Goal: Transaction & Acquisition: Purchase product/service

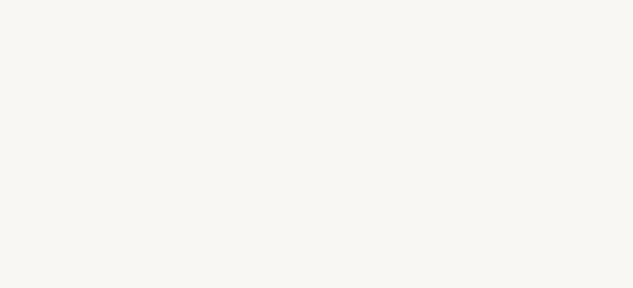
select select "FR"
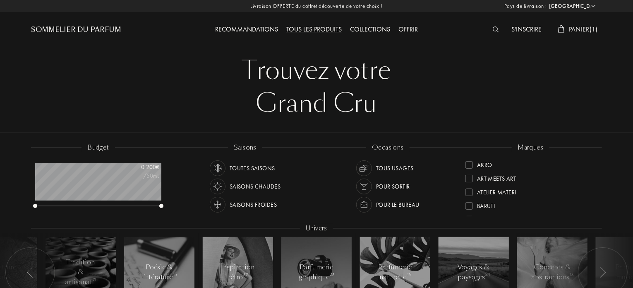
click at [573, 28] on span "Panier ( 1 )" at bounding box center [583, 29] width 29 height 9
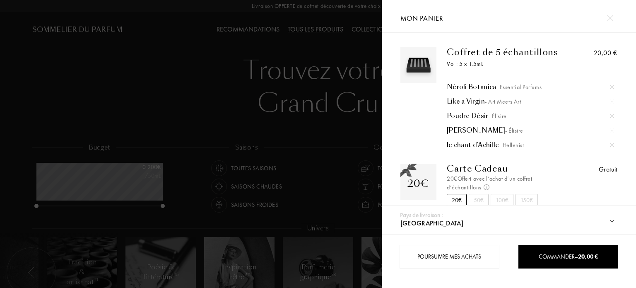
click at [610, 13] on div at bounding box center [610, 18] width 14 height 14
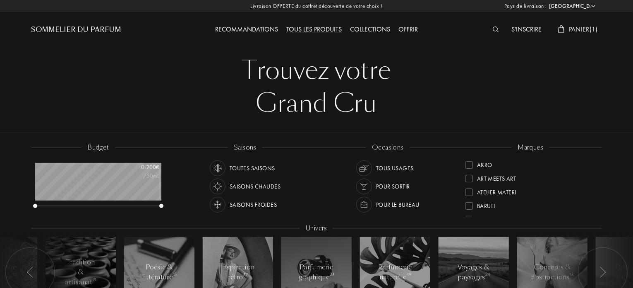
click at [565, 20] on div "S'inscrire Panier ( 1 )" at bounding box center [530, 23] width 143 height 46
click at [570, 31] on span "Panier ( 1 )" at bounding box center [583, 29] width 29 height 9
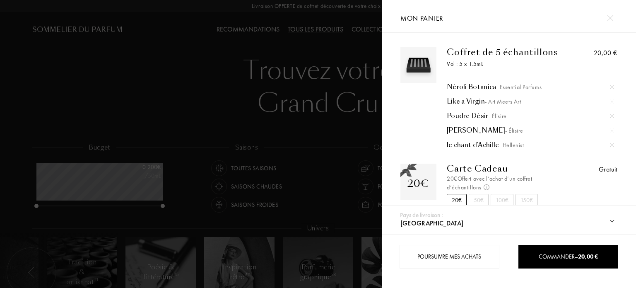
click at [479, 119] on div "Poudre Désir - Élisire" at bounding box center [530, 116] width 167 height 8
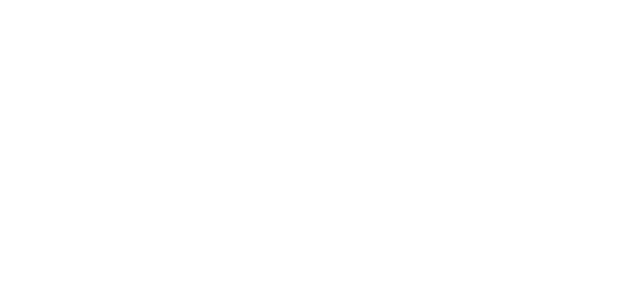
select select "FR"
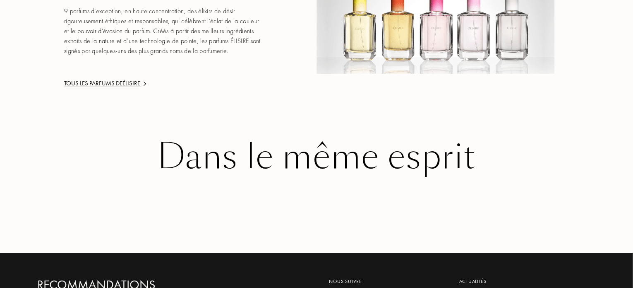
scroll to position [1325, 0]
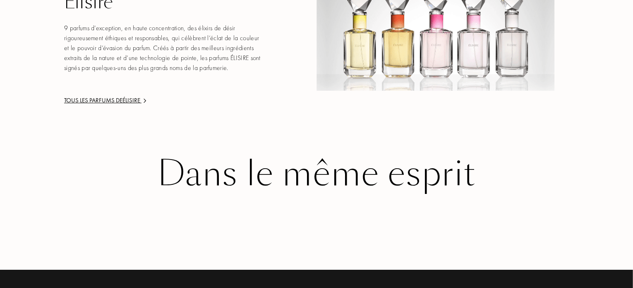
click at [130, 96] on div "Tous les parfums de Élisire" at bounding box center [163, 101] width 199 height 10
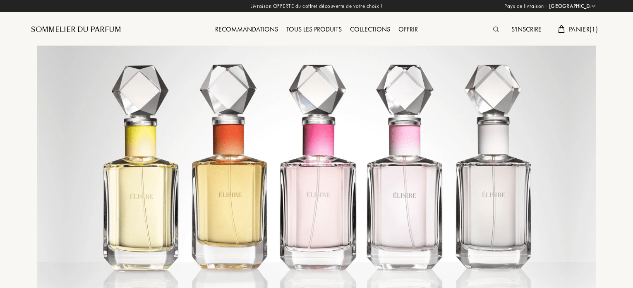
select select "FR"
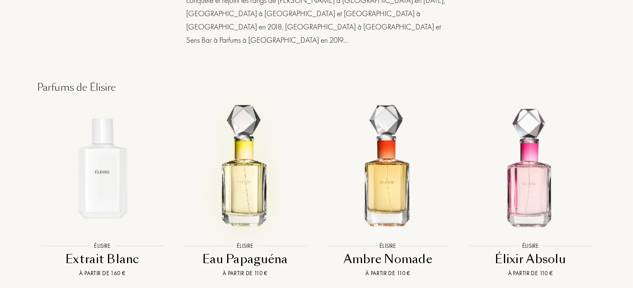
scroll to position [662, 0]
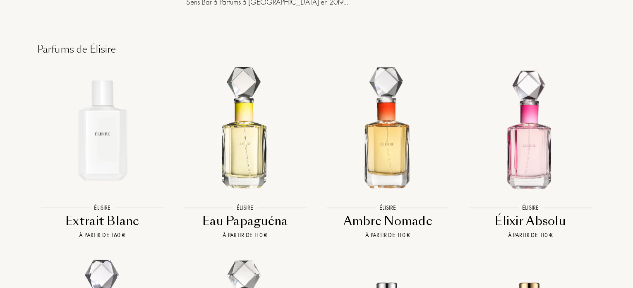
click at [100, 213] on div "Extrait Blanc" at bounding box center [102, 221] width 136 height 16
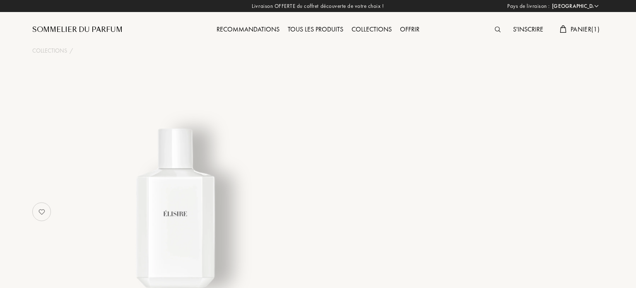
select select "FR"
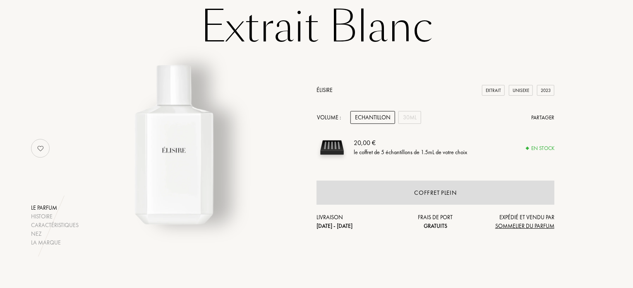
scroll to position [41, 0]
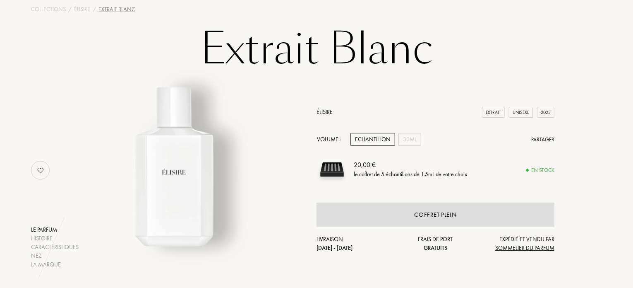
click at [376, 142] on div "Echantillon" at bounding box center [373, 139] width 45 height 13
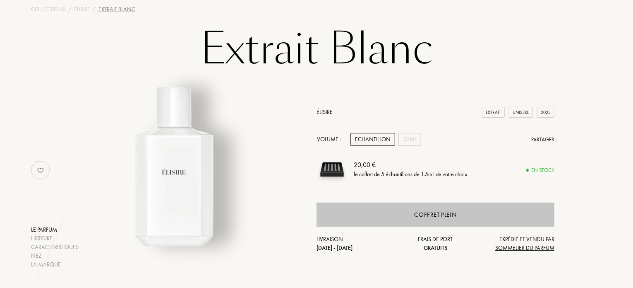
click at [444, 217] on div "Coffret plein" at bounding box center [436, 215] width 42 height 10
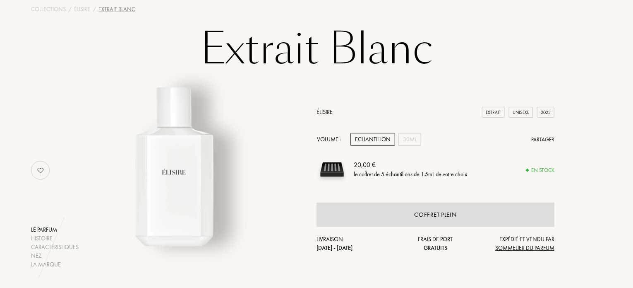
click at [339, 170] on img at bounding box center [332, 169] width 31 height 31
click at [334, 169] on img at bounding box center [332, 169] width 31 height 31
drag, startPoint x: 329, startPoint y: 170, endPoint x: 334, endPoint y: 166, distance: 6.5
click at [329, 170] on img at bounding box center [332, 169] width 31 height 31
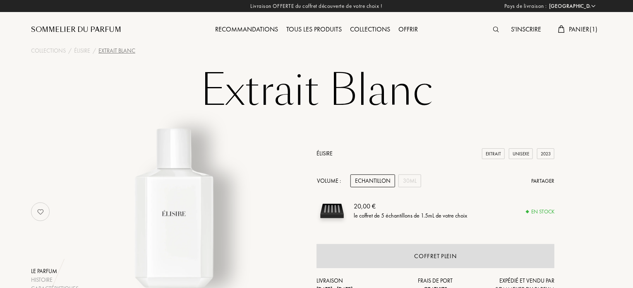
click at [569, 31] on span "Panier ( 1 )" at bounding box center [583, 29] width 29 height 9
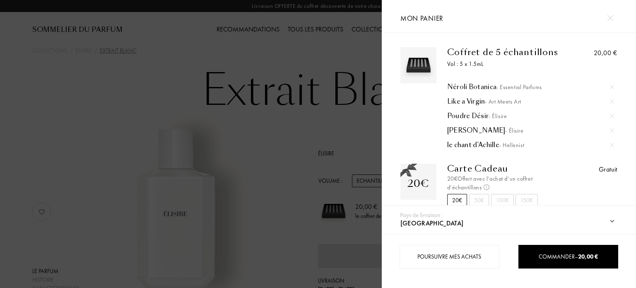
click at [611, 86] on img at bounding box center [612, 87] width 4 height 4
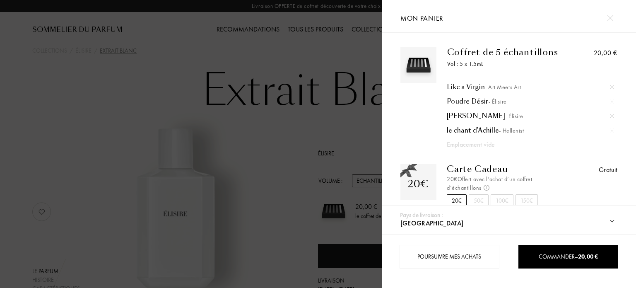
click at [610, 87] on img at bounding box center [612, 87] width 4 height 4
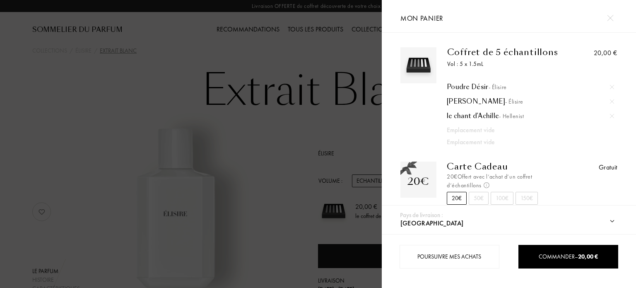
click at [610, 87] on img at bounding box center [612, 87] width 4 height 4
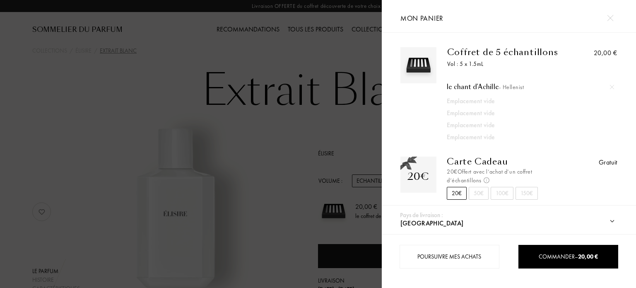
click at [610, 87] on img at bounding box center [612, 87] width 4 height 4
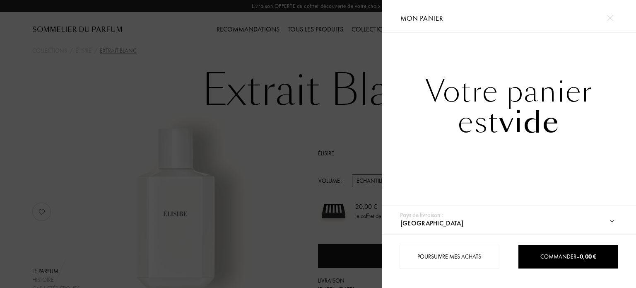
click at [609, 17] on img at bounding box center [610, 18] width 6 height 6
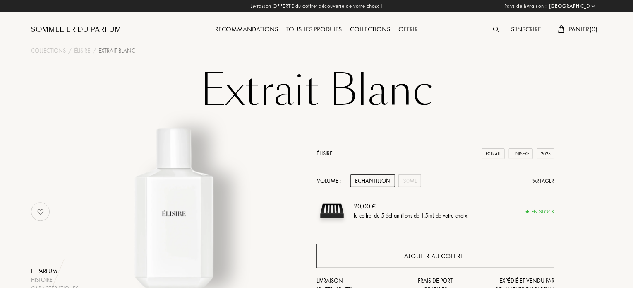
drag, startPoint x: 398, startPoint y: 252, endPoint x: 406, endPoint y: 248, distance: 8.3
click at [399, 252] on div "Ajouter au coffret" at bounding box center [436, 256] width 238 height 24
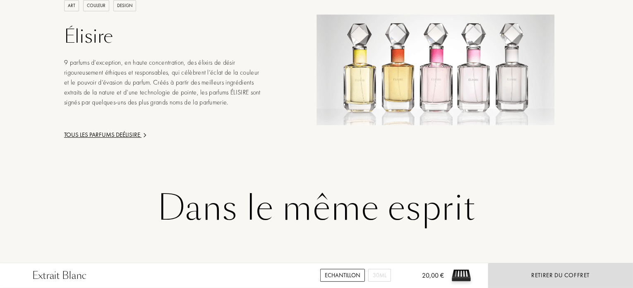
scroll to position [1118, 0]
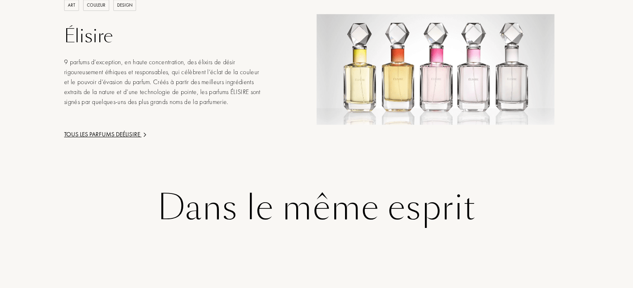
click at [113, 130] on div "Tous les parfums de Élisire" at bounding box center [163, 135] width 199 height 10
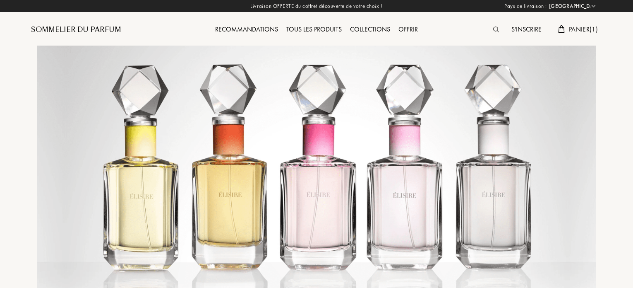
select select "FR"
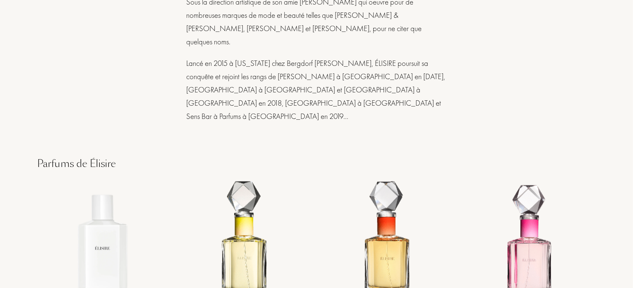
scroll to position [662, 0]
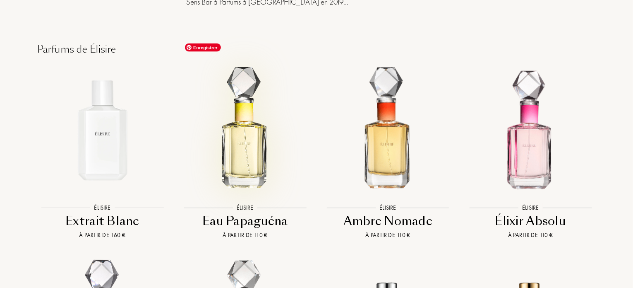
click at [278, 145] on img at bounding box center [245, 130] width 129 height 129
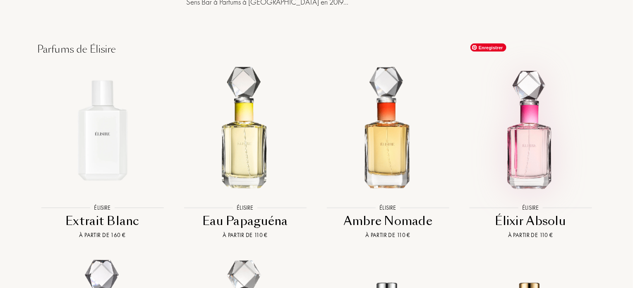
click at [550, 128] on img at bounding box center [531, 130] width 129 height 129
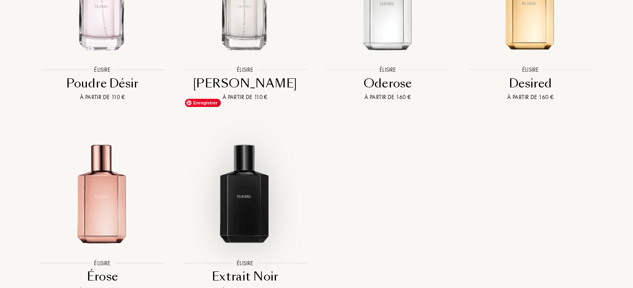
scroll to position [911, 0]
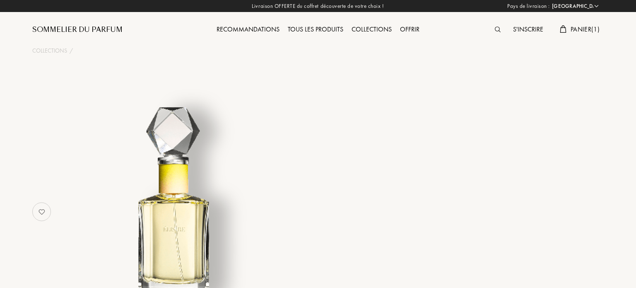
select select "FR"
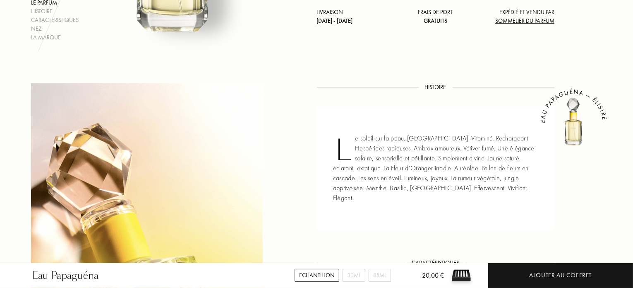
scroll to position [290, 0]
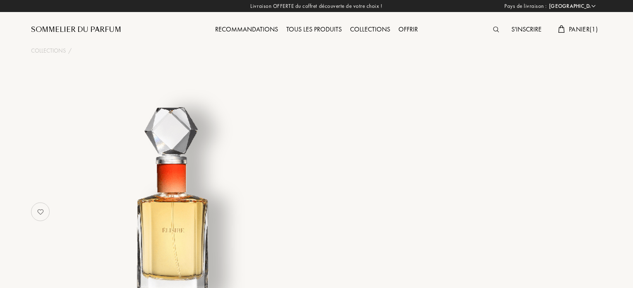
select select "FR"
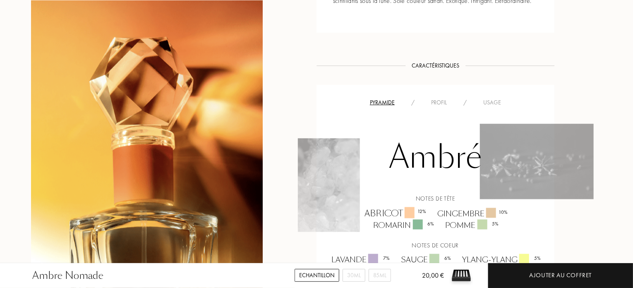
scroll to position [580, 0]
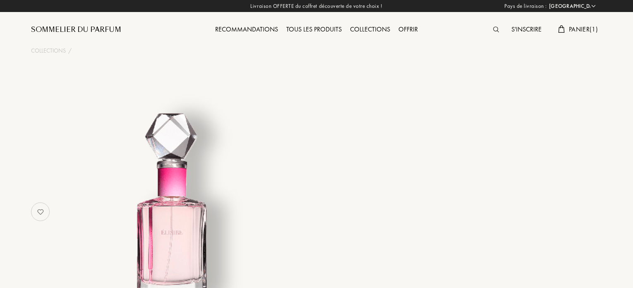
select select "FR"
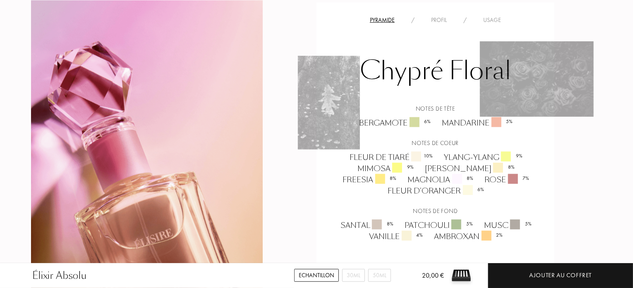
scroll to position [538, 0]
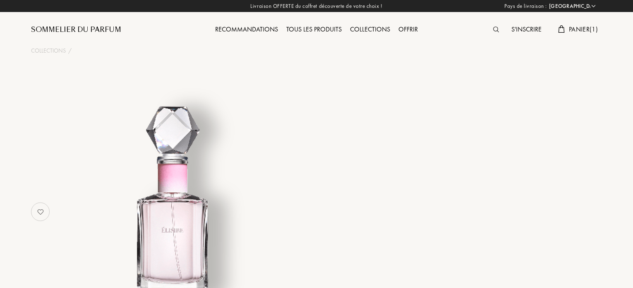
select select "FR"
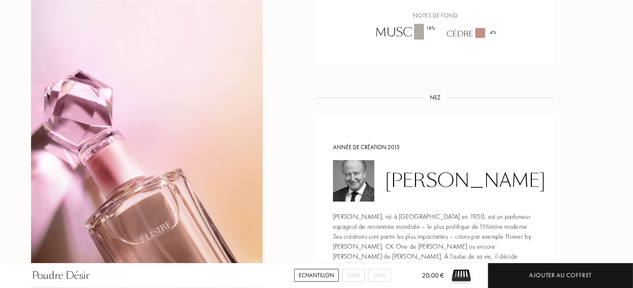
scroll to position [538, 0]
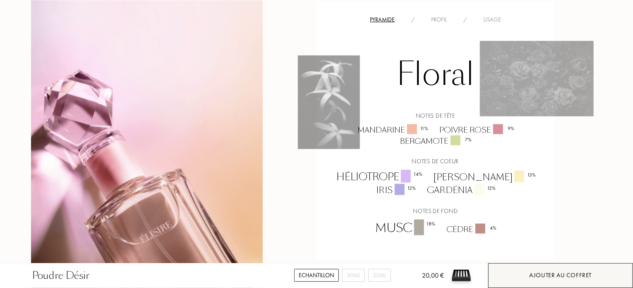
click at [587, 271] on div "Ajouter au coffret" at bounding box center [561, 275] width 63 height 10
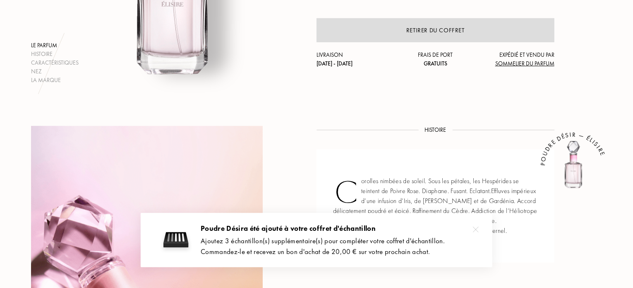
scroll to position [124, 0]
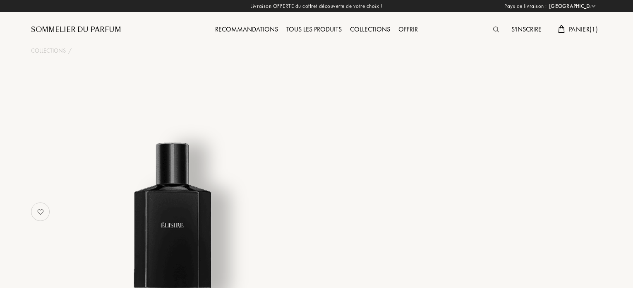
select select "FR"
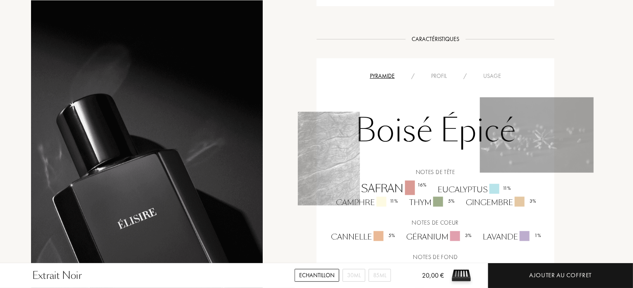
scroll to position [497, 0]
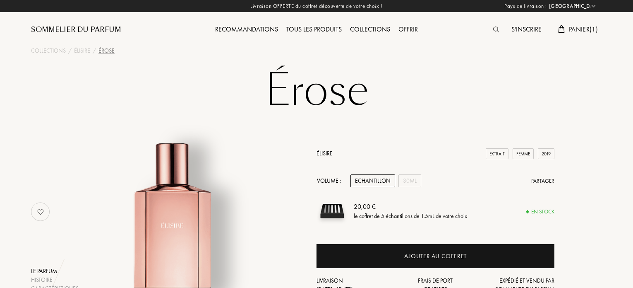
select select "FR"
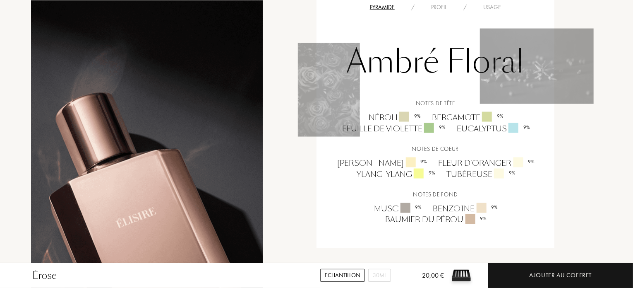
scroll to position [662, 0]
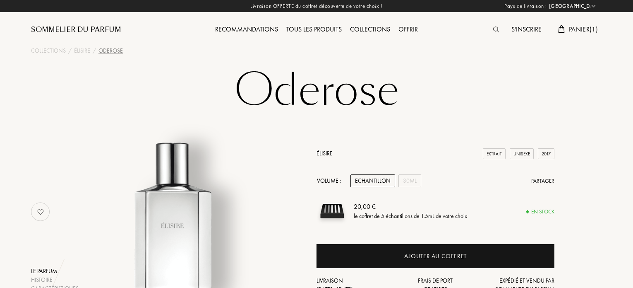
select select "FR"
click at [261, 29] on div "Recommandations" at bounding box center [246, 29] width 71 height 11
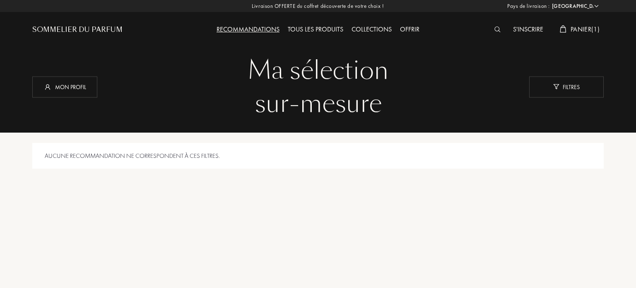
select select "FR"
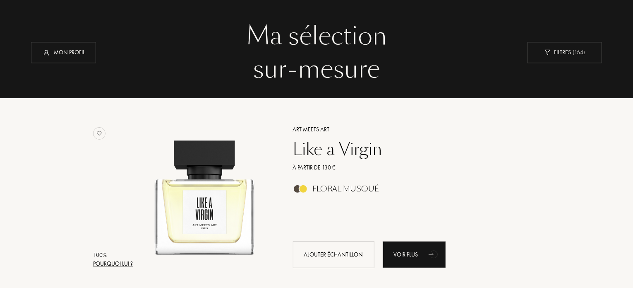
scroll to position [166, 0]
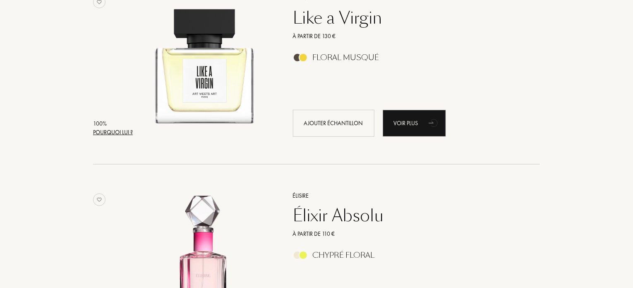
click at [339, 59] on div "Floral Musqué" at bounding box center [346, 57] width 67 height 9
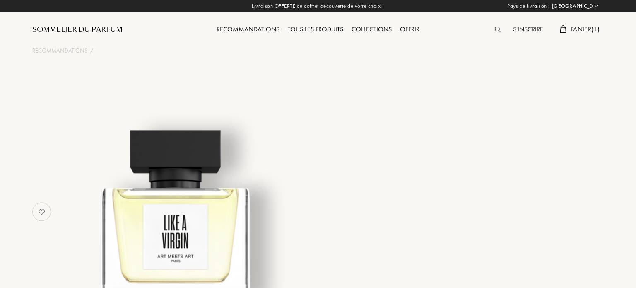
select select "FR"
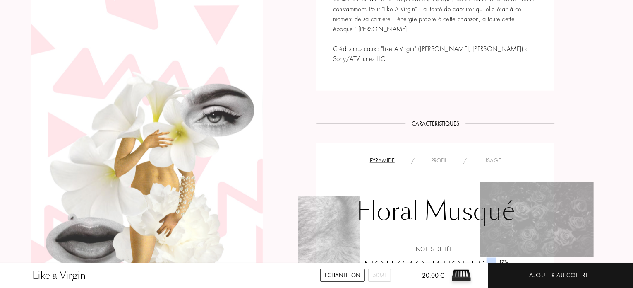
scroll to position [662, 0]
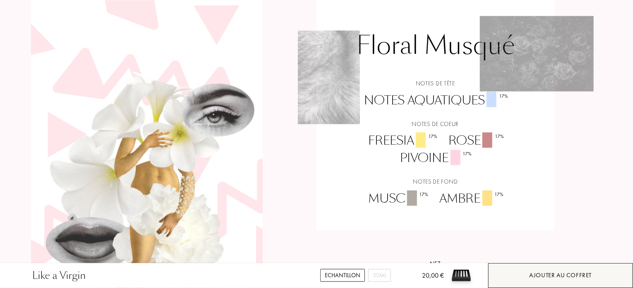
click at [508, 274] on div "Ajouter au coffret" at bounding box center [560, 275] width 145 height 25
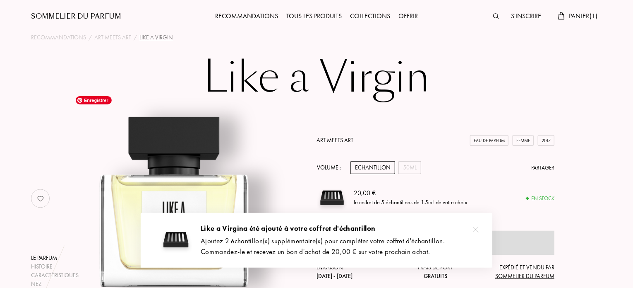
scroll to position [0, 0]
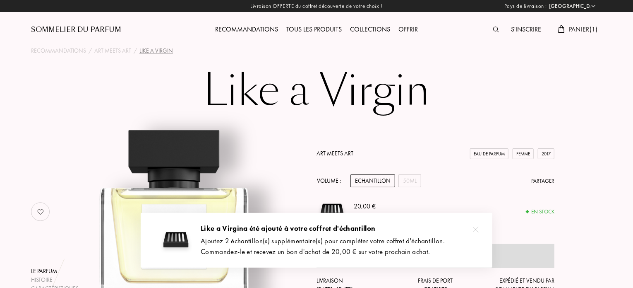
click at [265, 29] on div "Recommandations" at bounding box center [246, 29] width 71 height 11
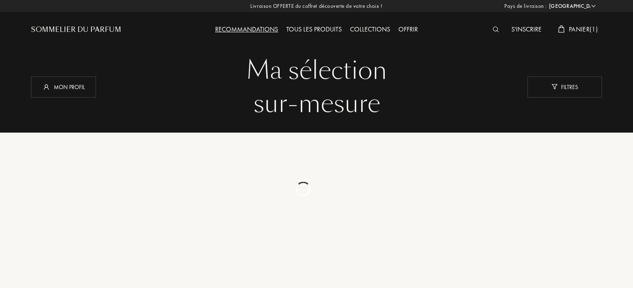
select select "FR"
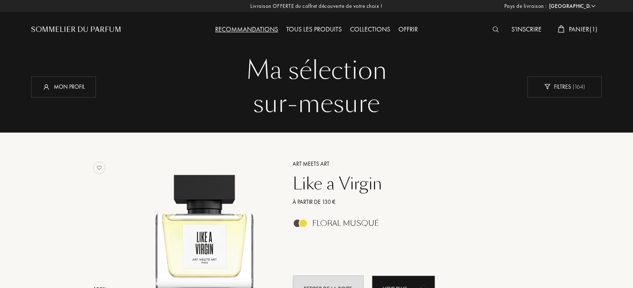
click at [322, 29] on div "Tous les produits" at bounding box center [314, 29] width 64 height 11
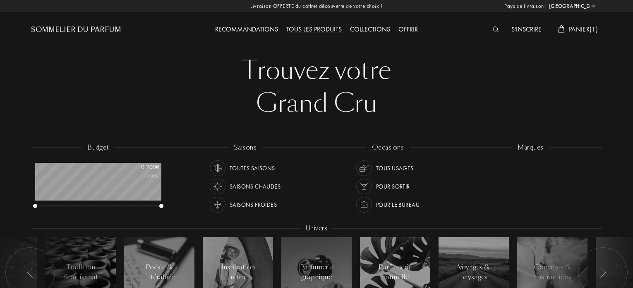
select select "FR"
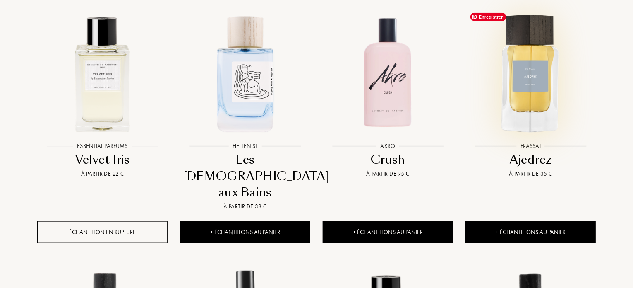
scroll to position [373, 0]
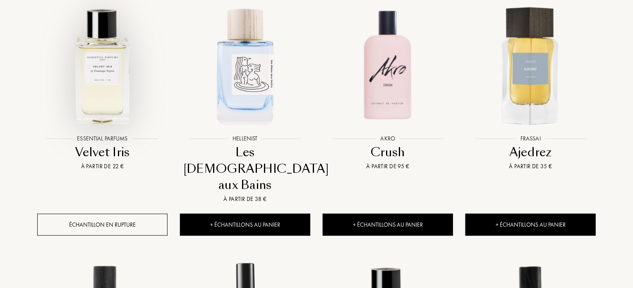
click at [116, 151] on div at bounding box center [102, 72] width 143 height 161
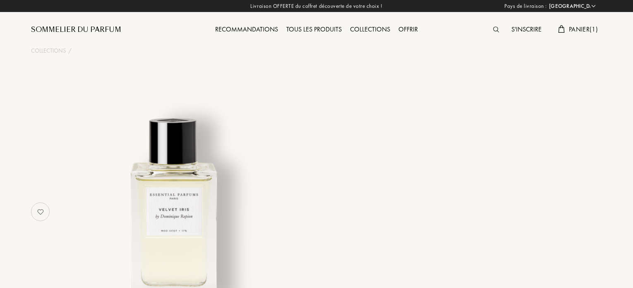
select select "FR"
select select "3"
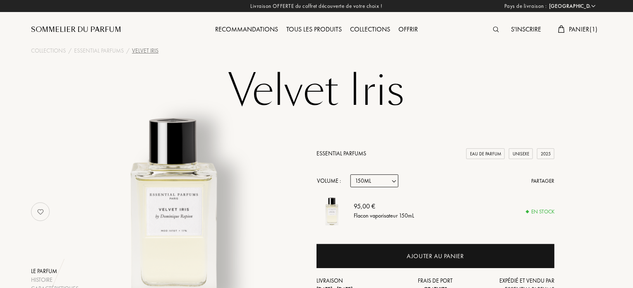
click at [346, 149] on link "Essential Parfums" at bounding box center [342, 152] width 50 height 7
click at [527, 28] on div "S'inscrire" at bounding box center [527, 29] width 38 height 11
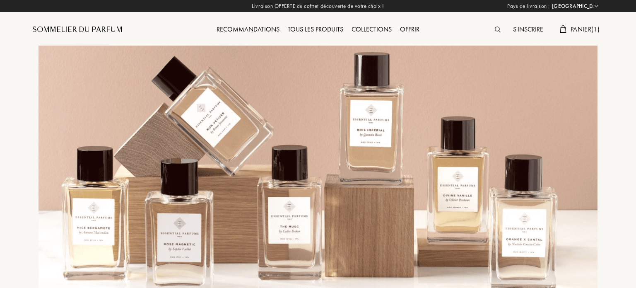
select select "FR"
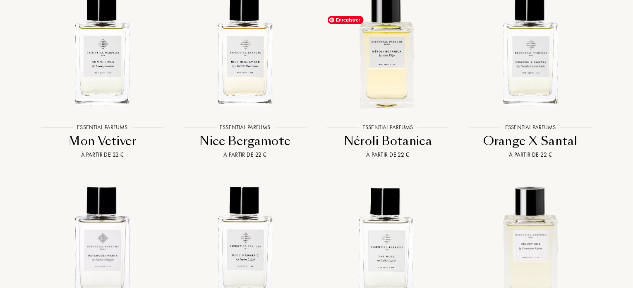
scroll to position [1325, 0]
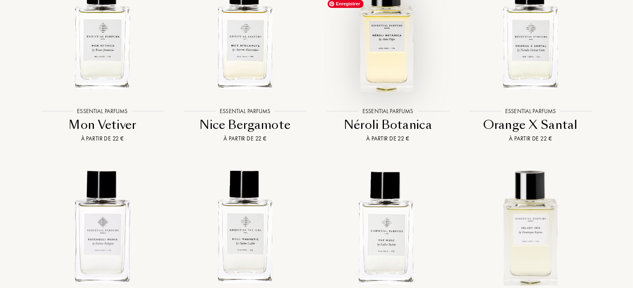
click at [406, 98] on img at bounding box center [388, 33] width 129 height 129
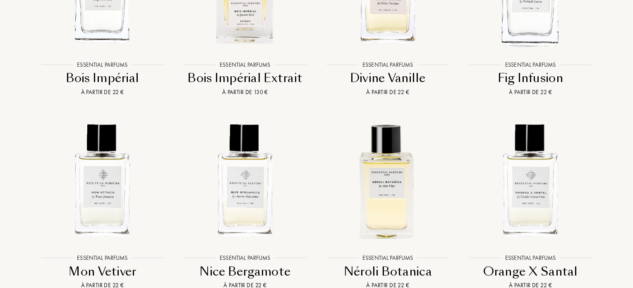
scroll to position [1159, 0]
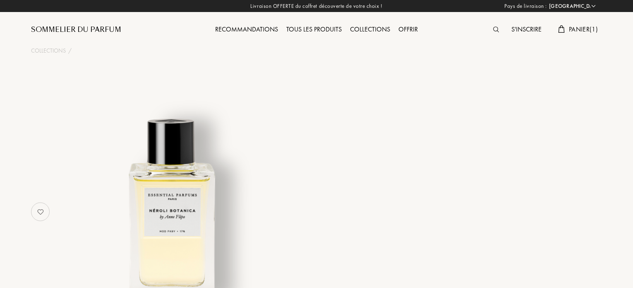
select select "FR"
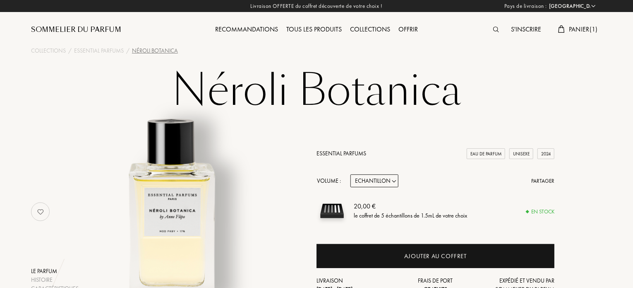
drag, startPoint x: 424, startPoint y: 252, endPoint x: 430, endPoint y: 235, distance: 17.5
click at [424, 251] on div "Ajouter au coffret" at bounding box center [435, 256] width 63 height 10
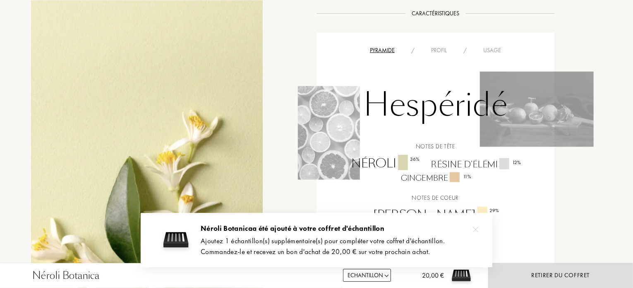
scroll to position [704, 0]
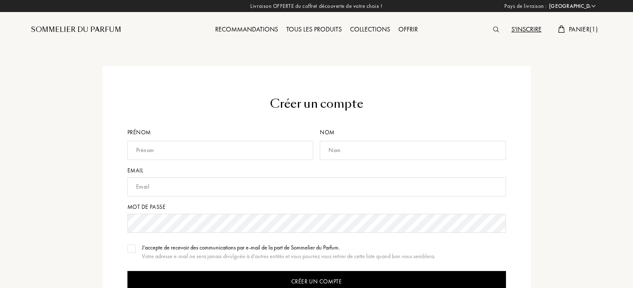
select select "FR"
click at [493, 28] on img at bounding box center [496, 29] width 6 height 6
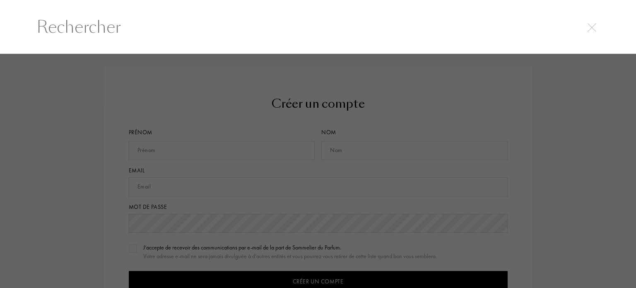
click at [344, 19] on input "text" at bounding box center [318, 26] width 596 height 25
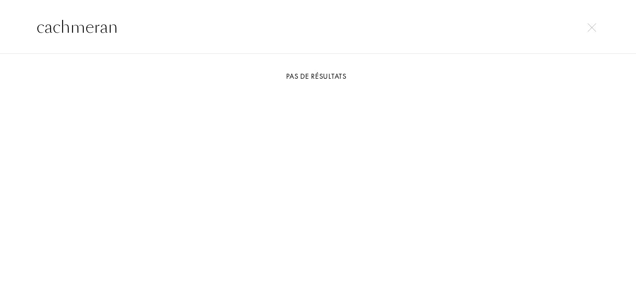
type input "cachmeran"
click at [335, 12] on div "cachmeran" at bounding box center [318, 27] width 636 height 54
click at [239, 32] on input "cachmeran" at bounding box center [318, 26] width 596 height 25
click at [600, 28] on input "cachmeran" at bounding box center [318, 26] width 596 height 25
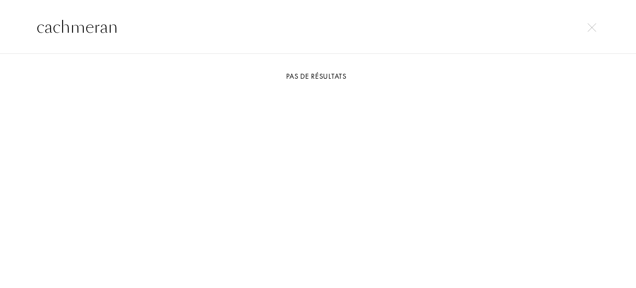
click at [589, 31] on img at bounding box center [591, 27] width 9 height 9
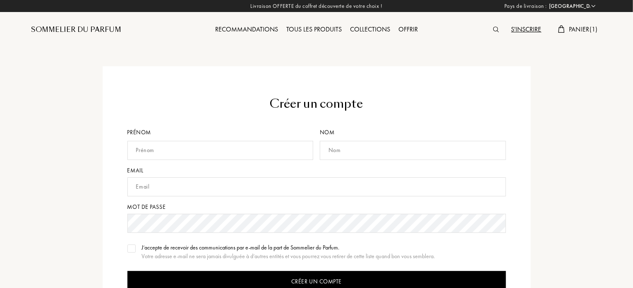
click at [243, 28] on div "Recommandations" at bounding box center [246, 29] width 71 height 11
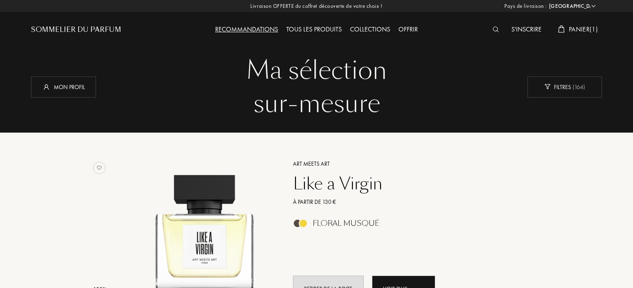
select select "FR"
click at [90, 85] on div "Mon profil" at bounding box center [63, 86] width 65 height 21
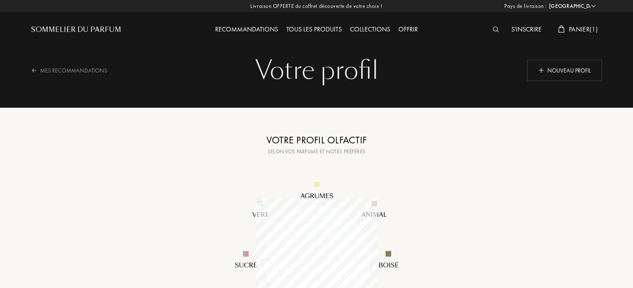
select select "FR"
click at [563, 69] on div "Nouveau profil" at bounding box center [564, 70] width 75 height 21
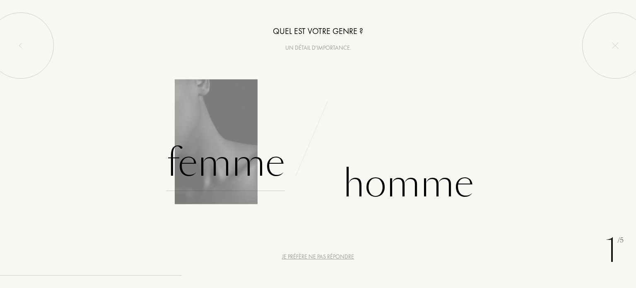
click at [252, 172] on div "Femme" at bounding box center [225, 163] width 118 height 56
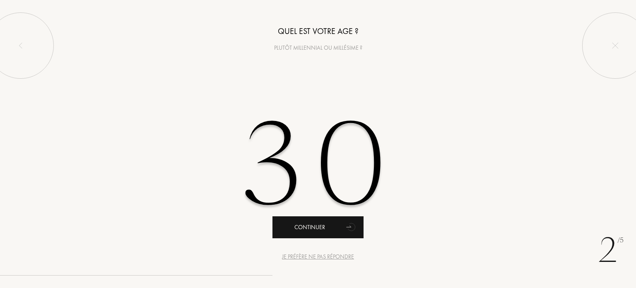
type input "30"
click at [336, 235] on div "Continuer" at bounding box center [317, 227] width 91 height 22
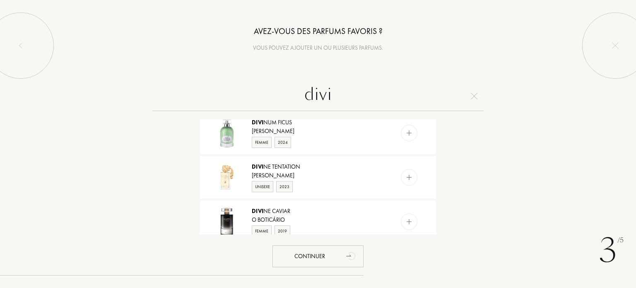
scroll to position [662, 0]
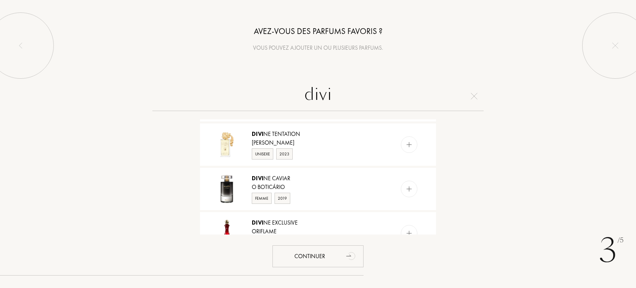
drag, startPoint x: 342, startPoint y: 99, endPoint x: 300, endPoint y: 97, distance: 42.7
click at [300, 97] on input "divi" at bounding box center [317, 96] width 331 height 30
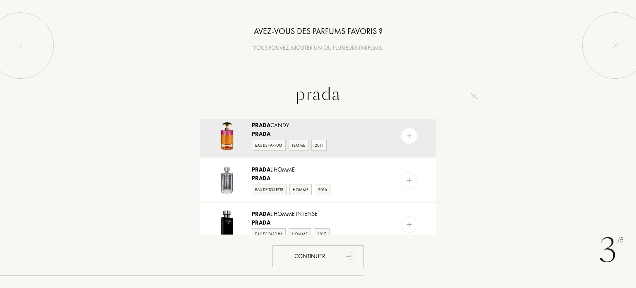
scroll to position [0, 0]
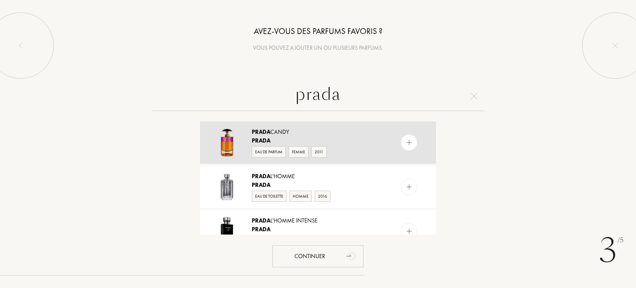
type input "prada"
click at [412, 142] on div at bounding box center [409, 142] width 17 height 17
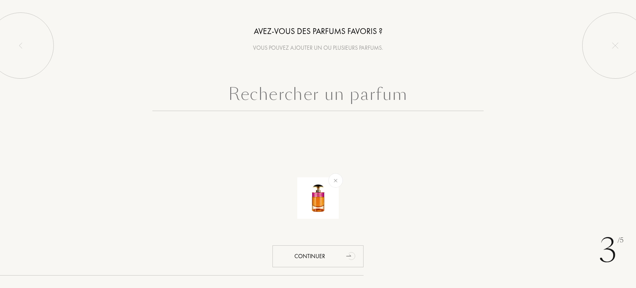
click at [350, 104] on input "text" at bounding box center [317, 96] width 331 height 30
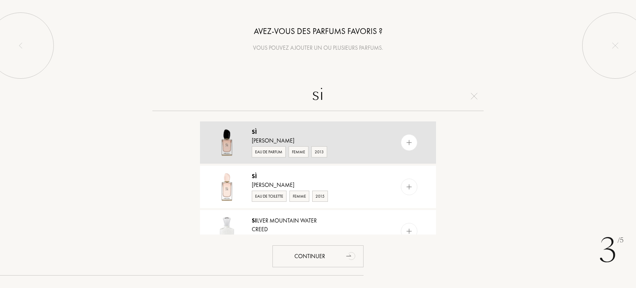
type input "si"
click at [415, 147] on div at bounding box center [425, 142] width 21 height 42
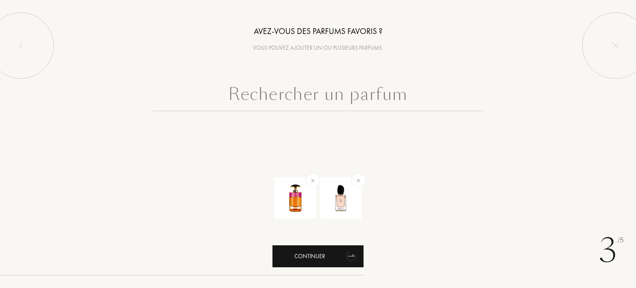
click at [334, 257] on div "Continuer" at bounding box center [317, 256] width 91 height 22
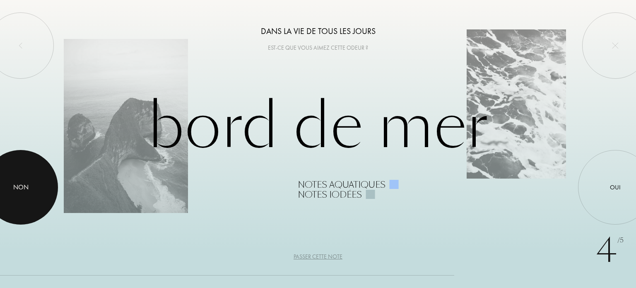
click at [28, 192] on div at bounding box center [20, 187] width 75 height 75
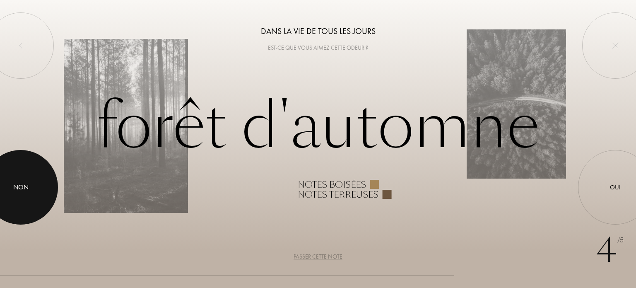
click at [3, 194] on div at bounding box center [20, 187] width 75 height 75
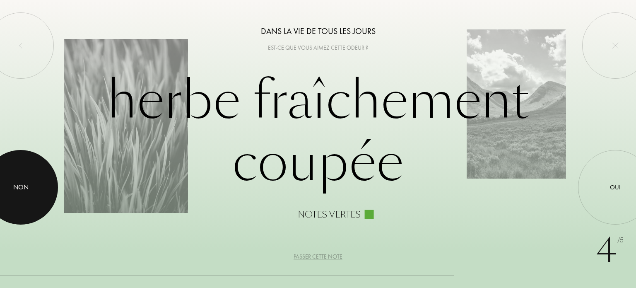
click at [4, 194] on div at bounding box center [20, 187] width 75 height 75
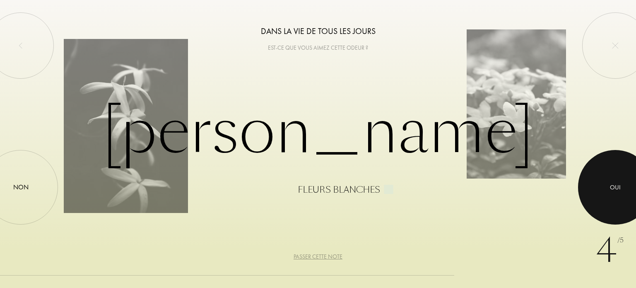
click at [613, 179] on div at bounding box center [615, 187] width 75 height 75
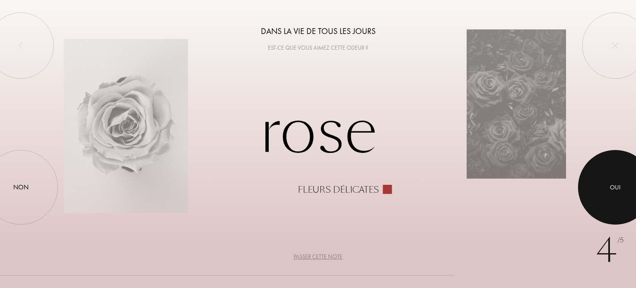
click at [602, 177] on div at bounding box center [615, 187] width 75 height 75
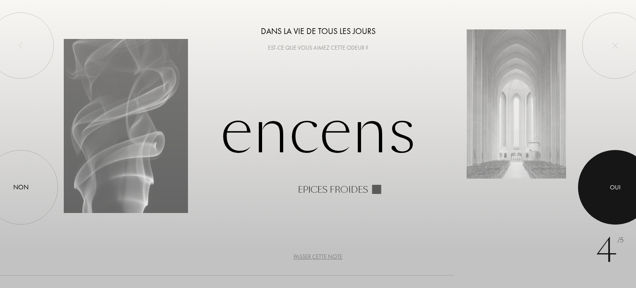
click at [613, 181] on div at bounding box center [615, 187] width 75 height 75
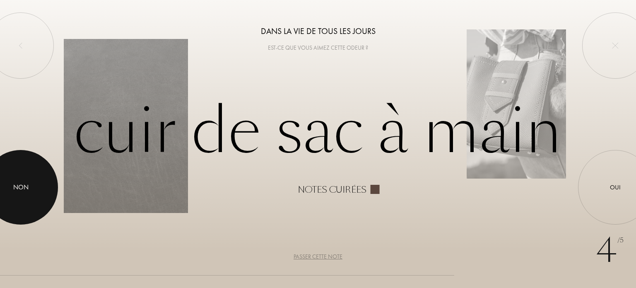
click at [5, 195] on div at bounding box center [20, 187] width 75 height 75
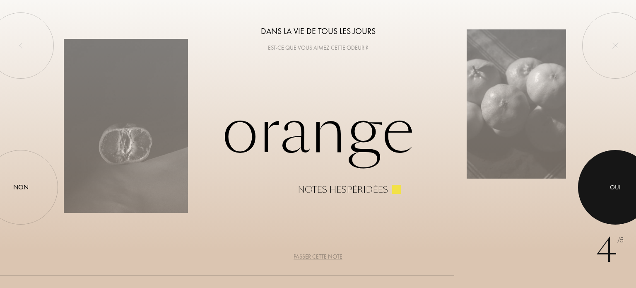
click at [620, 177] on div at bounding box center [615, 187] width 75 height 75
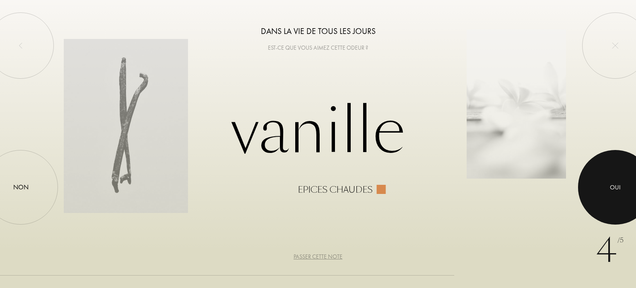
click at [600, 186] on div at bounding box center [615, 187] width 75 height 75
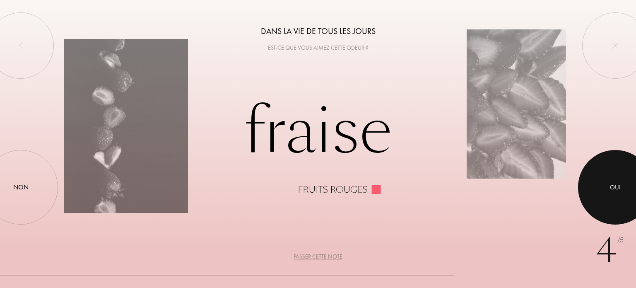
click at [608, 175] on div at bounding box center [615, 187] width 75 height 75
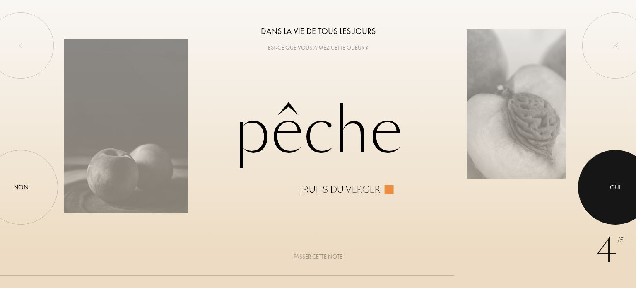
click at [597, 185] on div at bounding box center [615, 187] width 75 height 75
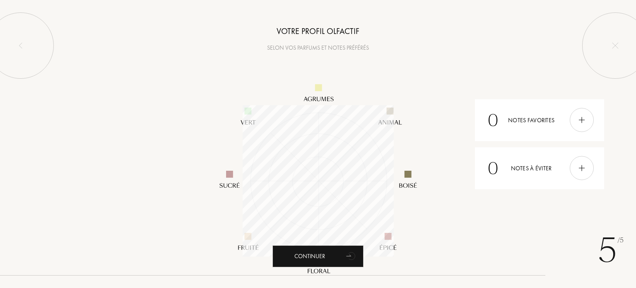
scroll to position [151, 151]
click at [580, 123] on img at bounding box center [581, 119] width 9 height 9
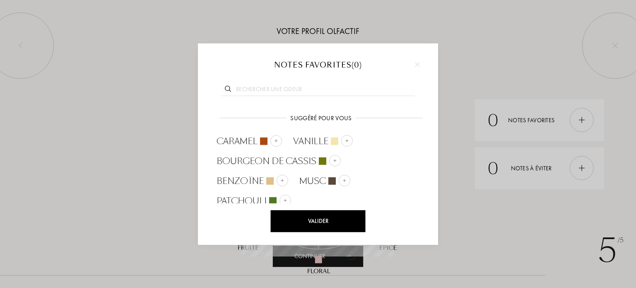
scroll to position [0, 0]
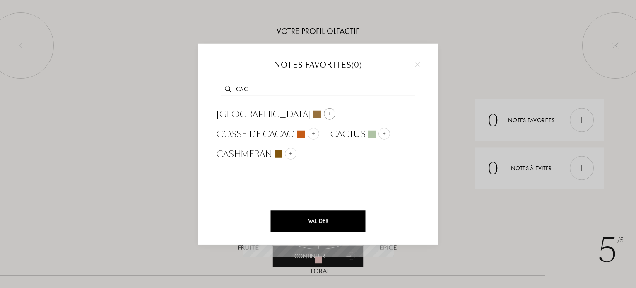
type input "cac"
click at [327, 113] on img at bounding box center [329, 114] width 4 height 4
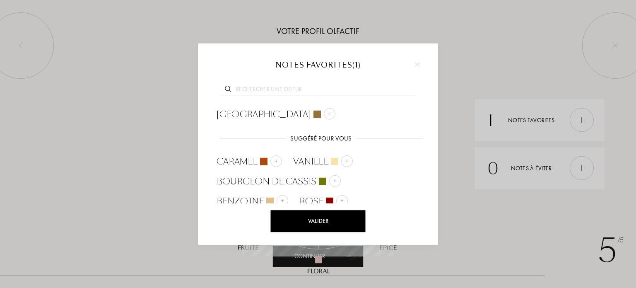
scroll to position [24, 0]
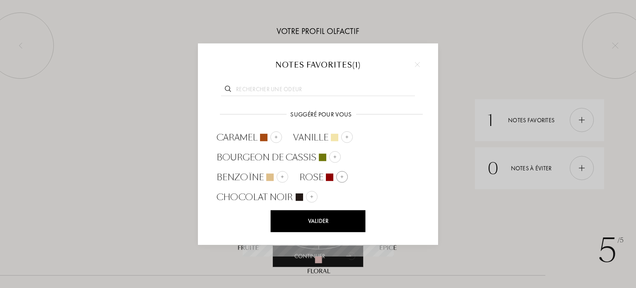
click at [342, 176] on img at bounding box center [342, 176] width 4 height 4
click at [290, 89] on input "text" at bounding box center [318, 90] width 194 height 11
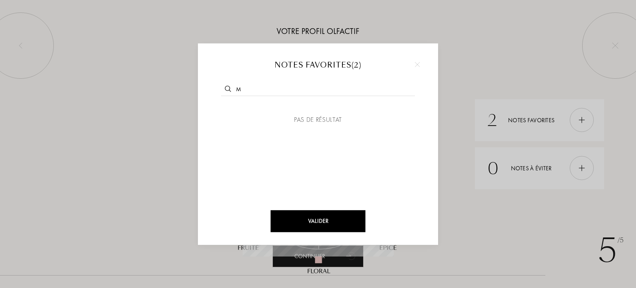
scroll to position [0, 0]
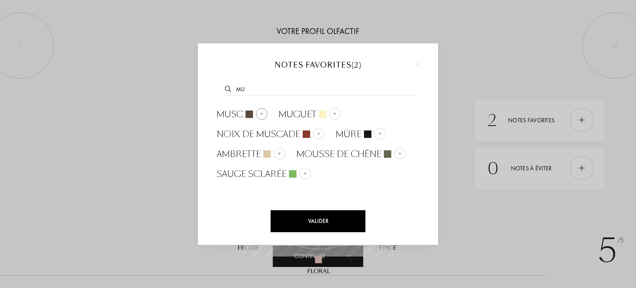
type input "mu"
click at [263, 114] on img at bounding box center [262, 114] width 4 height 4
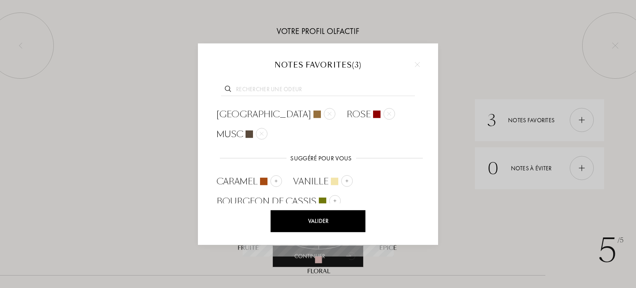
click at [349, 220] on div "Valider" at bounding box center [318, 221] width 95 height 22
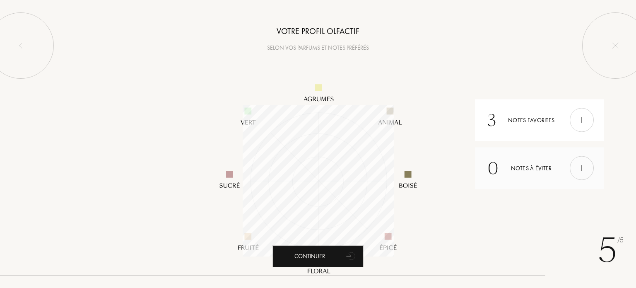
click at [578, 166] on img at bounding box center [581, 168] width 9 height 9
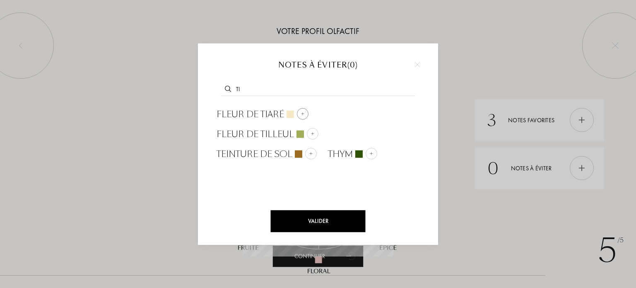
type input "ti"
click at [302, 113] on img at bounding box center [303, 114] width 4 height 4
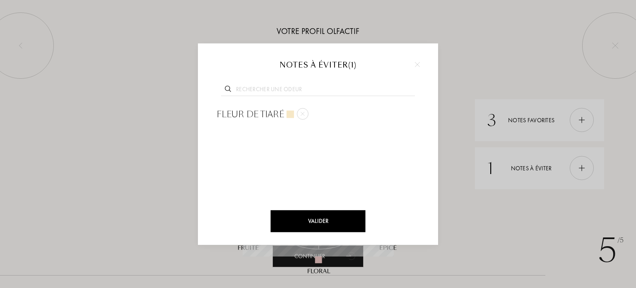
click at [304, 88] on input "text" at bounding box center [318, 90] width 194 height 11
click at [335, 215] on div "Valider" at bounding box center [318, 221] width 95 height 22
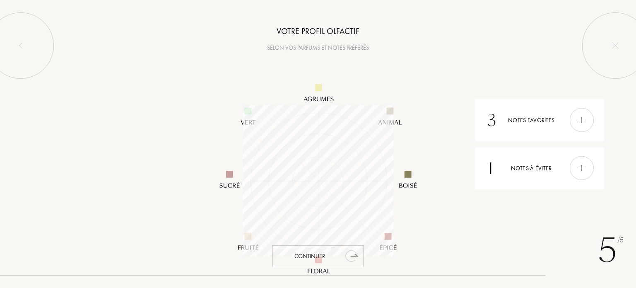
click at [315, 255] on div "Continuer" at bounding box center [317, 256] width 91 height 22
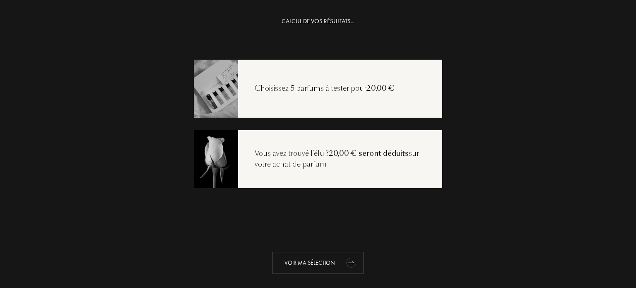
click at [310, 263] on div "Voir ma sélection" at bounding box center [317, 263] width 91 height 22
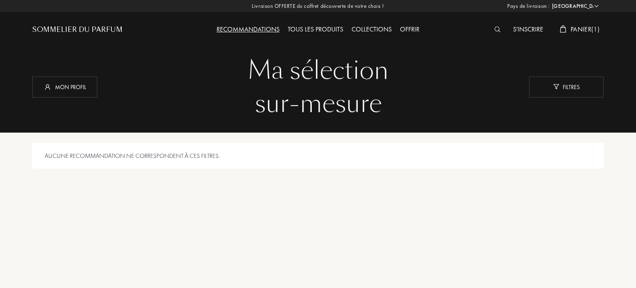
select select "FR"
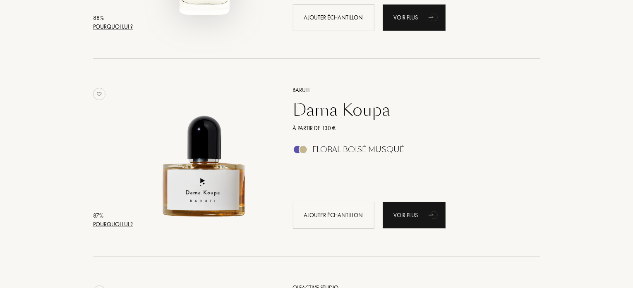
scroll to position [1656, 0]
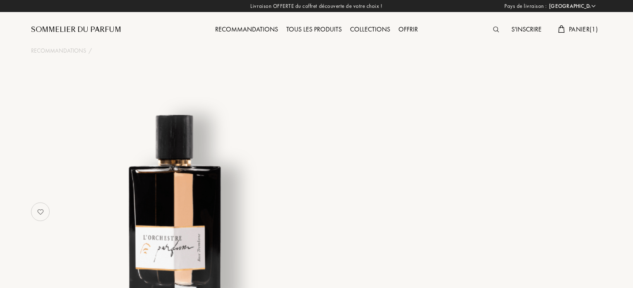
select select "FR"
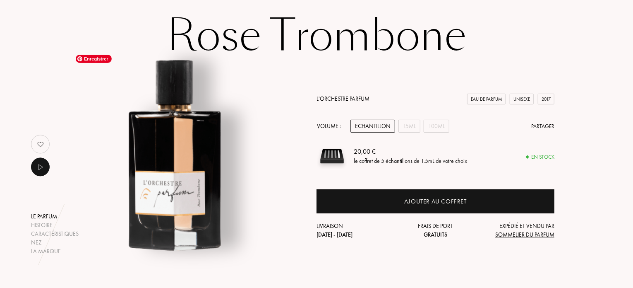
scroll to position [41, 0]
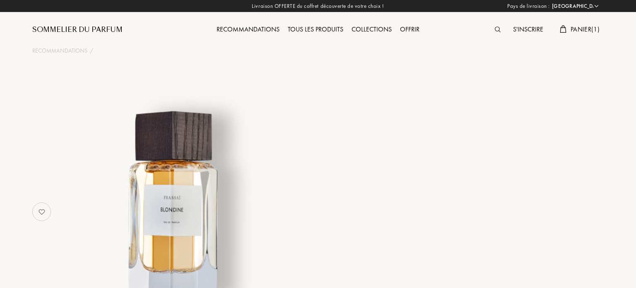
select select "FR"
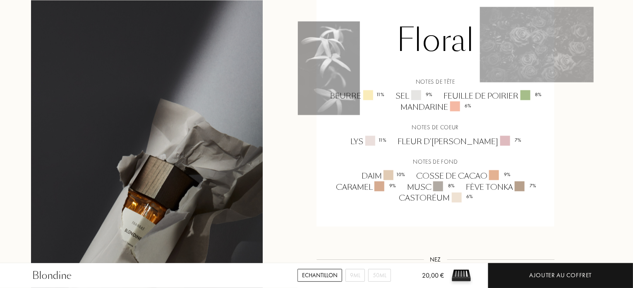
scroll to position [621, 0]
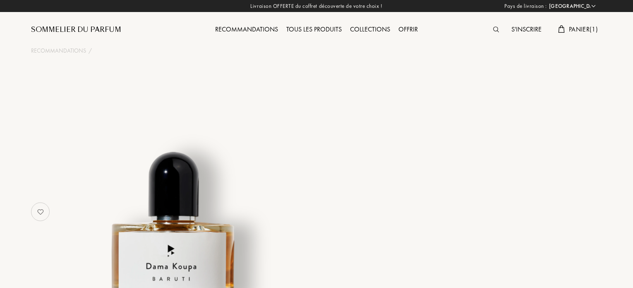
select select "FR"
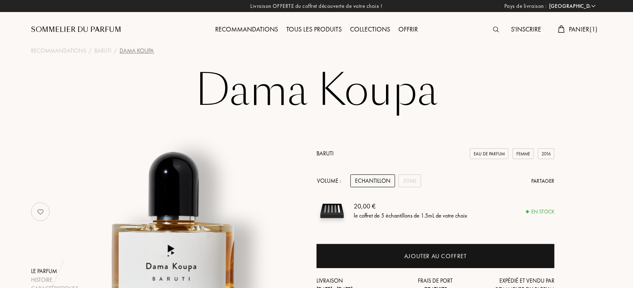
click at [305, 29] on div "Tous les produits" at bounding box center [314, 29] width 64 height 11
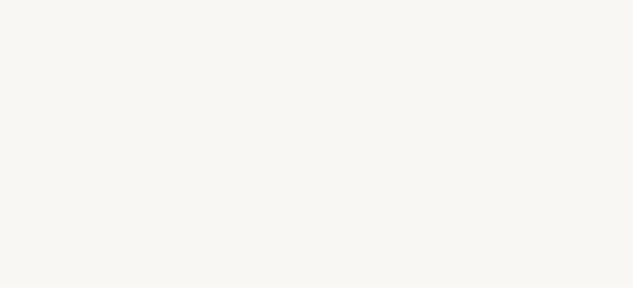
select select "FR"
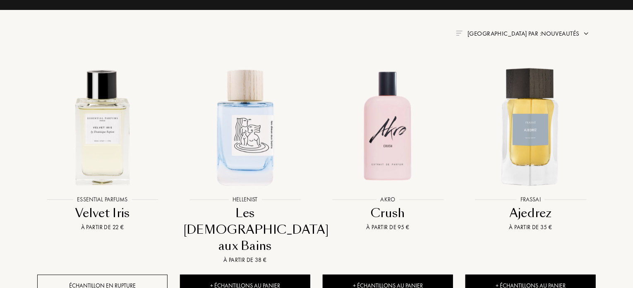
scroll to position [331, 0]
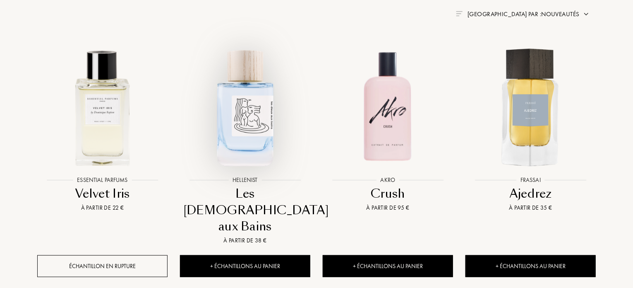
click at [265, 185] on div at bounding box center [245, 114] width 143 height 161
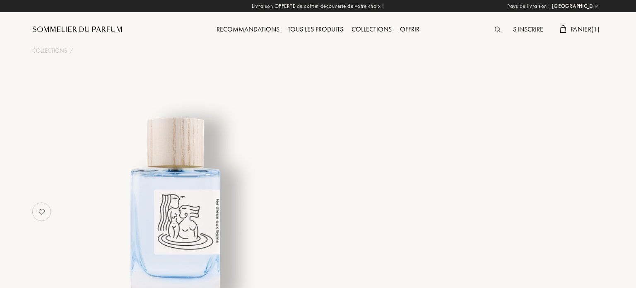
select select "FR"
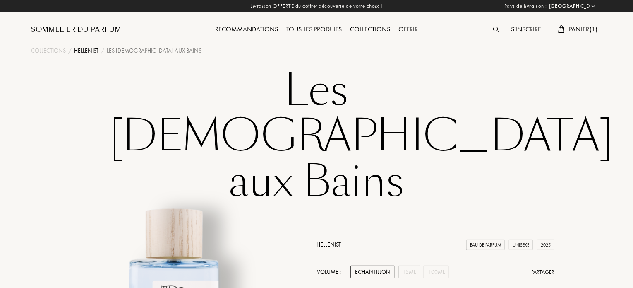
click at [89, 51] on div "Hellenist" at bounding box center [86, 50] width 24 height 9
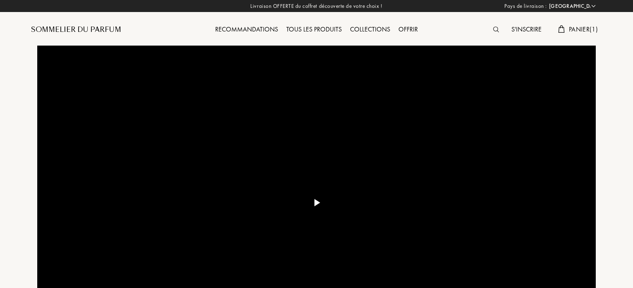
select select "FR"
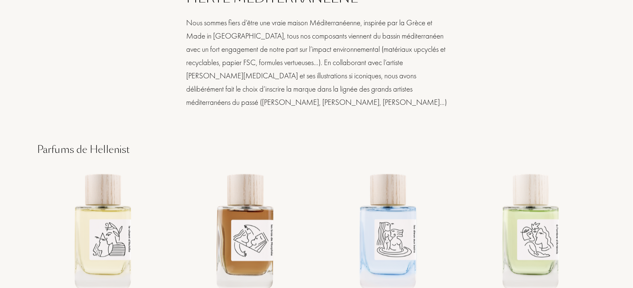
scroll to position [994, 0]
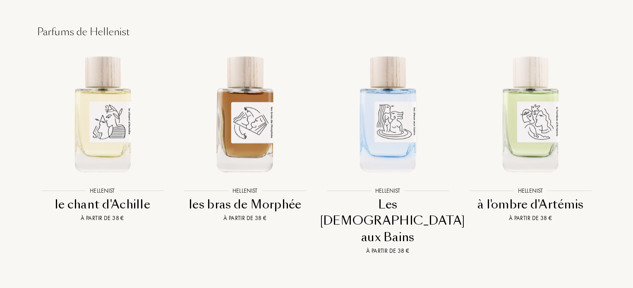
click at [124, 196] on div "le chant d'Achille" at bounding box center [102, 204] width 136 height 16
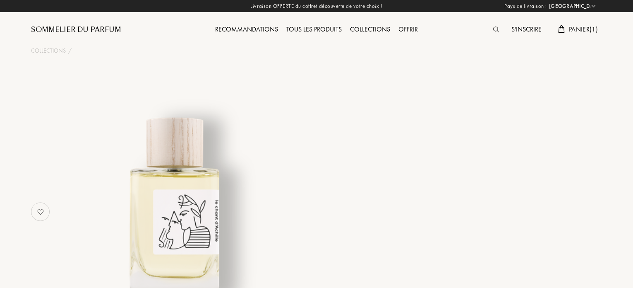
select select "FR"
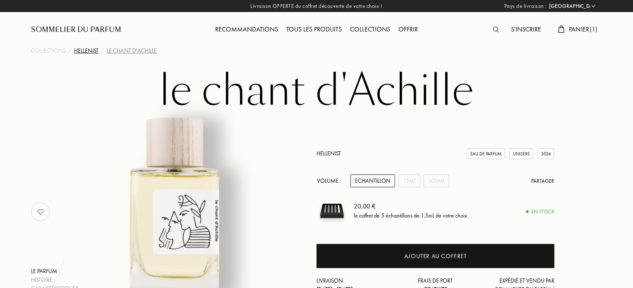
click at [87, 52] on div "Hellenist" at bounding box center [86, 50] width 24 height 9
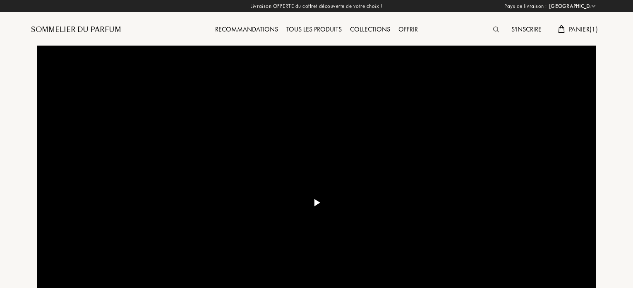
select select "FR"
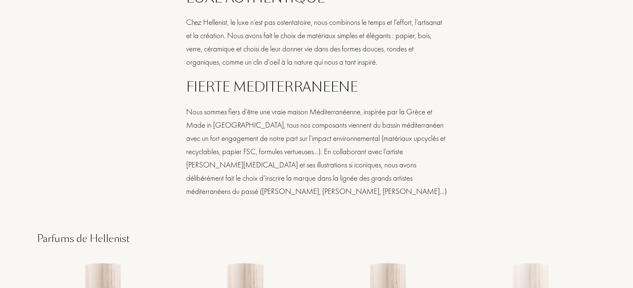
scroll to position [994, 0]
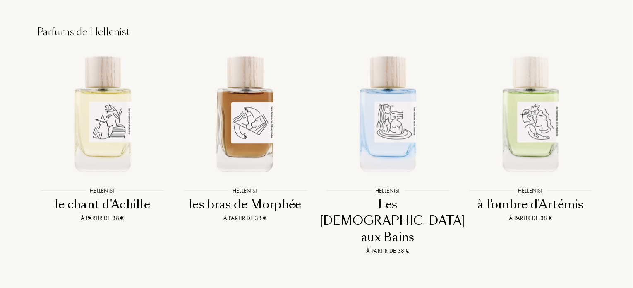
click at [289, 196] on div "les bras de Morphée" at bounding box center [245, 204] width 136 height 16
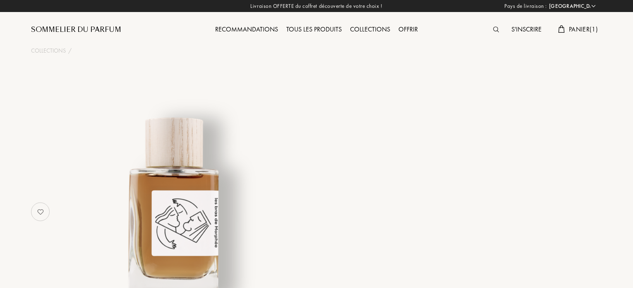
select select "FR"
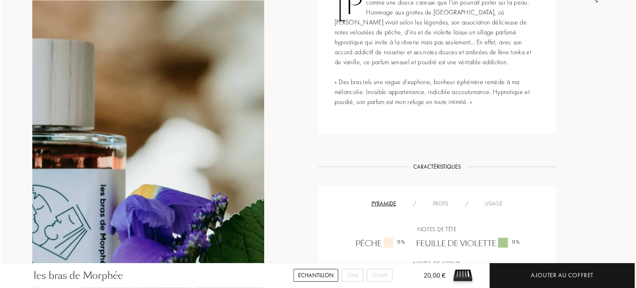
scroll to position [580, 0]
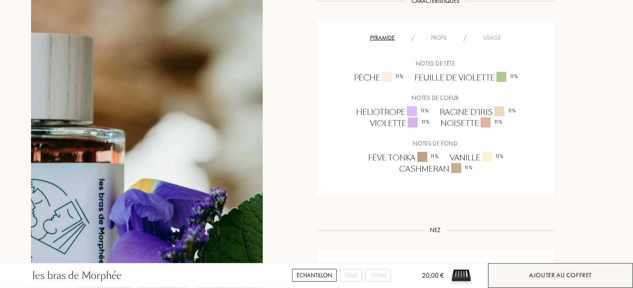
click at [540, 272] on div "Ajouter au coffret" at bounding box center [561, 275] width 63 height 10
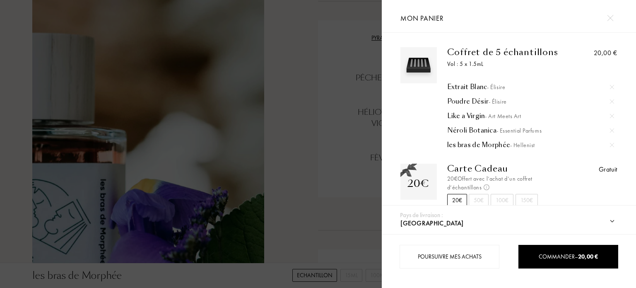
click at [479, 86] on div "Extrait Blanc - Élisire" at bounding box center [530, 87] width 167 height 8
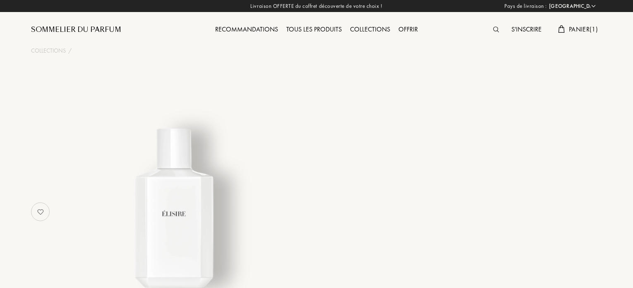
select select "FR"
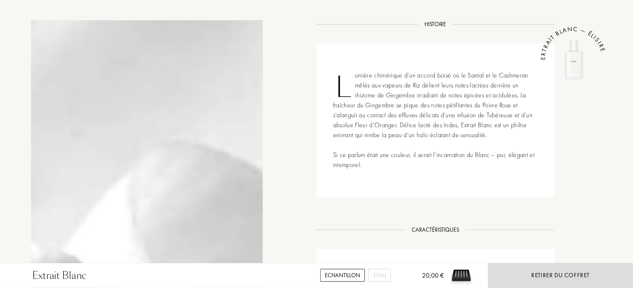
scroll to position [414, 0]
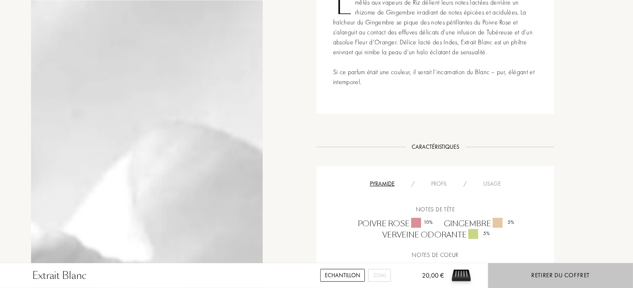
click at [536, 277] on div "Retirer du coffret" at bounding box center [561, 275] width 58 height 10
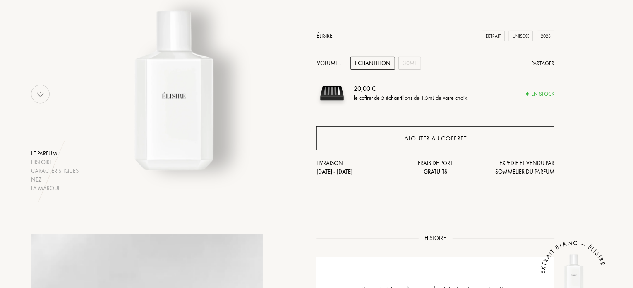
scroll to position [0, 0]
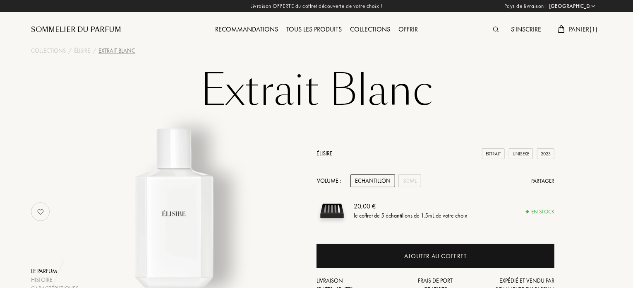
click at [310, 27] on div "Tous les produits" at bounding box center [314, 29] width 64 height 11
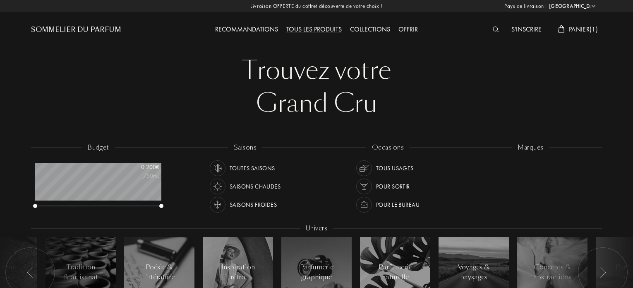
select select "FR"
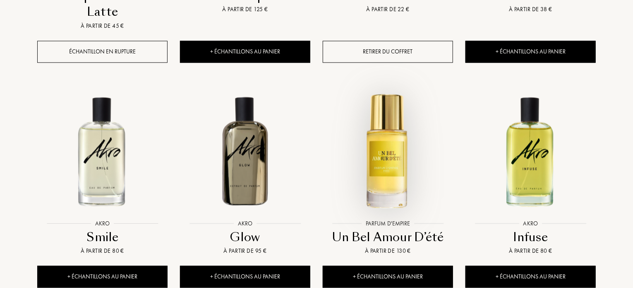
scroll to position [994, 0]
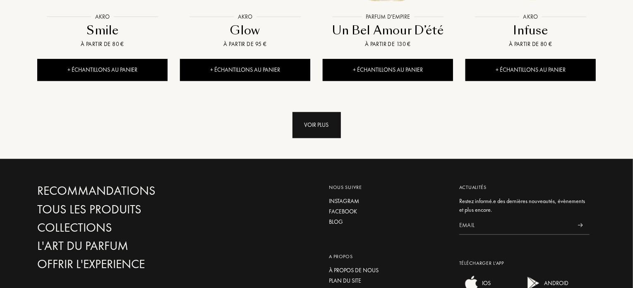
click at [317, 112] on div "Voir plus" at bounding box center [317, 125] width 48 height 26
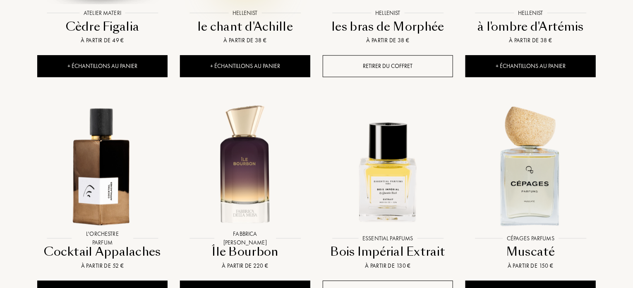
scroll to position [1242, 0]
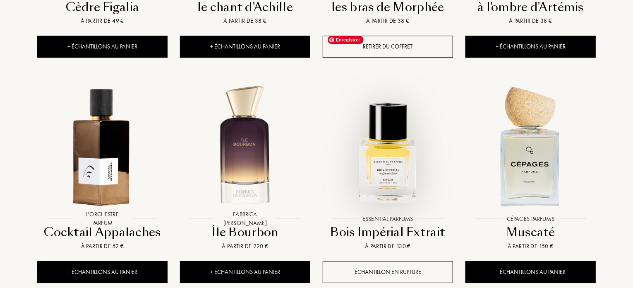
click at [368, 147] on img at bounding box center [388, 145] width 129 height 129
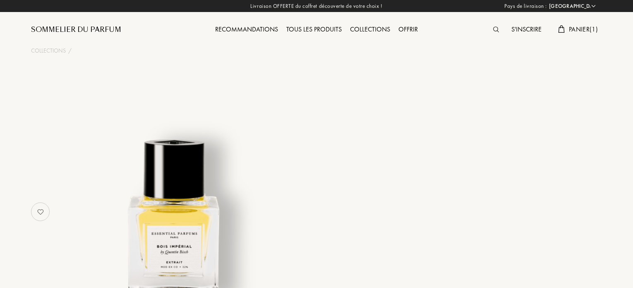
select select "FR"
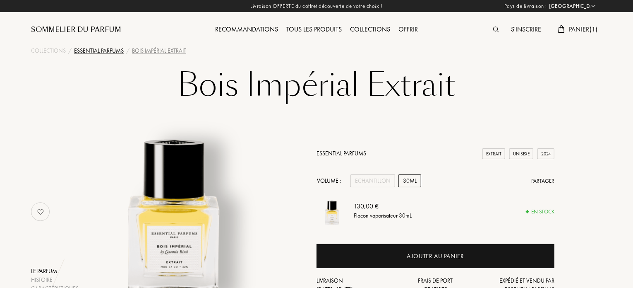
click at [113, 50] on div "Essential Parfums" at bounding box center [99, 50] width 50 height 9
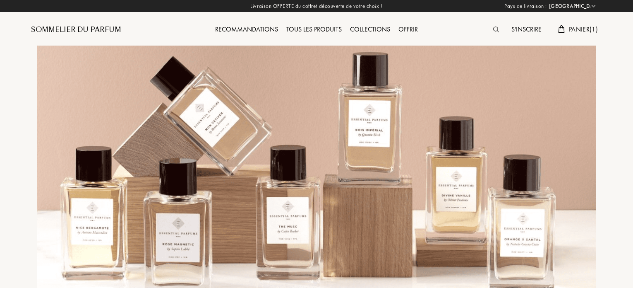
select select "FR"
click at [294, 24] on div "Tous les produits" at bounding box center [314, 29] width 64 height 11
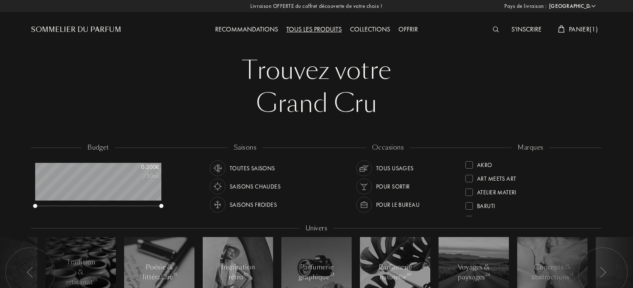
select select "FR"
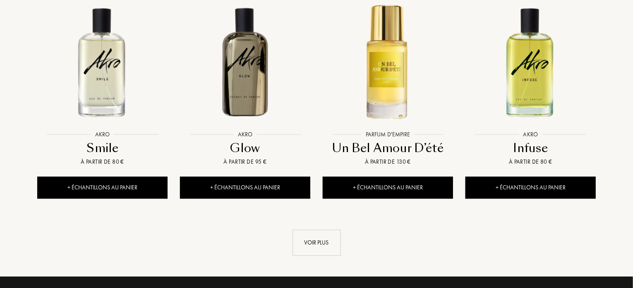
scroll to position [869, 0]
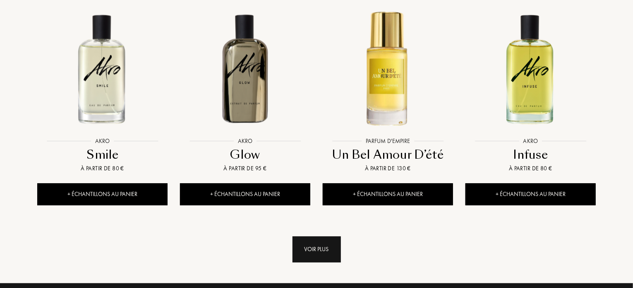
click at [315, 236] on div "Voir plus" at bounding box center [317, 249] width 48 height 26
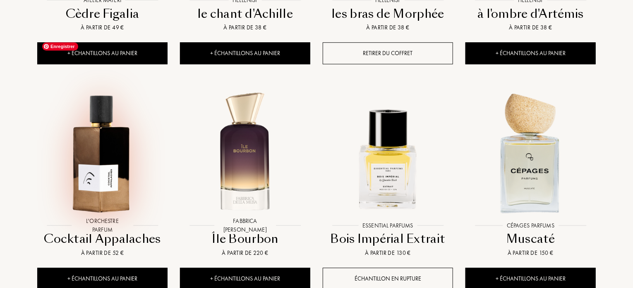
scroll to position [1242, 0]
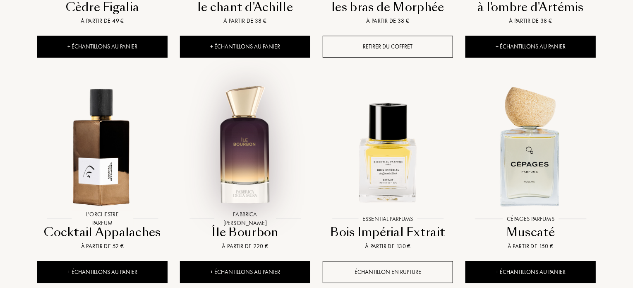
click at [233, 182] on div at bounding box center [245, 152] width 143 height 161
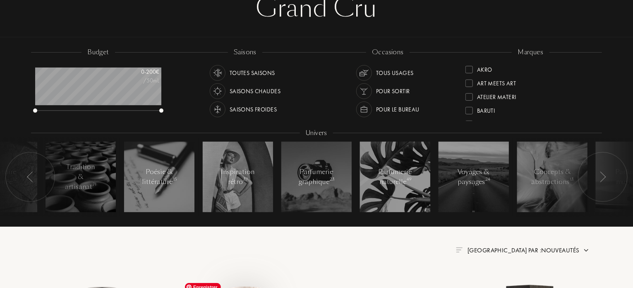
scroll to position [83, 0]
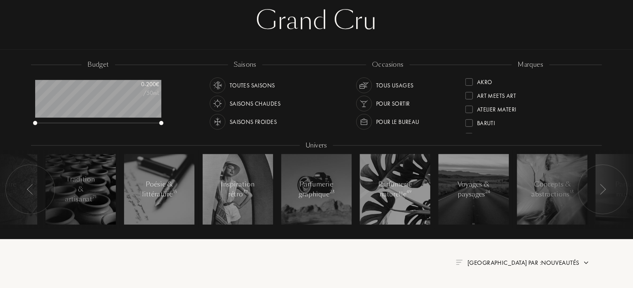
click at [407, 120] on div "Pour le bureau" at bounding box center [397, 122] width 43 height 16
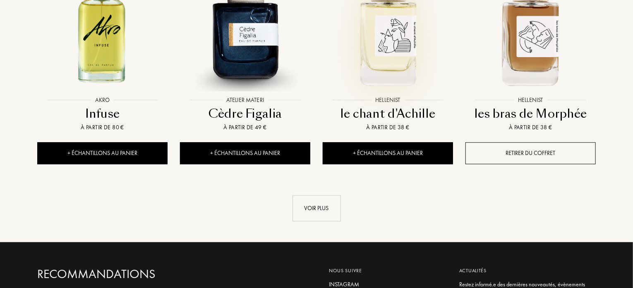
scroll to position [1035, 0]
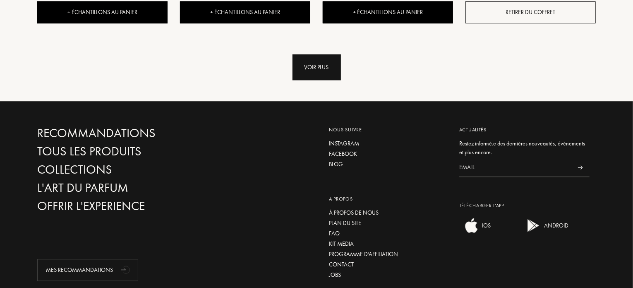
click at [321, 54] on div "Voir plus" at bounding box center [317, 67] width 48 height 26
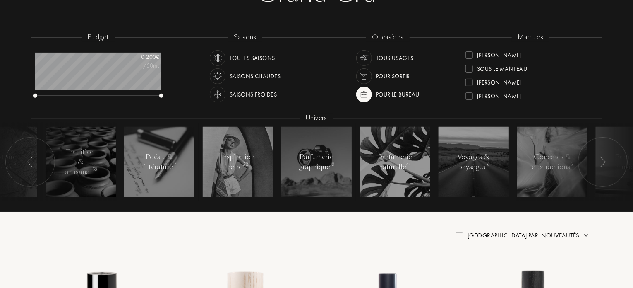
scroll to position [124, 0]
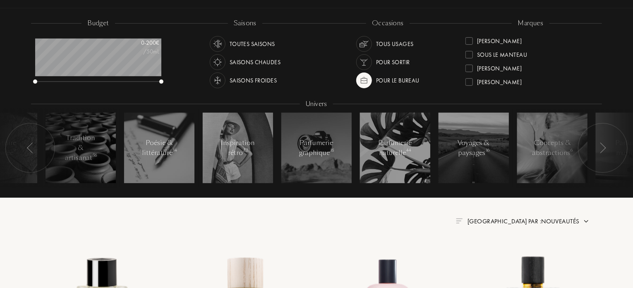
click at [592, 145] on div at bounding box center [603, 148] width 50 height 50
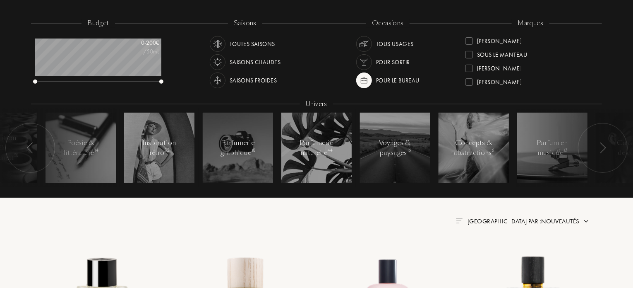
click at [592, 145] on div at bounding box center [603, 148] width 50 height 50
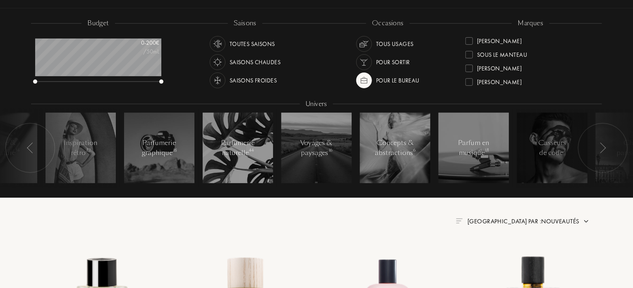
click at [592, 145] on div at bounding box center [603, 148] width 50 height 50
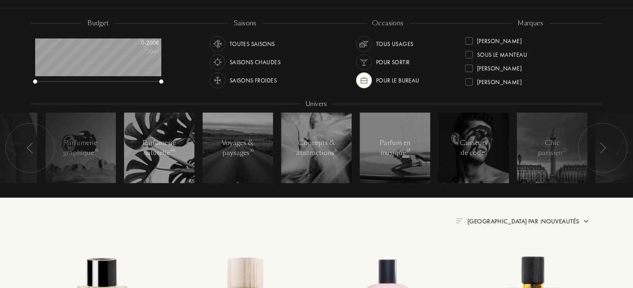
click at [592, 145] on div at bounding box center [603, 148] width 50 height 50
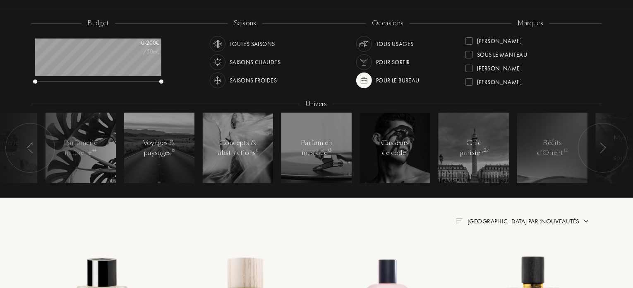
click at [592, 145] on div at bounding box center [603, 148] width 50 height 50
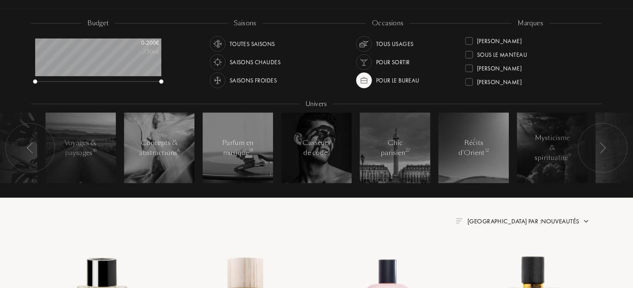
click at [591, 144] on div at bounding box center [603, 148] width 50 height 50
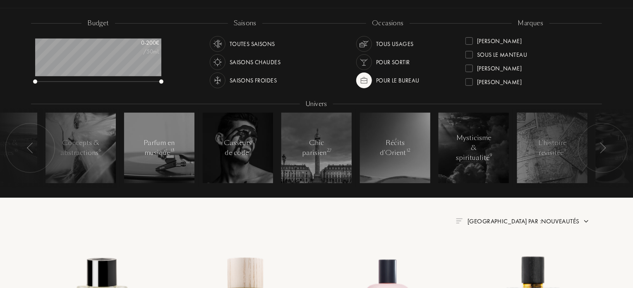
click at [591, 144] on div at bounding box center [603, 148] width 50 height 50
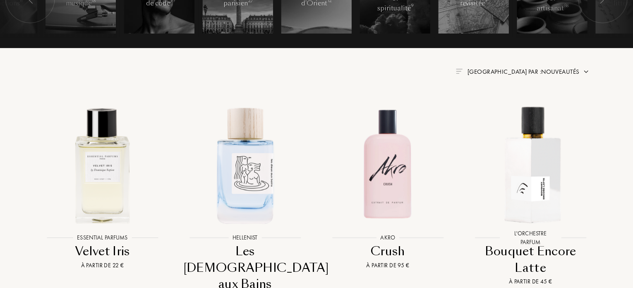
scroll to position [290, 0]
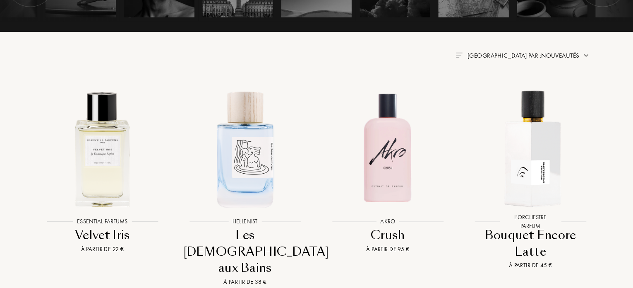
click at [567, 53] on span "Trier par : Nouveautés" at bounding box center [524, 55] width 112 height 8
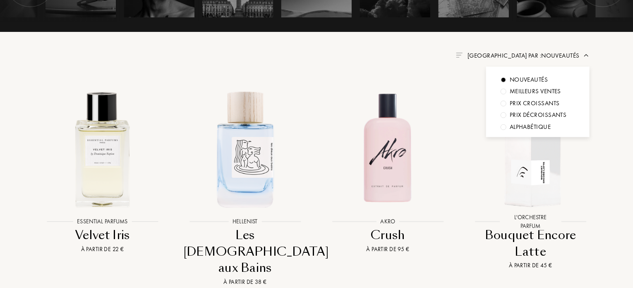
click at [567, 53] on span "Trier par : Nouveautés" at bounding box center [524, 55] width 112 height 8
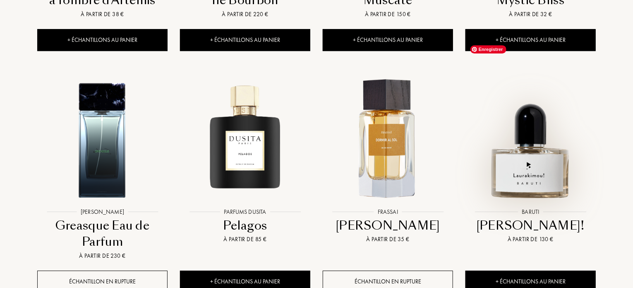
scroll to position [1242, 0]
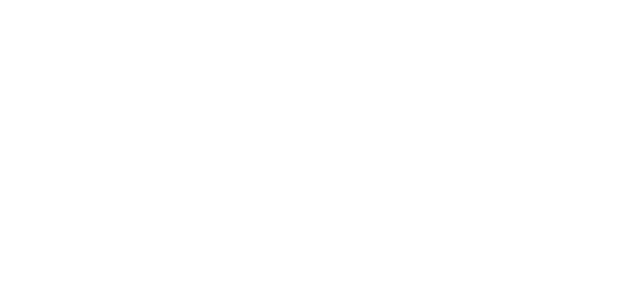
select select "FR"
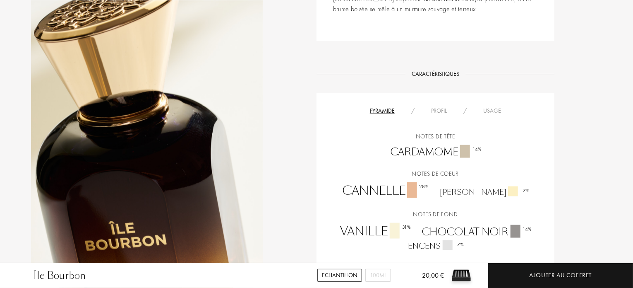
scroll to position [538, 0]
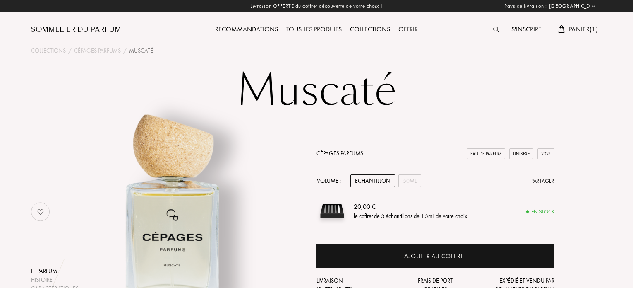
select select "FR"
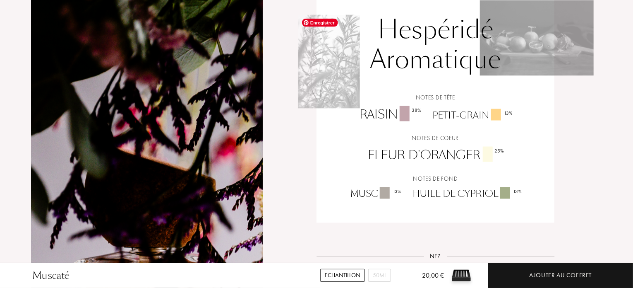
scroll to position [580, 0]
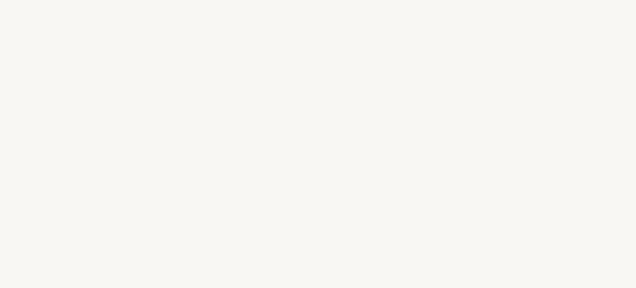
select select "FR"
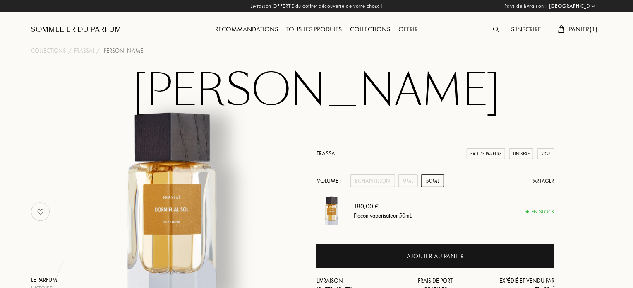
click at [324, 29] on div "Tous les produits" at bounding box center [314, 29] width 64 height 11
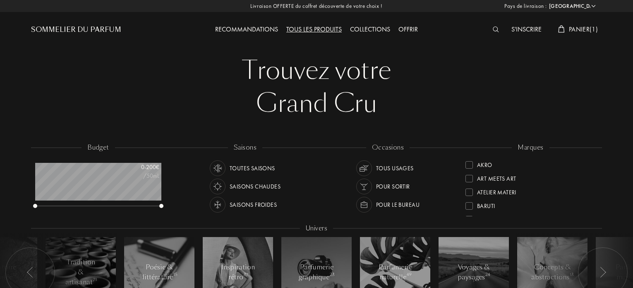
select select "FR"
click at [368, 27] on div "Collections" at bounding box center [370, 29] width 48 height 11
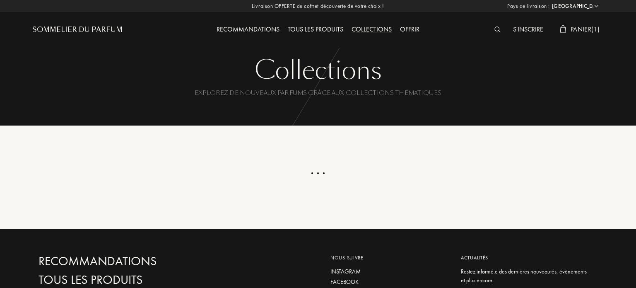
select select "FR"
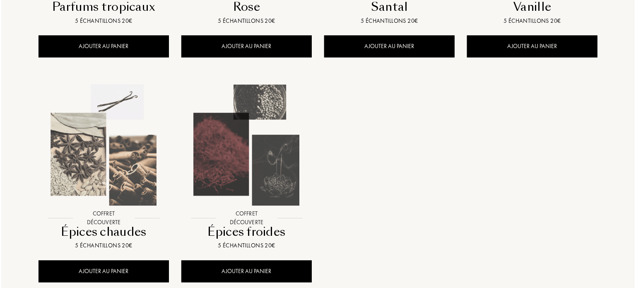
scroll to position [787, 0]
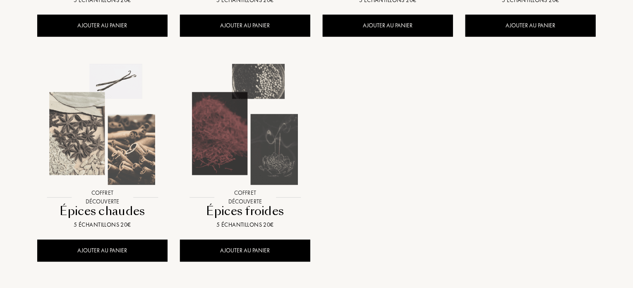
click at [108, 207] on div at bounding box center [102, 131] width 143 height 161
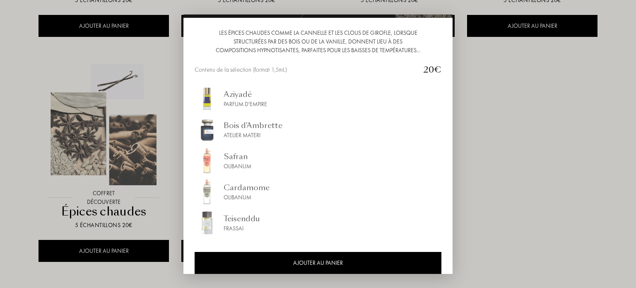
scroll to position [93, 0]
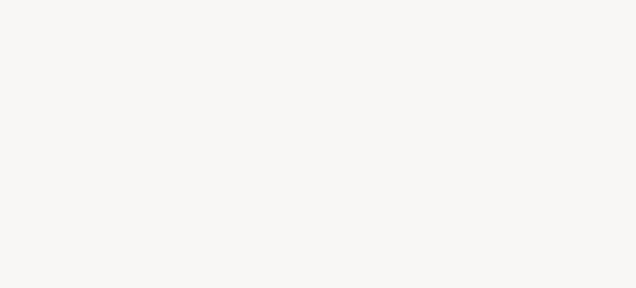
select select "FR"
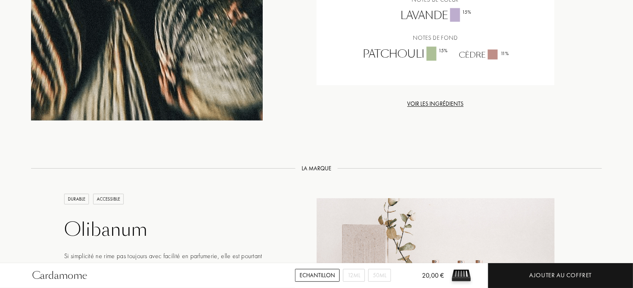
scroll to position [704, 0]
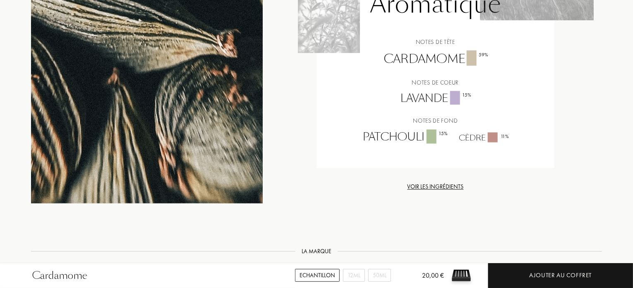
click at [416, 188] on div "Voir les ingrédients" at bounding box center [436, 187] width 238 height 9
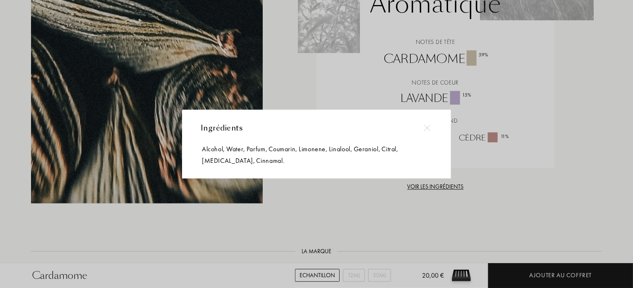
click at [423, 134] on div at bounding box center [427, 127] width 19 height 19
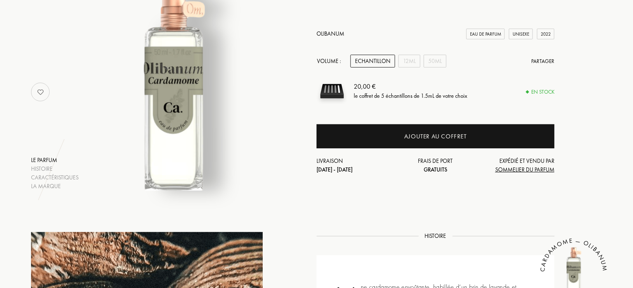
scroll to position [0, 0]
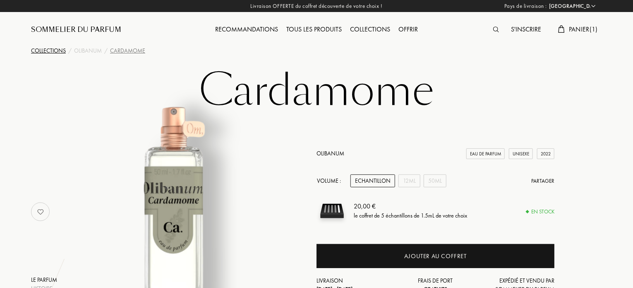
click at [56, 52] on div "Collections" at bounding box center [48, 50] width 35 height 9
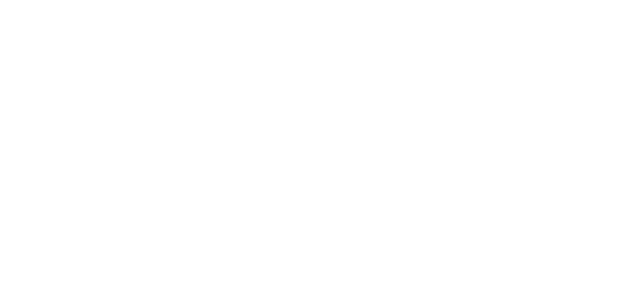
select select "FR"
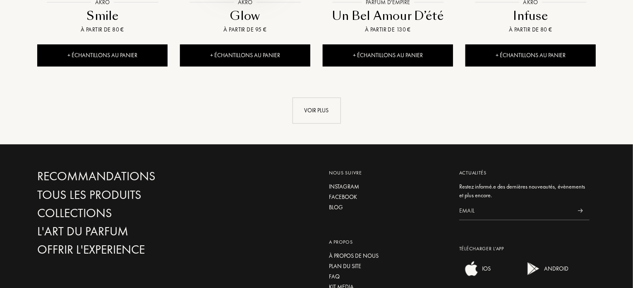
scroll to position [904, 0]
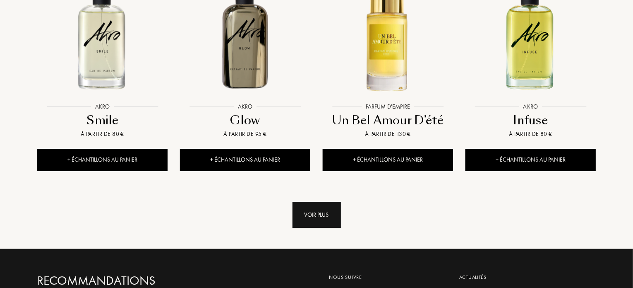
click at [306, 202] on div "Voir plus" at bounding box center [317, 215] width 48 height 26
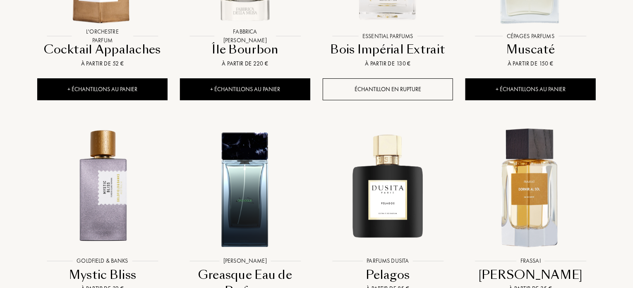
scroll to position [1525, 0]
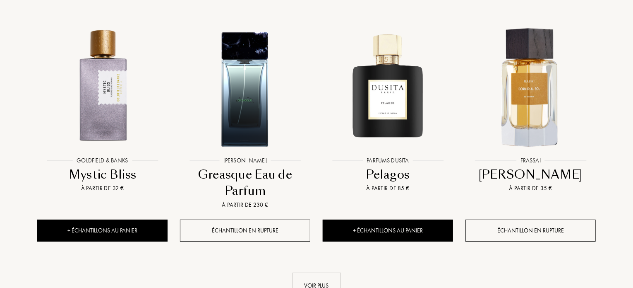
click at [121, 166] on div "Mystic Bliss" at bounding box center [103, 174] width 124 height 16
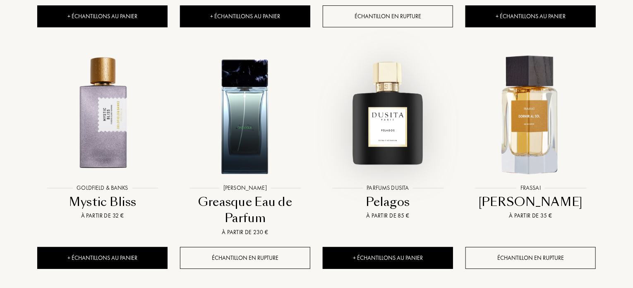
scroll to position [1483, 0]
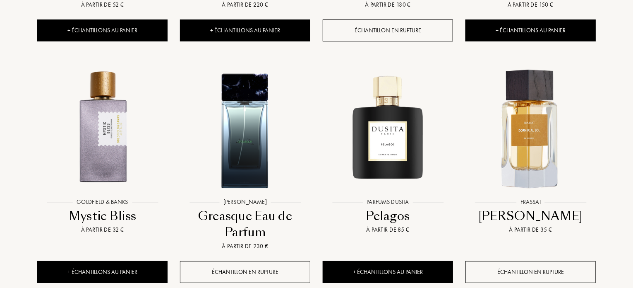
click at [396, 208] on div "Pelagos" at bounding box center [388, 216] width 124 height 16
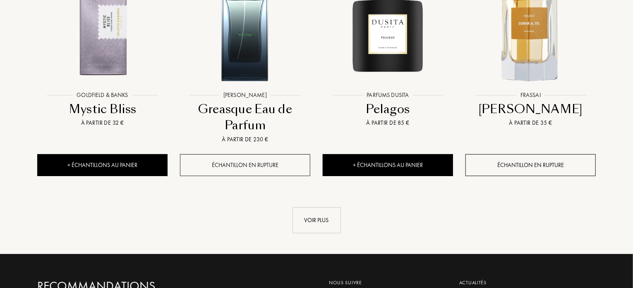
scroll to position [1690, 0]
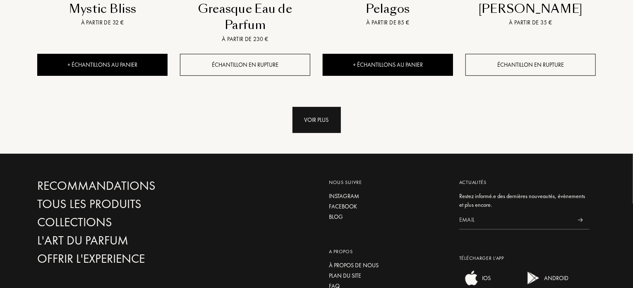
click at [312, 107] on div "Voir plus" at bounding box center [317, 120] width 48 height 26
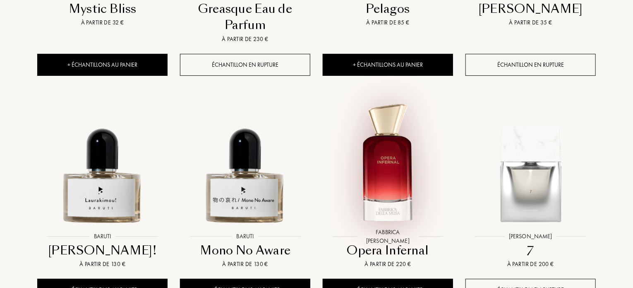
click at [397, 199] on div at bounding box center [388, 170] width 143 height 161
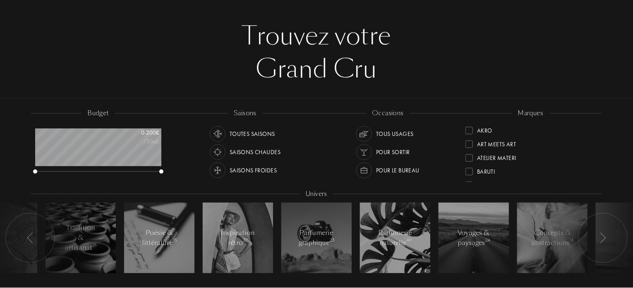
scroll to position [0, 0]
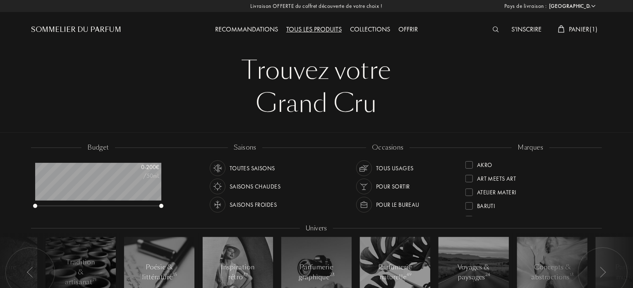
click at [257, 29] on div "Recommandations" at bounding box center [246, 29] width 71 height 11
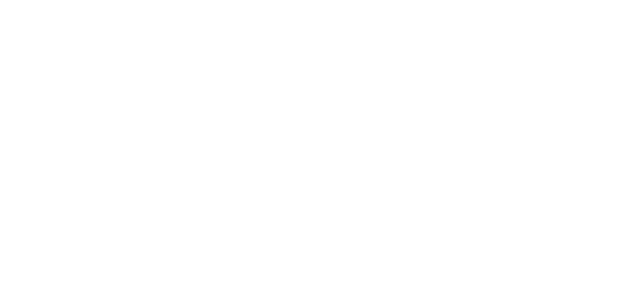
select select "FR"
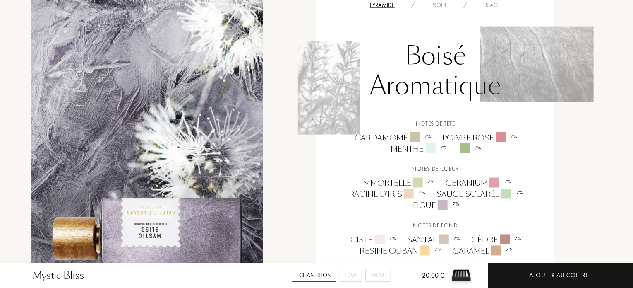
scroll to position [621, 0]
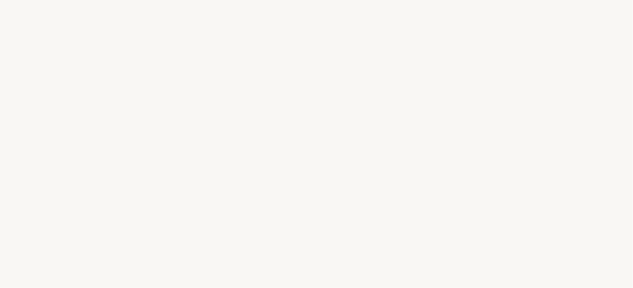
select select "FR"
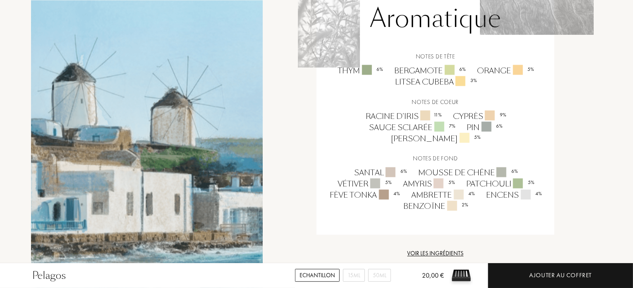
scroll to position [662, 0]
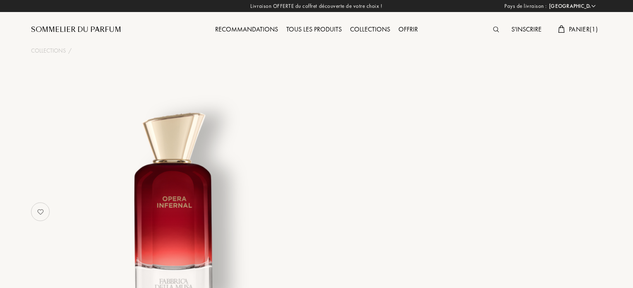
select select "FR"
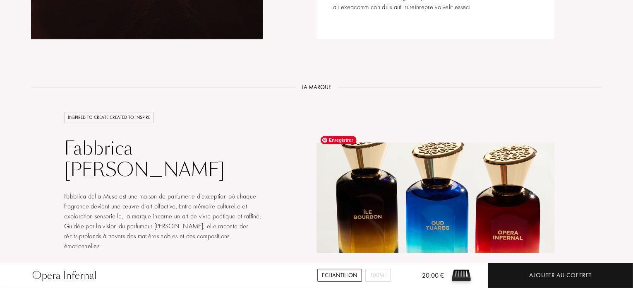
scroll to position [1325, 0]
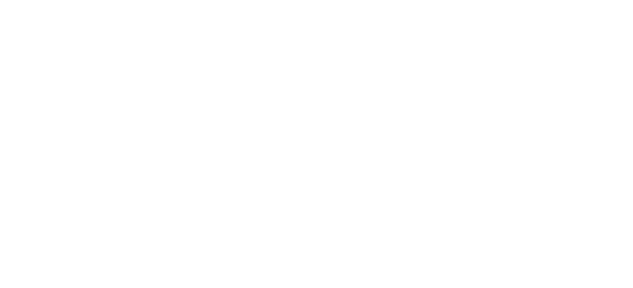
select select "FR"
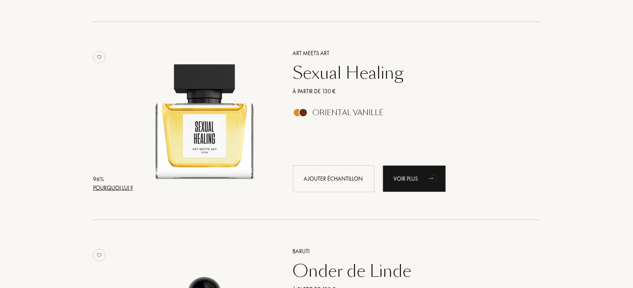
scroll to position [331, 0]
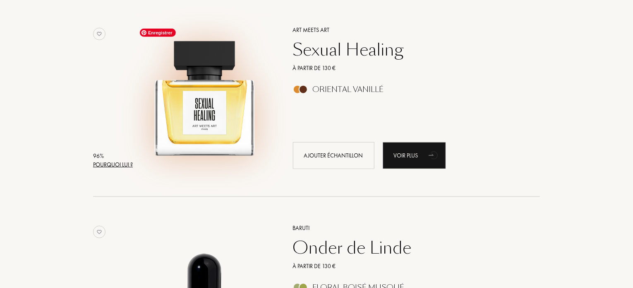
click at [214, 131] on img at bounding box center [205, 93] width 138 height 138
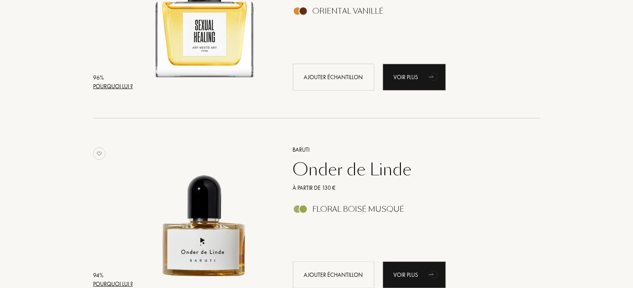
scroll to position [497, 0]
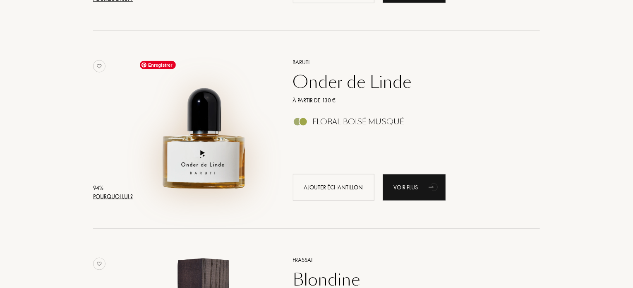
click at [233, 175] on img at bounding box center [205, 126] width 138 height 138
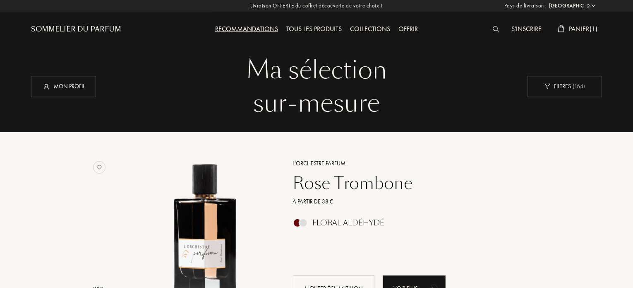
scroll to position [0, 0]
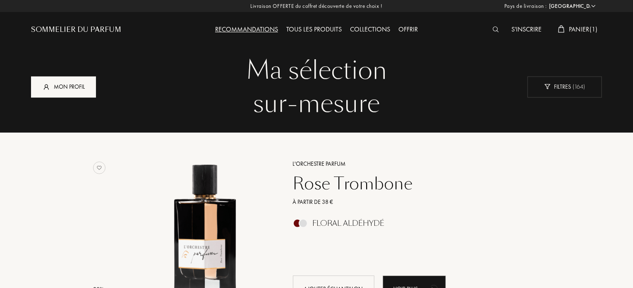
click at [84, 87] on div "Mon profil" at bounding box center [63, 86] width 65 height 21
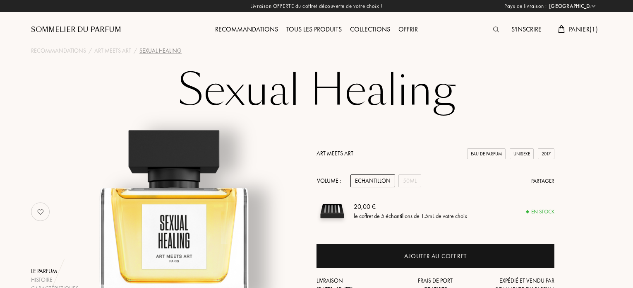
select select "FR"
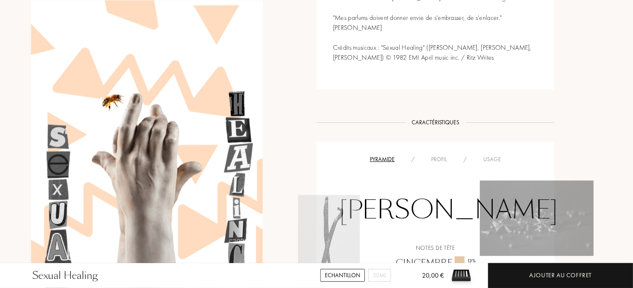
scroll to position [580, 0]
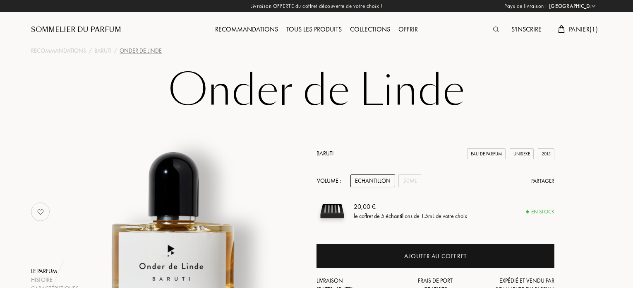
select select "FR"
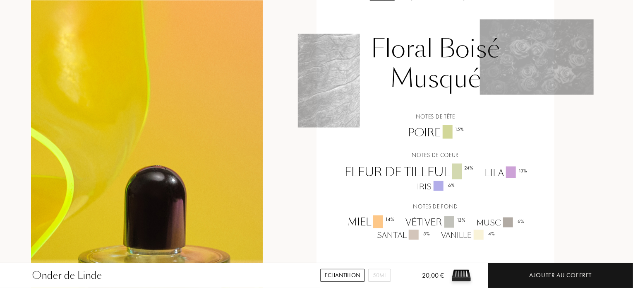
scroll to position [621, 0]
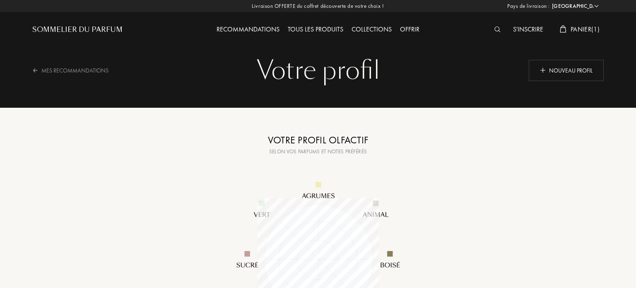
select select "FR"
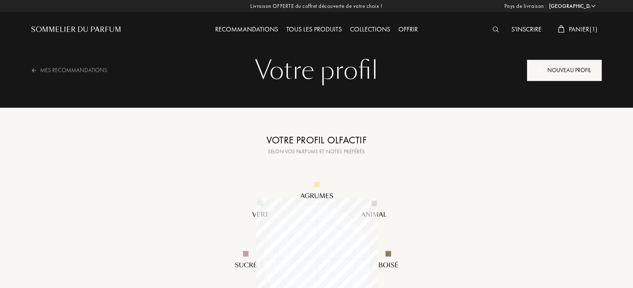
scroll to position [122, 122]
click at [563, 70] on div "Nouveau profil" at bounding box center [564, 70] width 75 height 21
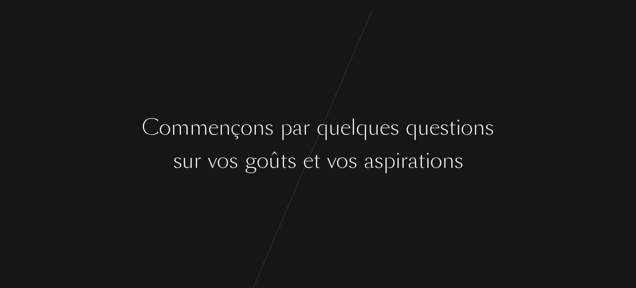
click at [318, 163] on div "t" at bounding box center [316, 160] width 7 height 31
click at [318, 233] on div "C o m m e n ç o n s p a r q u e l q u e s q u e s t i o n s s u r v o s g o û t…" at bounding box center [318, 144] width 636 height 288
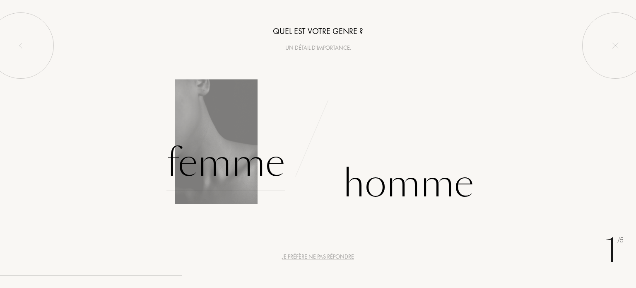
click at [247, 180] on div "Femme" at bounding box center [225, 163] width 118 height 56
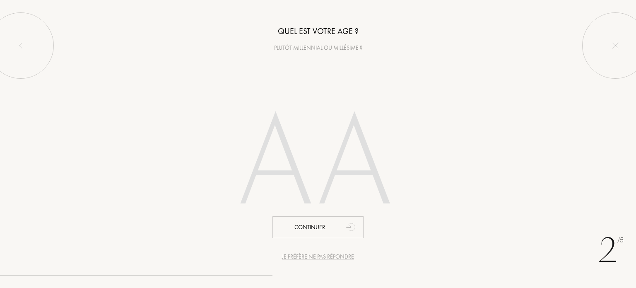
click at [335, 160] on input "number" at bounding box center [318, 165] width 236 height 168
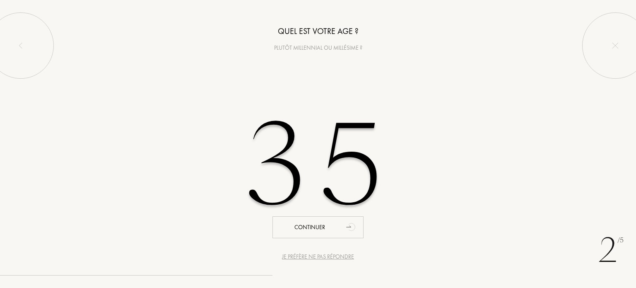
drag, startPoint x: 371, startPoint y: 157, endPoint x: 331, endPoint y: 161, distance: 40.0
click at [331, 161] on input "35" at bounding box center [318, 165] width 236 height 168
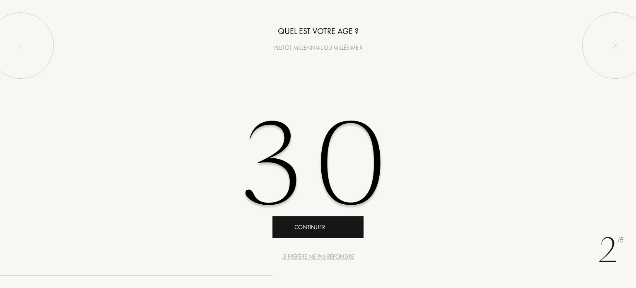
type input "30"
click at [333, 230] on div "Continuer" at bounding box center [317, 227] width 91 height 22
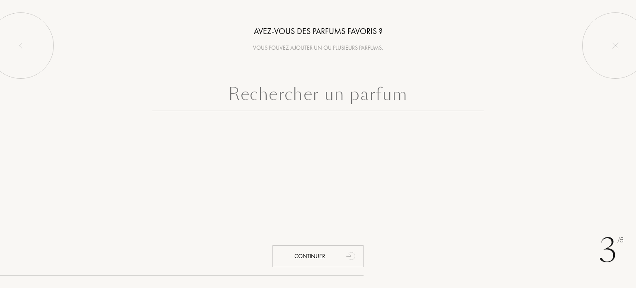
click at [366, 96] on input "text" at bounding box center [317, 96] width 331 height 30
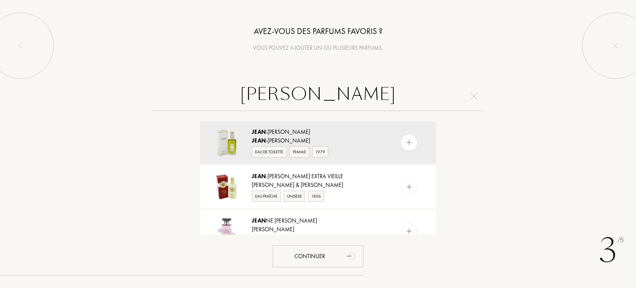
drag, startPoint x: 361, startPoint y: 95, endPoint x: 296, endPoint y: 94, distance: 65.0
click at [296, 94] on input "jean" at bounding box center [317, 96] width 331 height 30
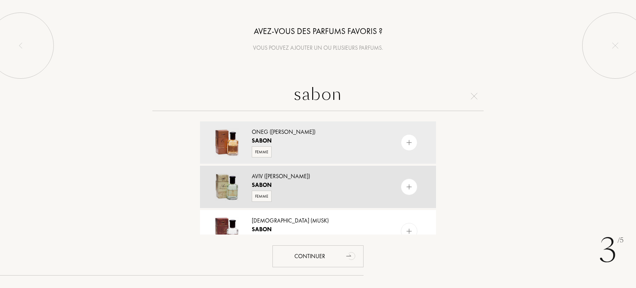
type input "sabon"
click at [411, 189] on img at bounding box center [409, 187] width 8 height 8
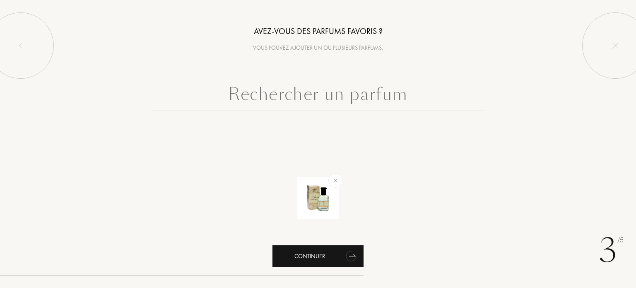
click at [340, 252] on div "Continuer" at bounding box center [317, 256] width 91 height 22
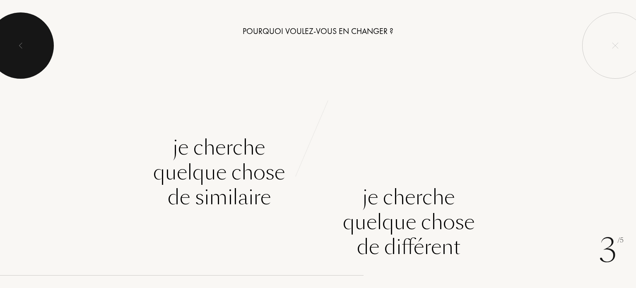
click at [25, 54] on div at bounding box center [21, 45] width 66 height 66
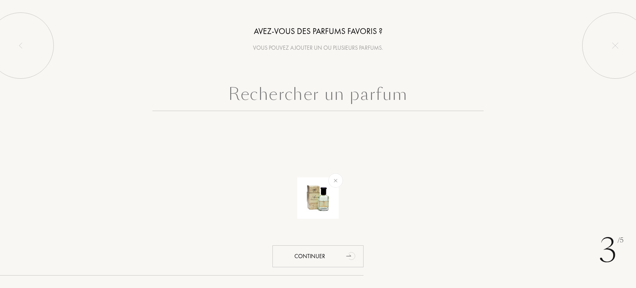
type input "x"
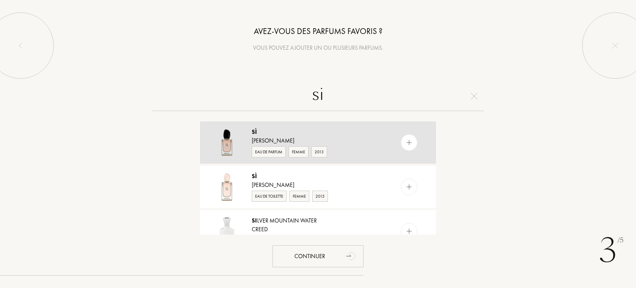
type input "si"
click at [406, 145] on img at bounding box center [409, 143] width 8 height 8
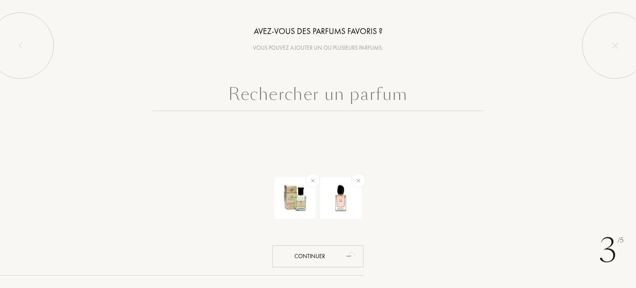
click at [303, 90] on input "text" at bounding box center [317, 96] width 331 height 30
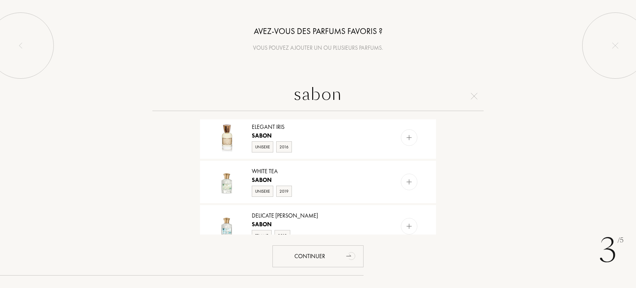
scroll to position [373, 0]
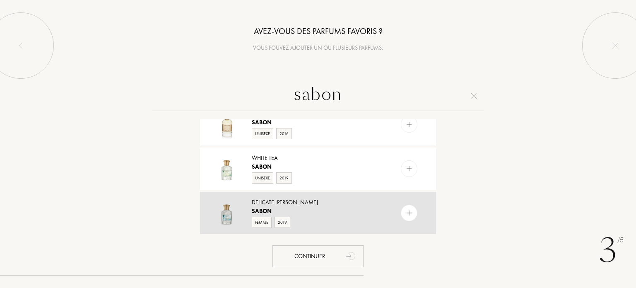
type input "sabon"
click at [407, 212] on img at bounding box center [409, 213] width 8 height 8
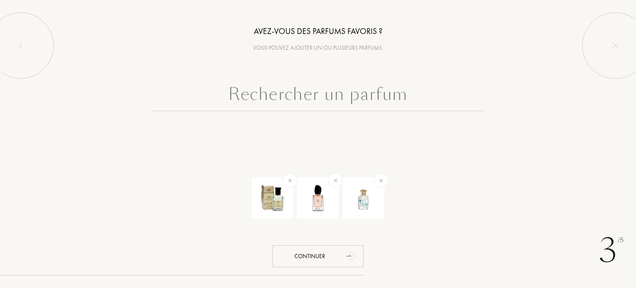
scroll to position [0, 0]
click at [270, 200] on img at bounding box center [272, 197] width 29 height 29
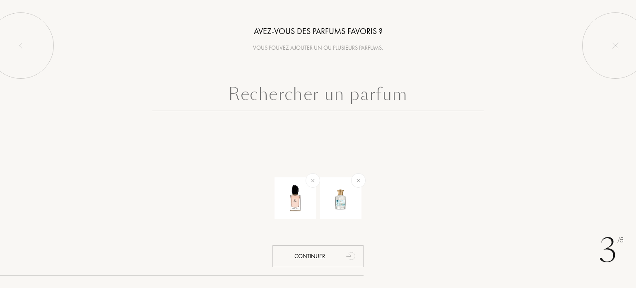
click at [330, 98] on input "text" at bounding box center [317, 96] width 331 height 30
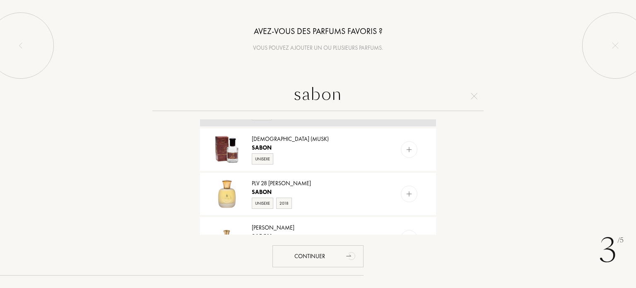
scroll to position [83, 0]
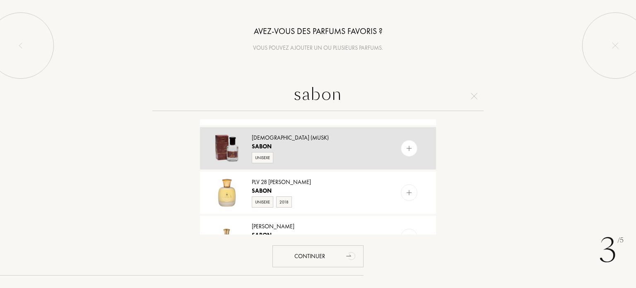
type input "sabon"
click at [409, 150] on img at bounding box center [409, 148] width 8 height 8
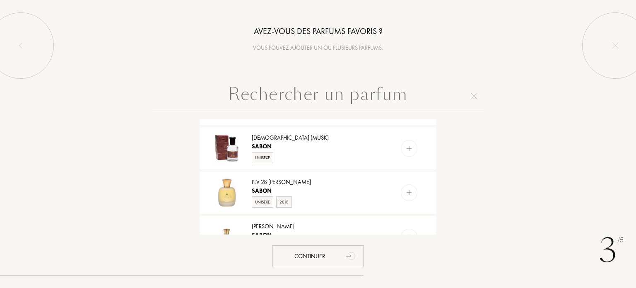
scroll to position [0, 0]
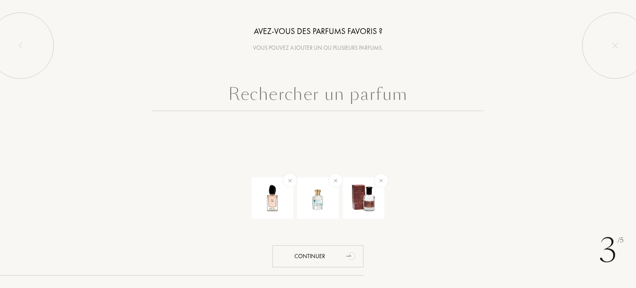
click at [386, 94] on input "text" at bounding box center [317, 96] width 331 height 30
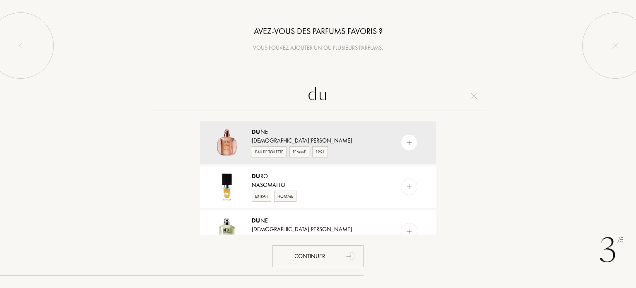
type input "d"
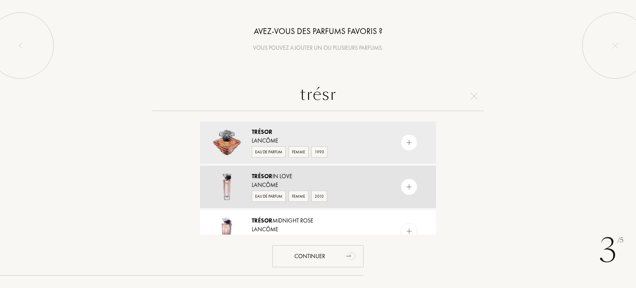
type input "trésr"
click at [411, 188] on img at bounding box center [409, 187] width 8 height 8
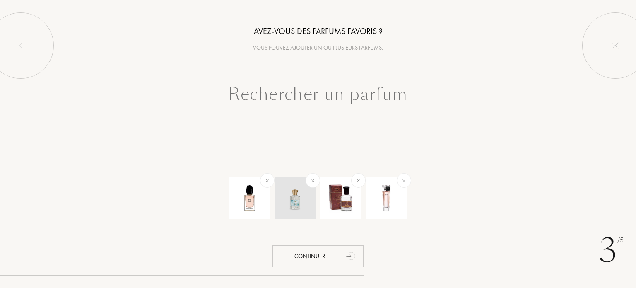
click at [312, 180] on img at bounding box center [313, 181] width 10 height 10
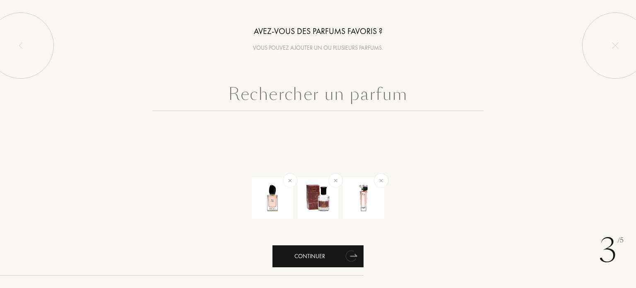
drag, startPoint x: 330, startPoint y: 258, endPoint x: 358, endPoint y: 254, distance: 28.5
click at [332, 258] on div "Continuer" at bounding box center [317, 256] width 91 height 22
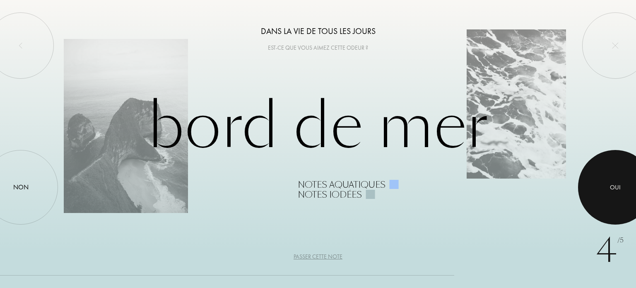
click at [618, 193] on div at bounding box center [615, 187] width 75 height 75
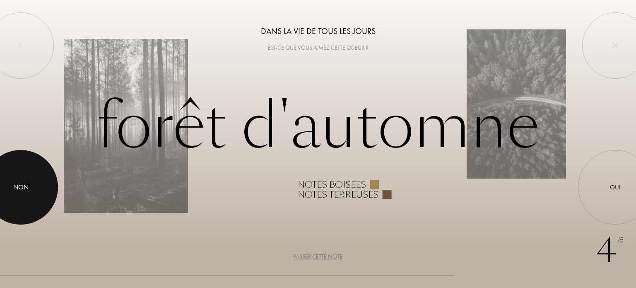
click at [23, 181] on div at bounding box center [20, 187] width 75 height 75
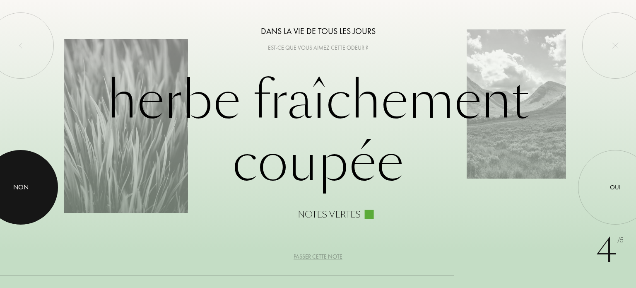
click at [9, 190] on div at bounding box center [20, 187] width 75 height 75
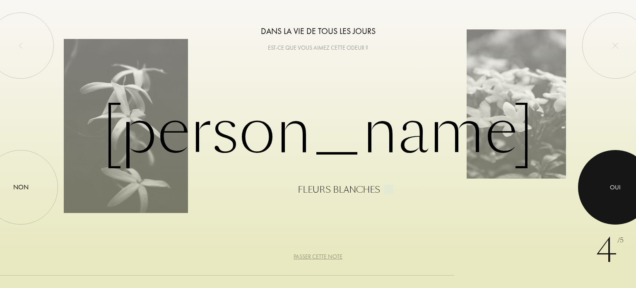
click at [609, 186] on div at bounding box center [615, 187] width 75 height 75
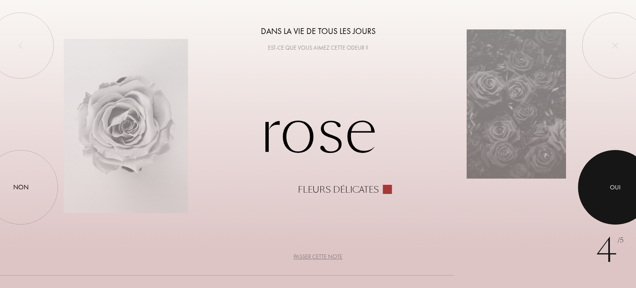
click at [622, 186] on div at bounding box center [615, 187] width 75 height 75
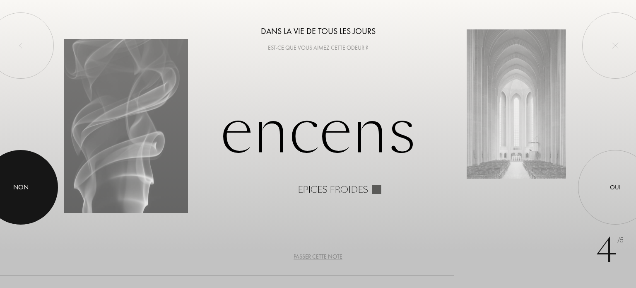
click at [26, 190] on div "Non" at bounding box center [20, 187] width 15 height 10
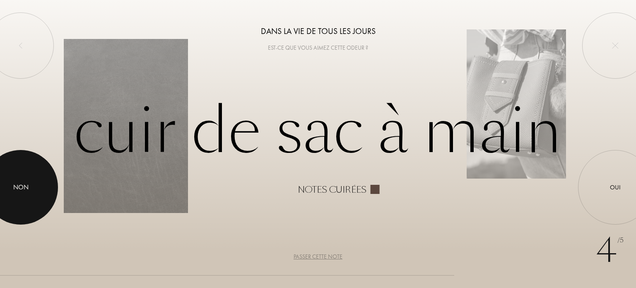
click at [8, 193] on div at bounding box center [20, 187] width 75 height 75
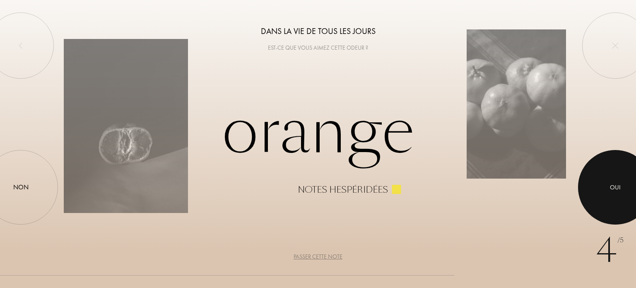
click at [626, 192] on div at bounding box center [615, 187] width 75 height 75
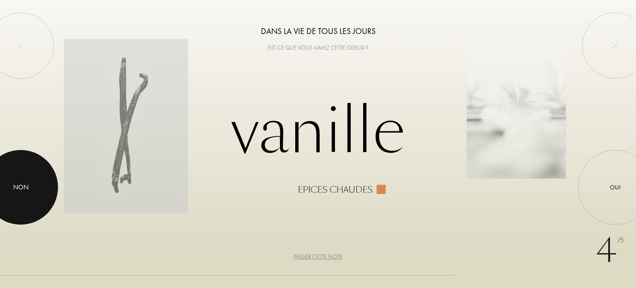
click at [33, 195] on div at bounding box center [20, 187] width 75 height 75
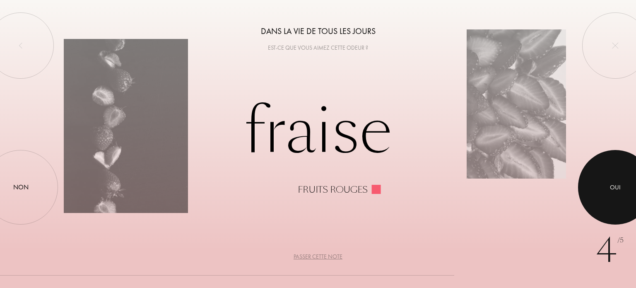
click at [629, 184] on div at bounding box center [615, 187] width 75 height 75
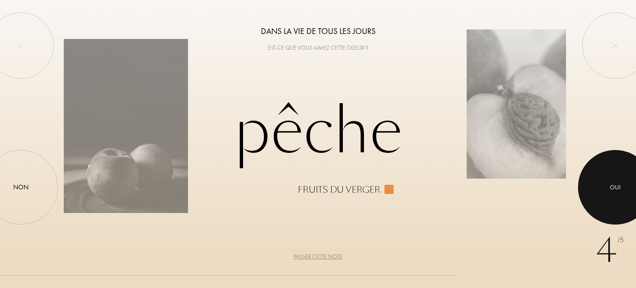
click at [596, 187] on div at bounding box center [615, 187] width 75 height 75
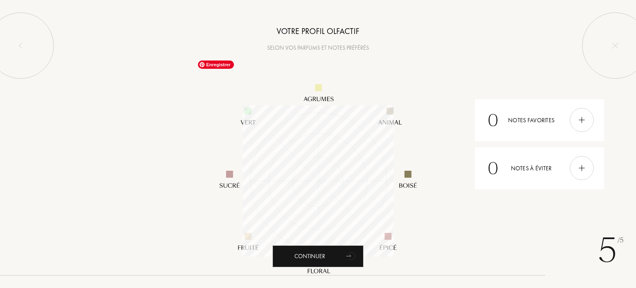
scroll to position [151, 151]
click at [588, 120] on div at bounding box center [582, 120] width 24 height 24
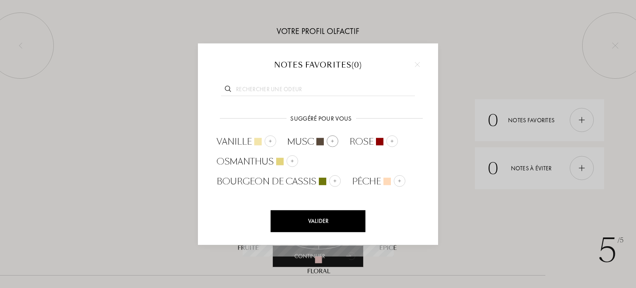
click at [335, 142] on div at bounding box center [333, 141] width 12 height 12
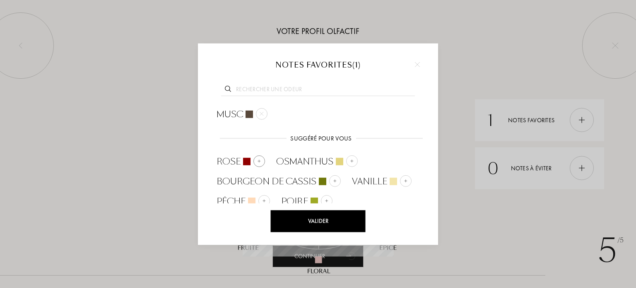
scroll to position [4, 0]
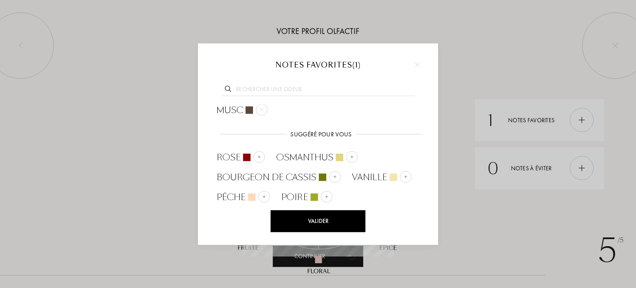
click at [277, 92] on input "text" at bounding box center [318, 90] width 194 height 11
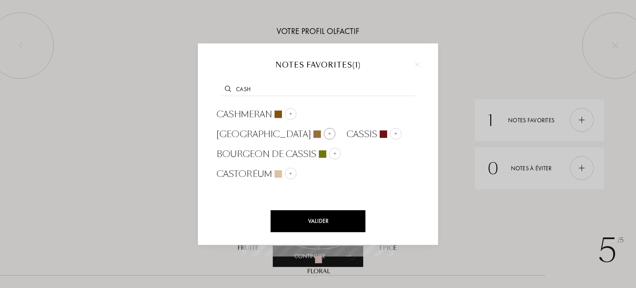
type input "cash"
click at [332, 132] on img at bounding box center [329, 134] width 4 height 4
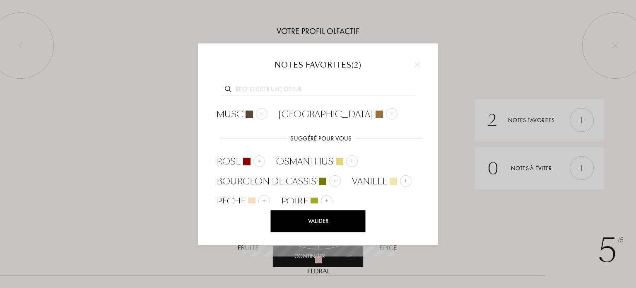
click at [308, 82] on div at bounding box center [317, 88] width 215 height 32
click at [306, 89] on input "text" at bounding box center [318, 90] width 194 height 11
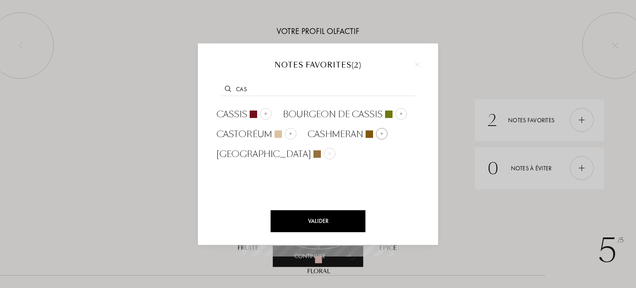
type input "cas"
click at [382, 133] on img at bounding box center [382, 134] width 4 height 4
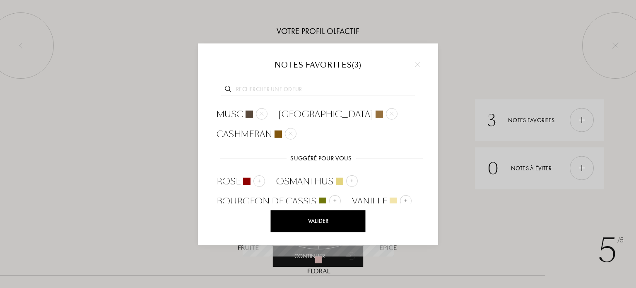
click at [278, 90] on input "text" at bounding box center [318, 90] width 194 height 11
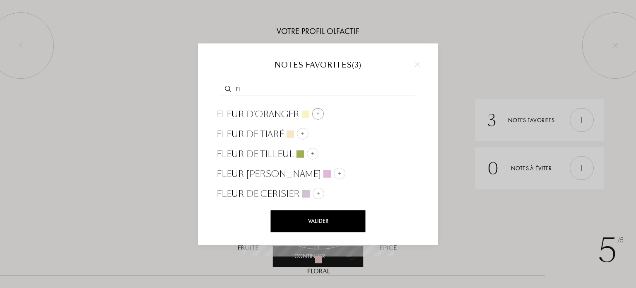
type input "fl"
click at [318, 110] on div at bounding box center [318, 114] width 12 height 12
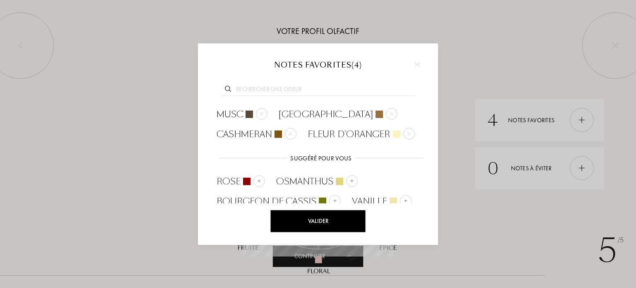
click at [288, 89] on input "text" at bounding box center [318, 90] width 194 height 11
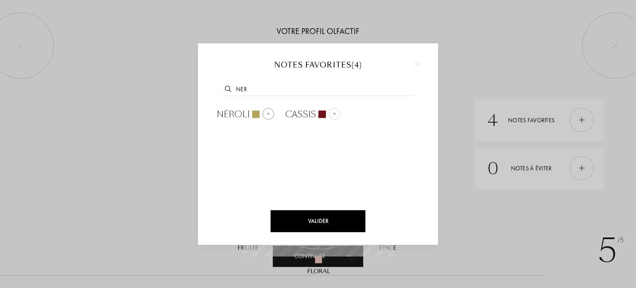
type input "ner"
click at [266, 112] on img at bounding box center [268, 114] width 4 height 4
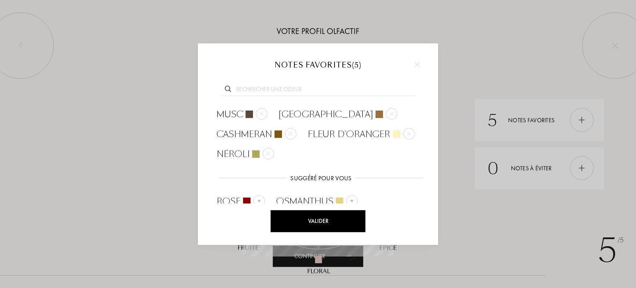
click at [348, 221] on div "Valider" at bounding box center [318, 221] width 95 height 22
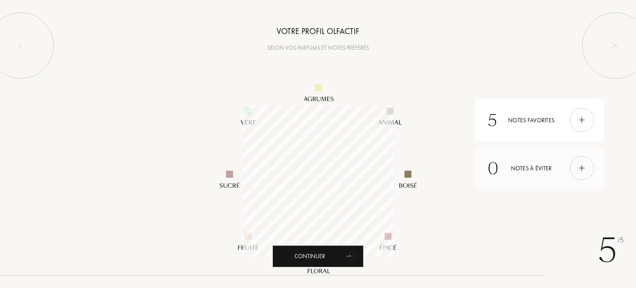
click at [582, 165] on img at bounding box center [581, 168] width 9 height 9
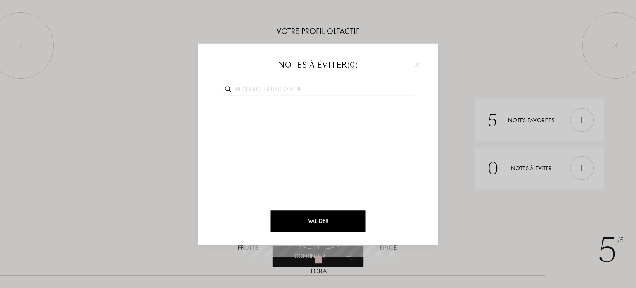
type input "i"
type input "tia"
click at [301, 112] on img at bounding box center [303, 114] width 4 height 4
click at [545, 207] on div at bounding box center [318, 144] width 636 height 288
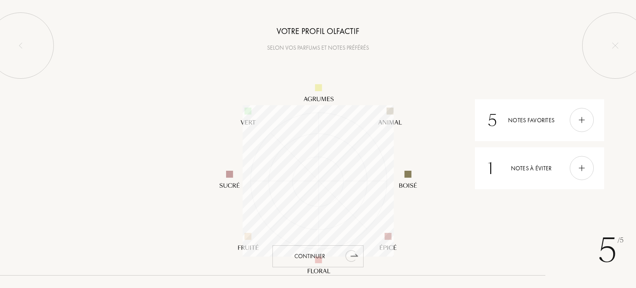
click at [311, 253] on div "Continuer" at bounding box center [317, 256] width 91 height 22
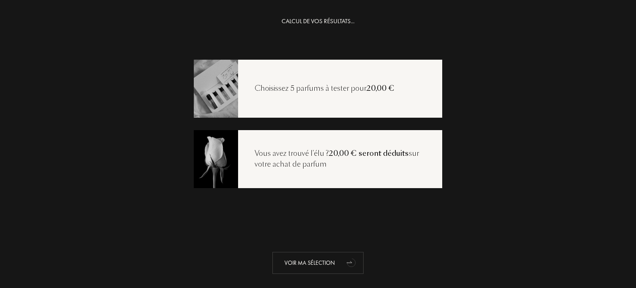
click at [329, 260] on div "Voir ma sélection" at bounding box center [317, 263] width 91 height 22
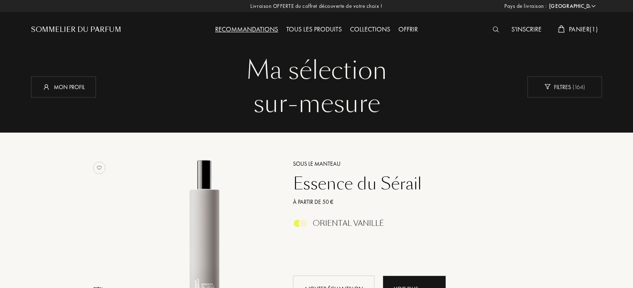
select select "FR"
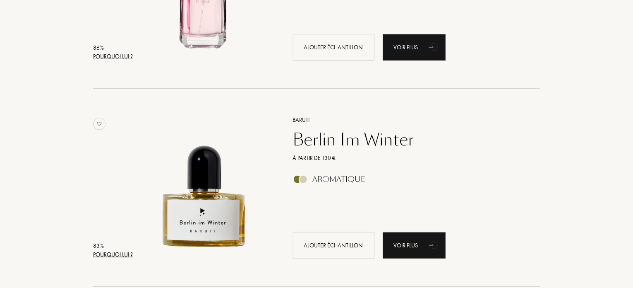
scroll to position [1904, 0]
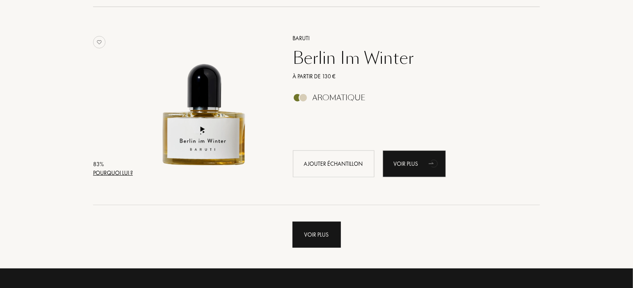
click at [328, 241] on div "Voir plus" at bounding box center [317, 234] width 48 height 26
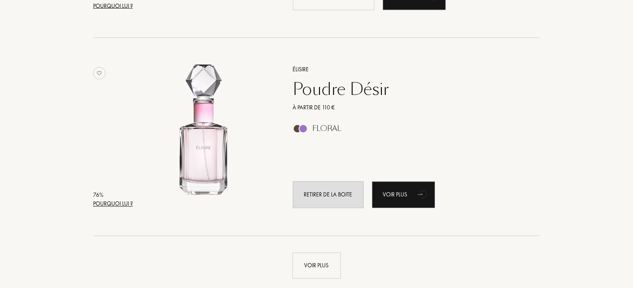
scroll to position [3974, 0]
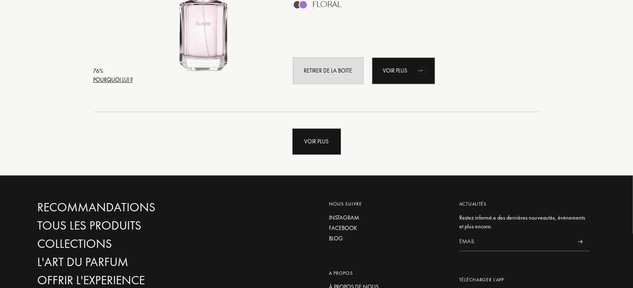
click at [308, 132] on div "Voir plus" at bounding box center [317, 141] width 48 height 26
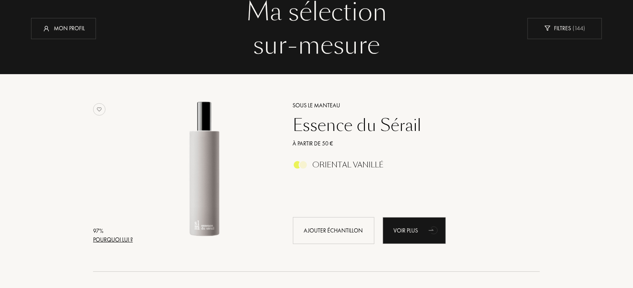
scroll to position [0, 0]
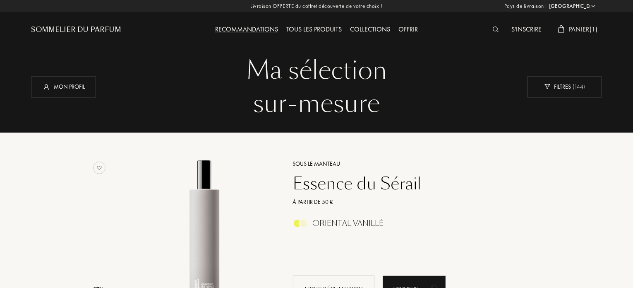
click at [327, 35] on div "Recommandations Tous les produits Collections Offrir" at bounding box center [317, 23] width 286 height 46
click at [327, 29] on div "Tous les produits" at bounding box center [314, 29] width 64 height 11
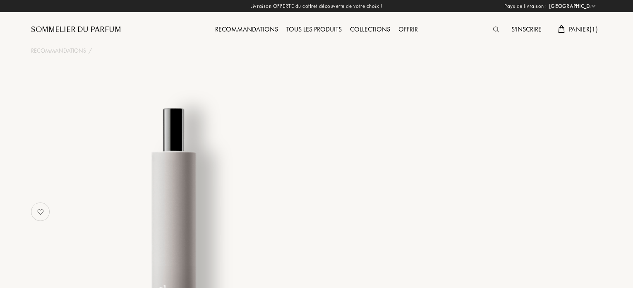
select select "FR"
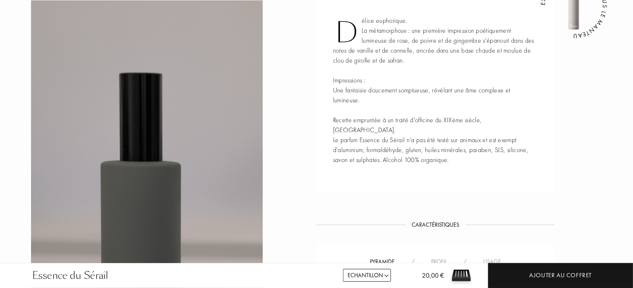
scroll to position [373, 0]
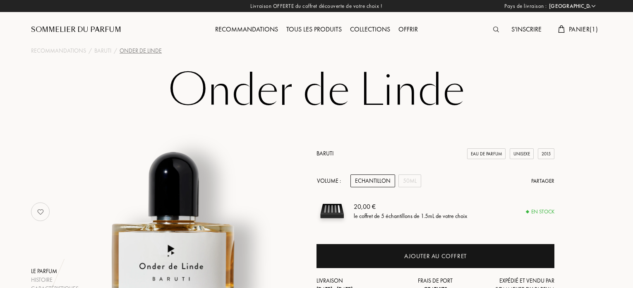
select select "FR"
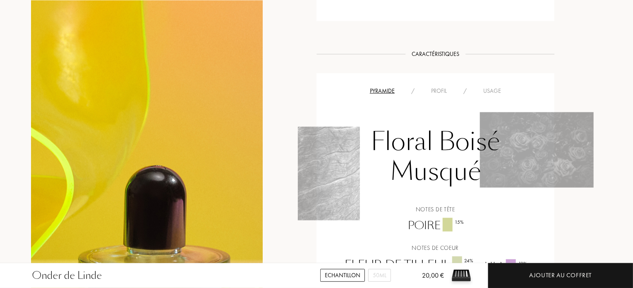
scroll to position [662, 0]
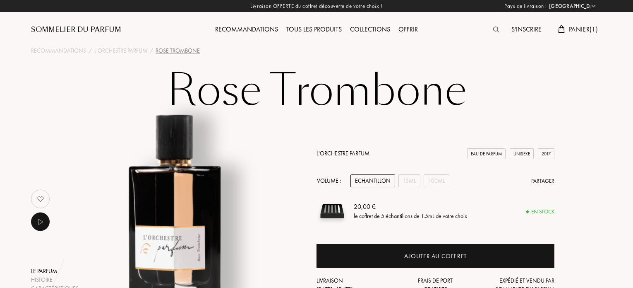
select select "FR"
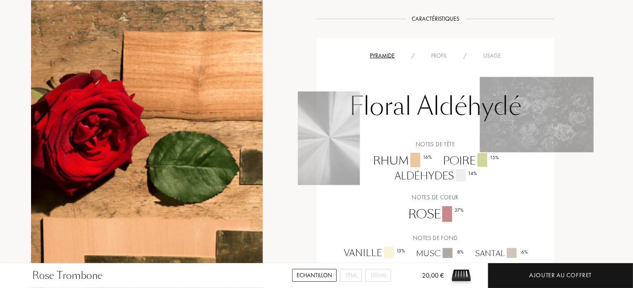
scroll to position [704, 0]
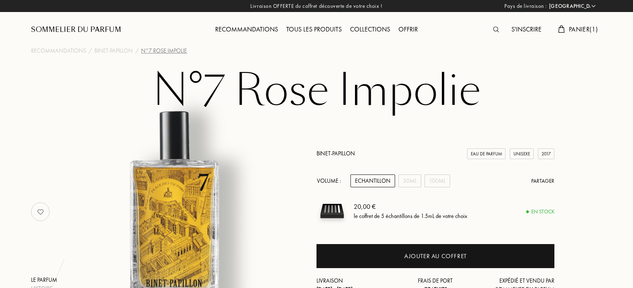
select select "FR"
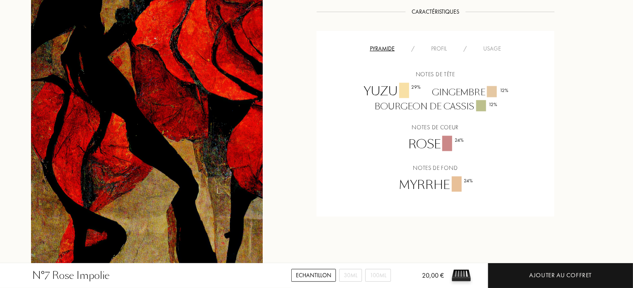
scroll to position [580, 0]
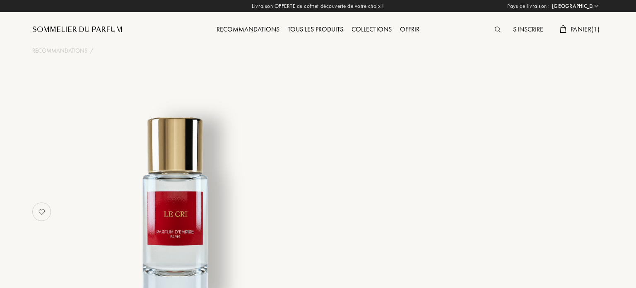
select select "FR"
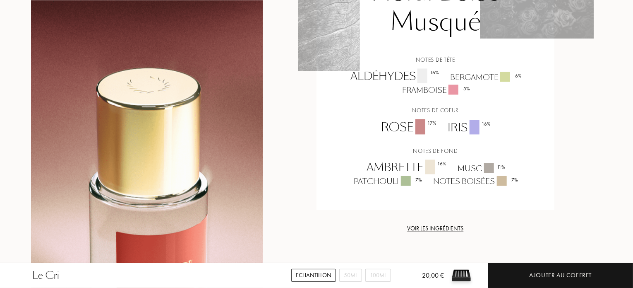
scroll to position [828, 0]
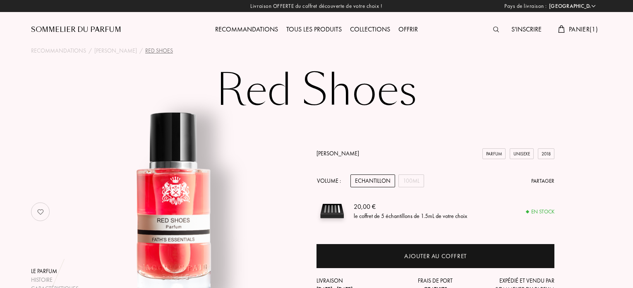
select select "FR"
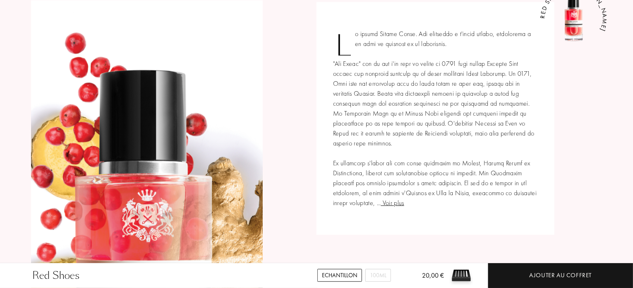
scroll to position [331, 0]
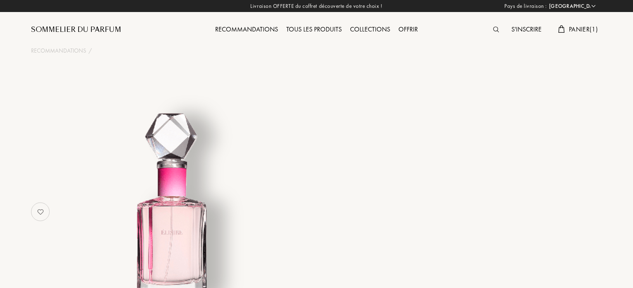
select select "FR"
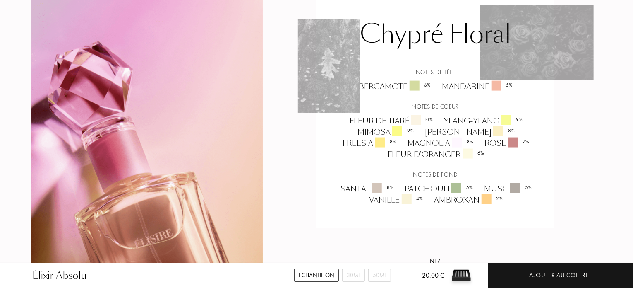
scroll to position [580, 0]
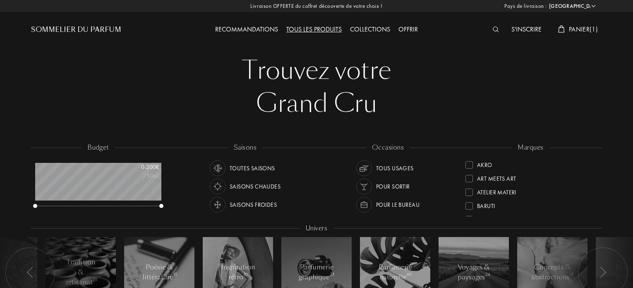
select select "FR"
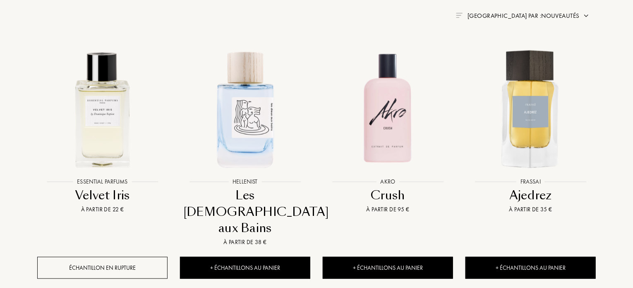
scroll to position [331, 0]
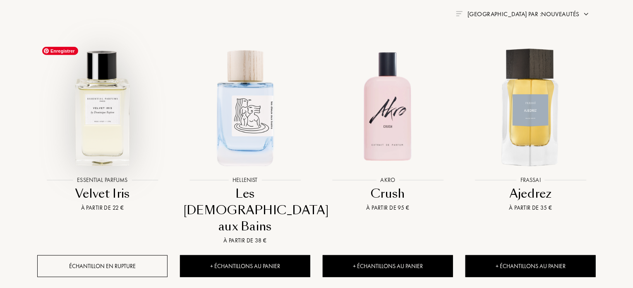
click at [114, 116] on img at bounding box center [102, 107] width 129 height 129
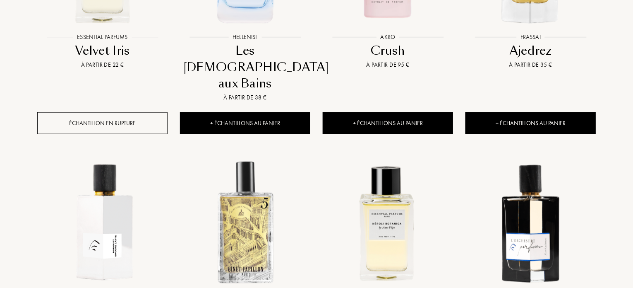
scroll to position [538, 0]
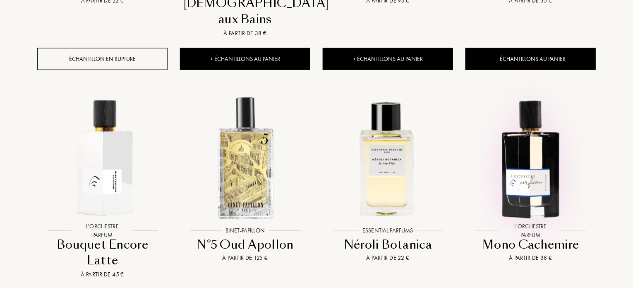
click at [532, 207] on div at bounding box center [530, 164] width 143 height 161
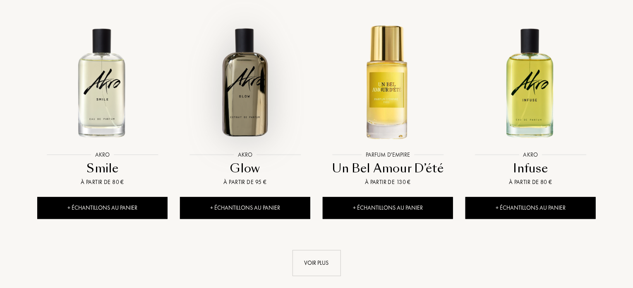
scroll to position [952, 0]
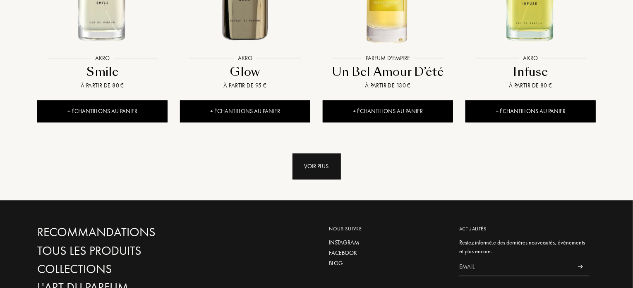
click at [321, 153] on div "Voir plus" at bounding box center [317, 166] width 48 height 26
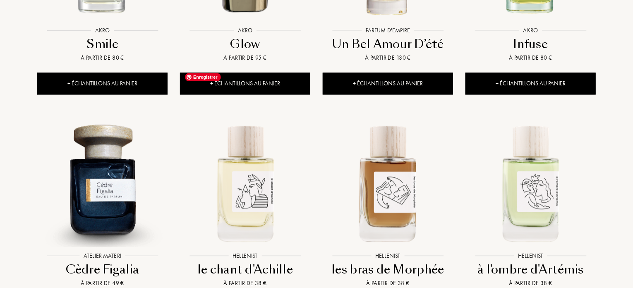
scroll to position [994, 0]
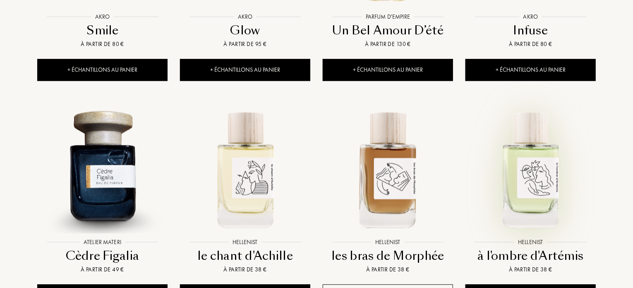
click at [508, 205] on div at bounding box center [530, 175] width 143 height 161
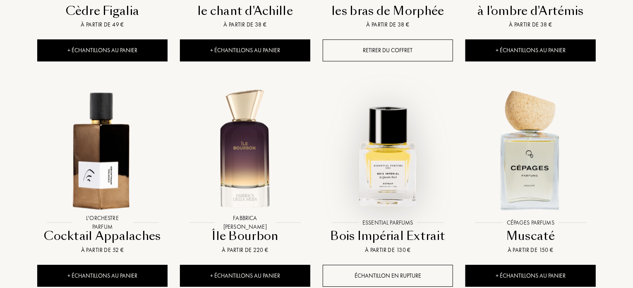
scroll to position [1242, 0]
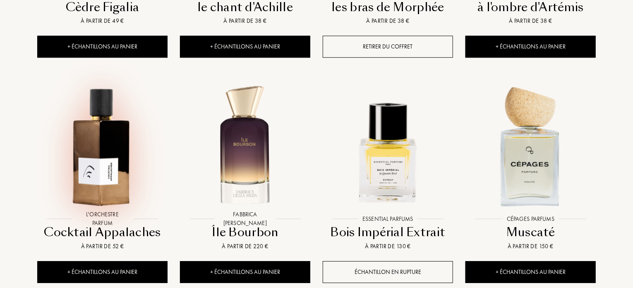
click at [140, 183] on div at bounding box center [102, 152] width 143 height 161
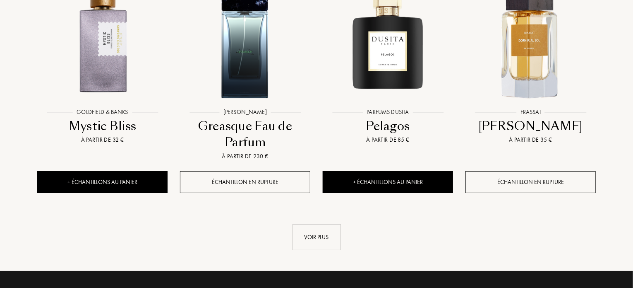
scroll to position [1490, 0]
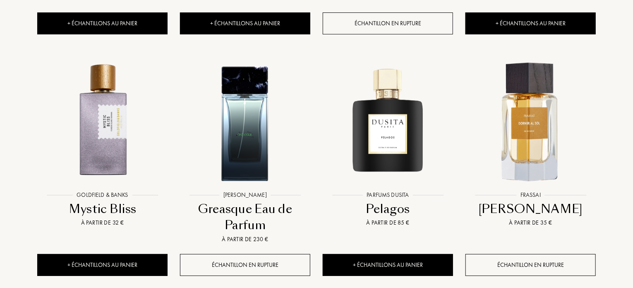
click at [401, 201] on div "Pelagos" at bounding box center [388, 209] width 124 height 16
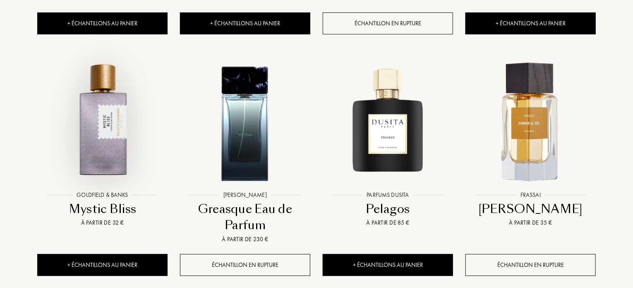
click at [125, 157] on div at bounding box center [102, 129] width 143 height 161
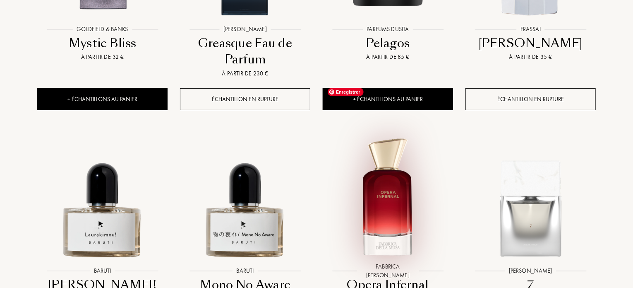
scroll to position [1697, 0]
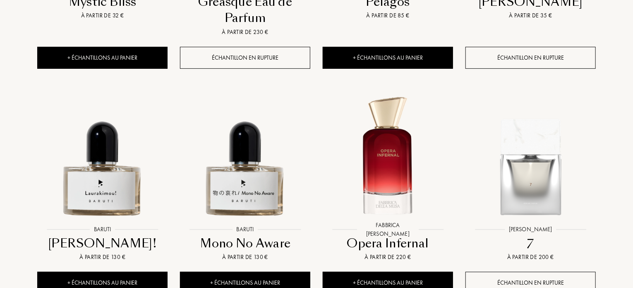
click at [279, 235] on div "Mono No Aware" at bounding box center [245, 243] width 124 height 16
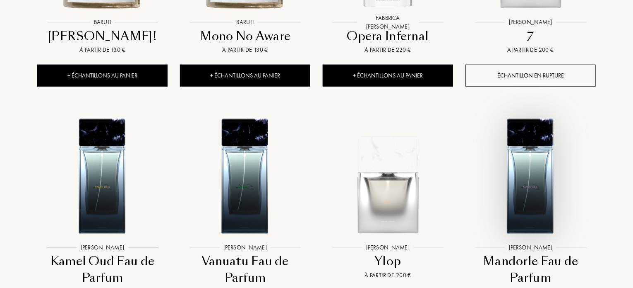
scroll to position [2111, 0]
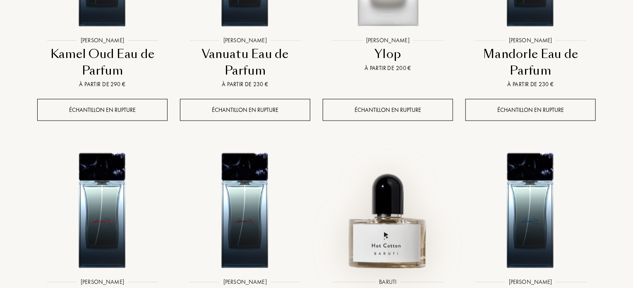
click at [404, 244] on div at bounding box center [388, 215] width 143 height 161
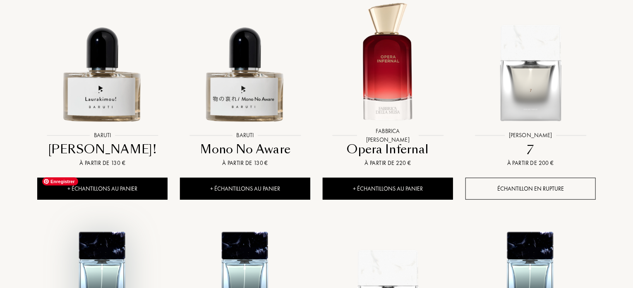
scroll to position [1739, 0]
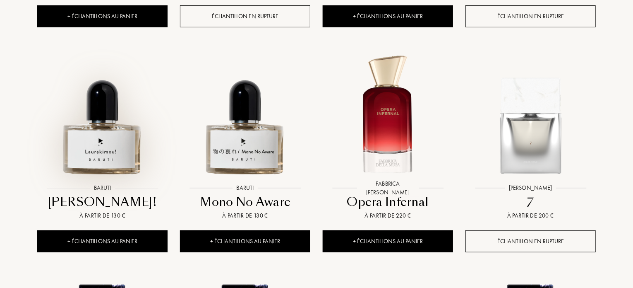
click at [104, 148] on div at bounding box center [102, 122] width 143 height 161
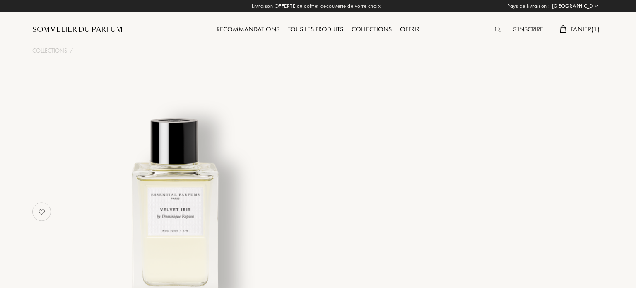
select select "FR"
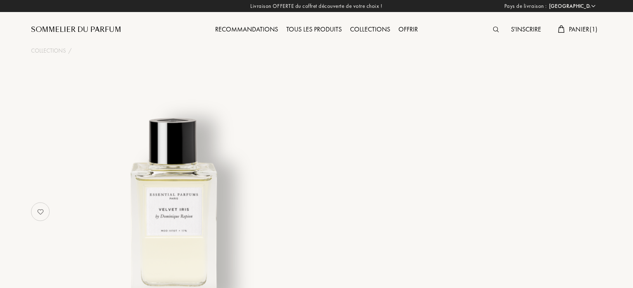
select select "3"
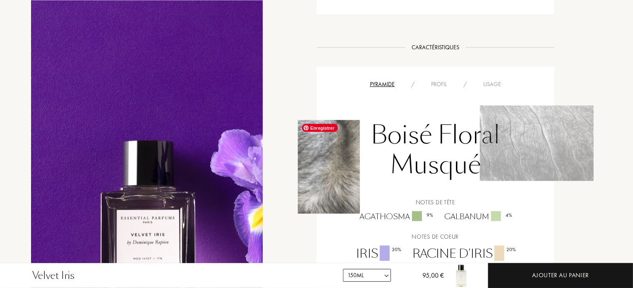
scroll to position [704, 0]
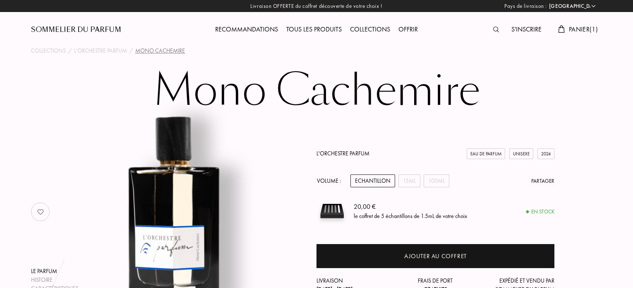
select select "FR"
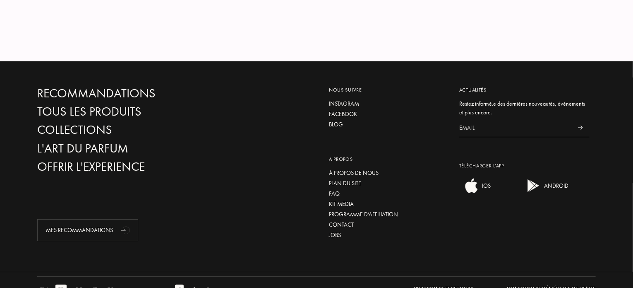
scroll to position [1530, 0]
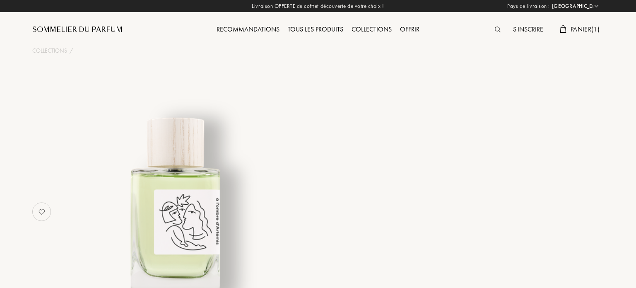
select select "FR"
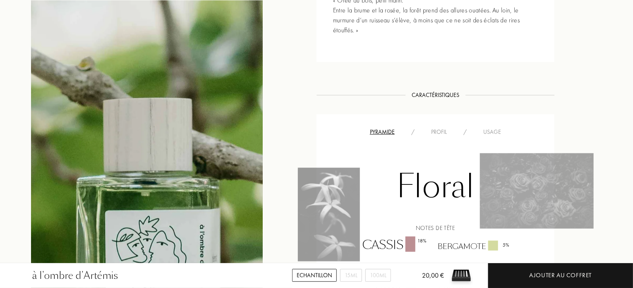
scroll to position [414, 0]
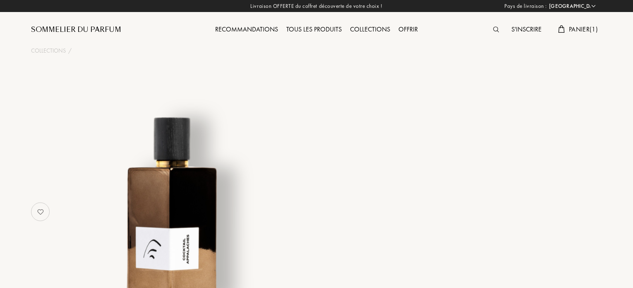
select select "FR"
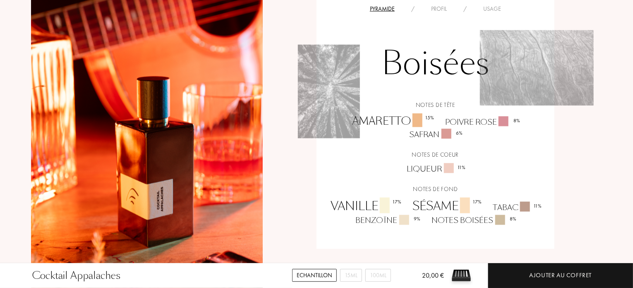
scroll to position [580, 0]
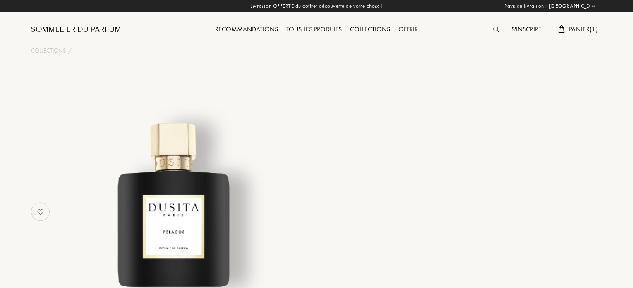
select select "FR"
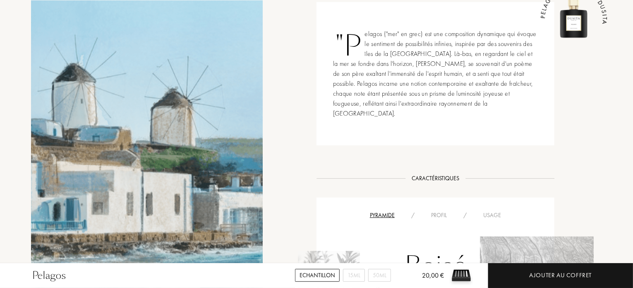
scroll to position [497, 0]
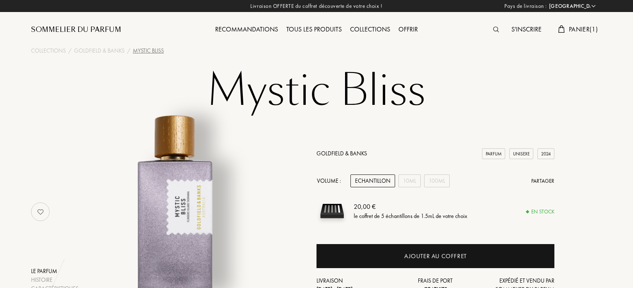
select select "FR"
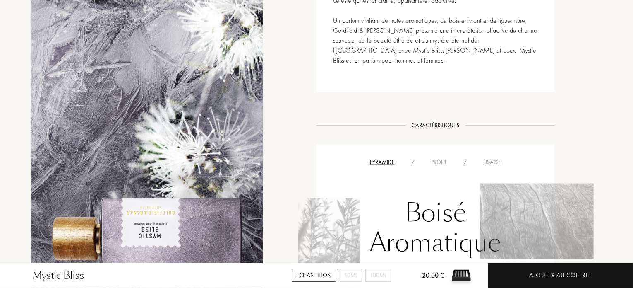
scroll to position [538, 0]
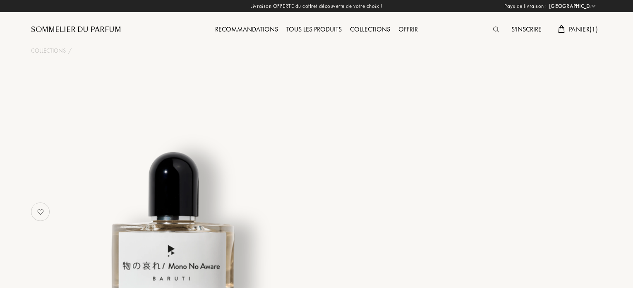
select select "FR"
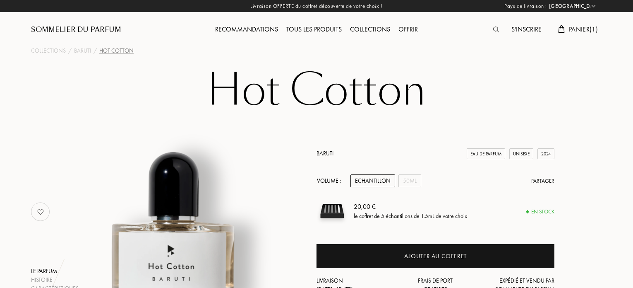
select select "FR"
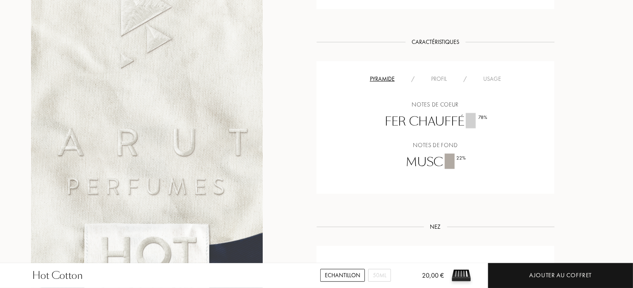
scroll to position [538, 0]
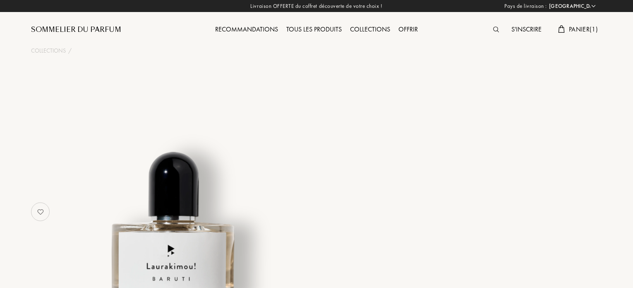
select select "FR"
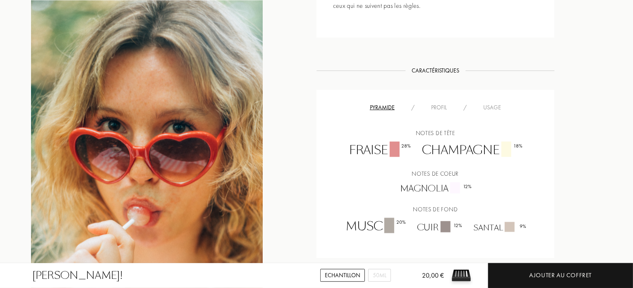
scroll to position [580, 0]
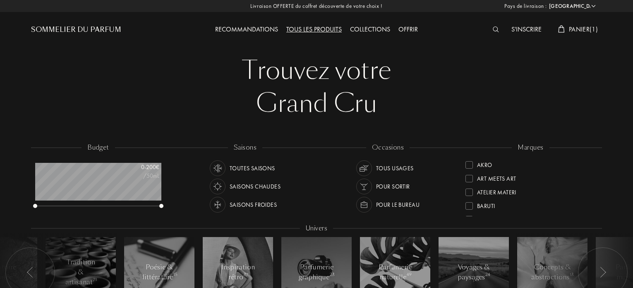
select select "FR"
click at [323, 29] on div "Tous les produits" at bounding box center [314, 29] width 64 height 11
select select "FR"
click at [230, 28] on div "Recommandations" at bounding box center [246, 29] width 71 height 11
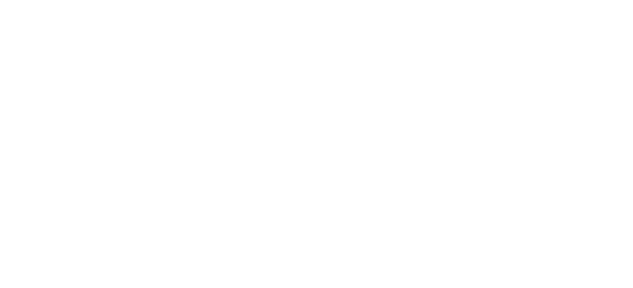
select select "FR"
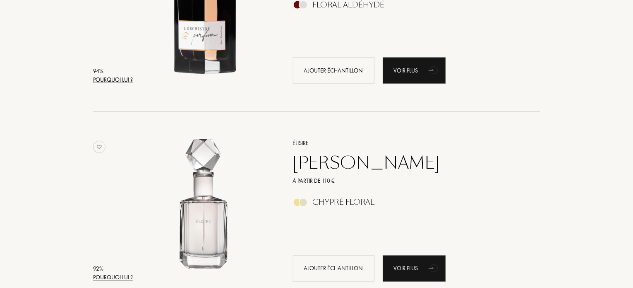
scroll to position [621, 0]
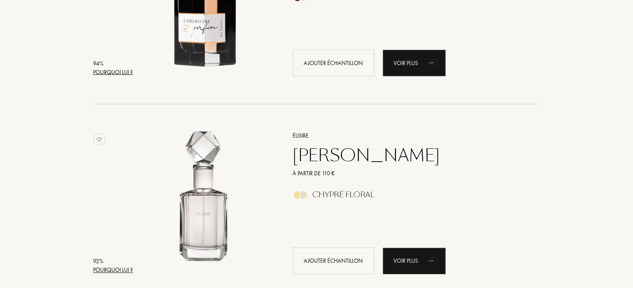
click at [309, 153] on div "Jasmin Paradis" at bounding box center [407, 155] width 241 height 20
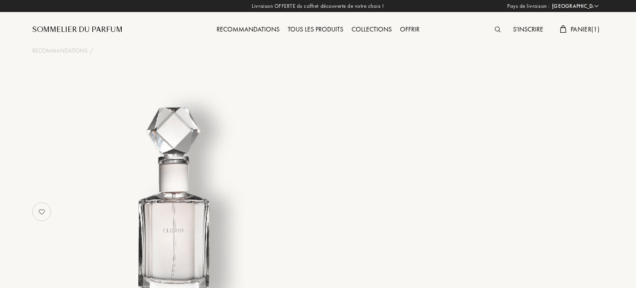
select select "FR"
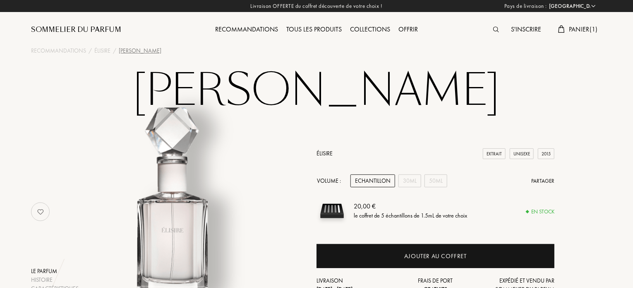
click at [260, 31] on div "Recommandations" at bounding box center [246, 29] width 71 height 11
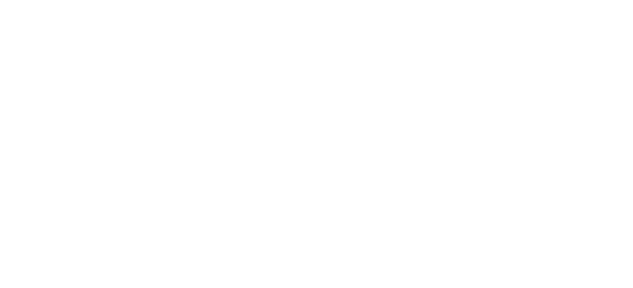
select select "FR"
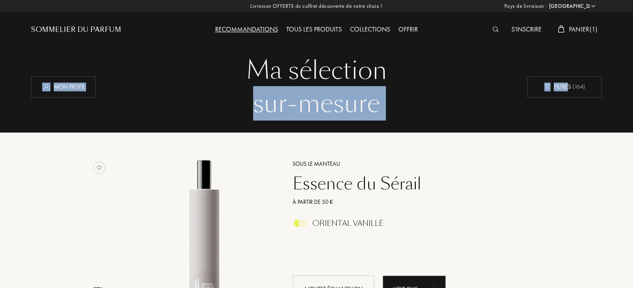
drag, startPoint x: 570, startPoint y: 83, endPoint x: 82, endPoint y: 97, distance: 487.8
click at [82, 97] on div "Ma sélection sur-mesure Ma sélection sur-mesure Mon profil Filtres ( 164 )" at bounding box center [316, 87] width 571 height 66
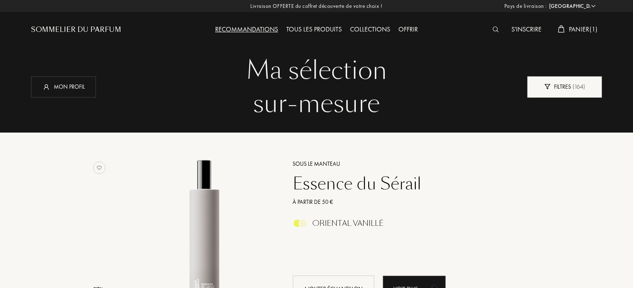
click at [582, 86] on span "( 164 )" at bounding box center [578, 86] width 14 height 7
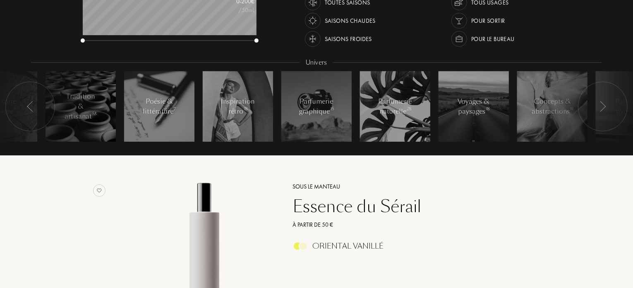
scroll to position [41, 0]
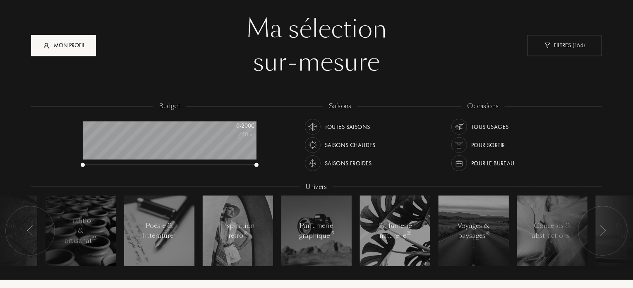
click at [76, 46] on div "Mon profil" at bounding box center [63, 45] width 65 height 21
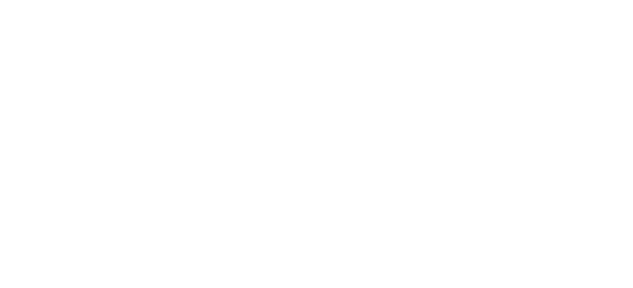
select select "FR"
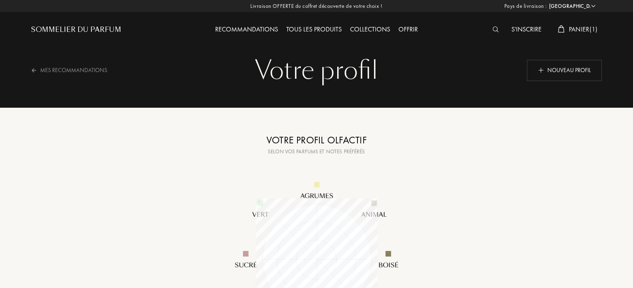
scroll to position [122, 122]
click at [551, 72] on div "Nouveau profil" at bounding box center [564, 70] width 75 height 21
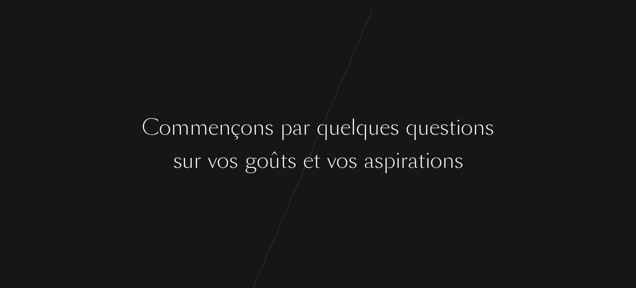
click at [344, 194] on div "C [PERSON_NAME] ç o n s p a r q u e l q u e s q u e s t i o n s s u r v o s g o…" at bounding box center [318, 144] width 636 height 288
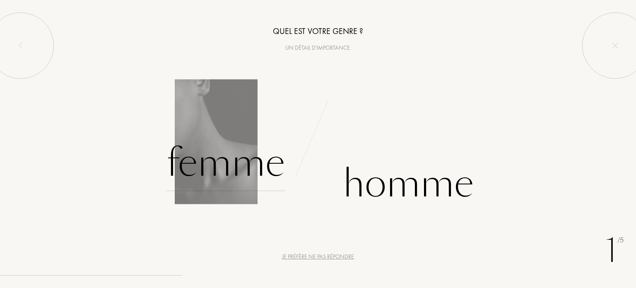
click at [237, 168] on div "Femme" at bounding box center [225, 163] width 118 height 56
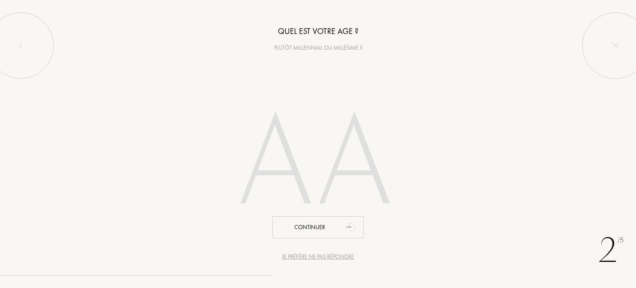
click at [311, 175] on input "number" at bounding box center [318, 165] width 236 height 168
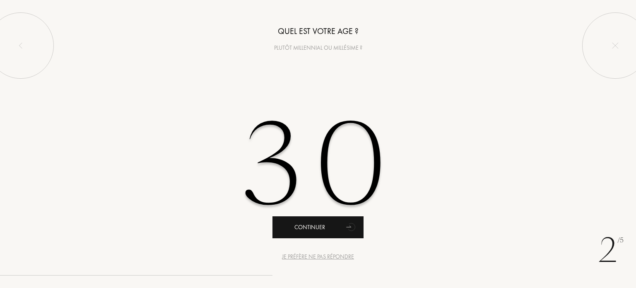
type input "30"
click at [328, 231] on div "Continuer" at bounding box center [317, 227] width 91 height 22
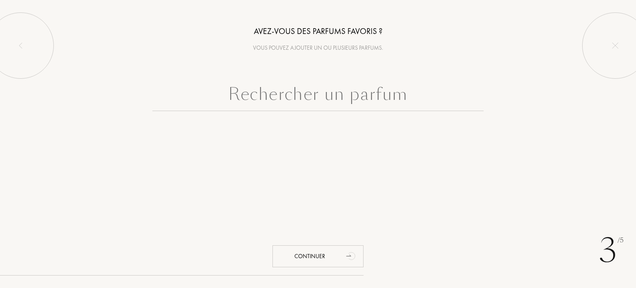
click at [298, 100] on input "text" at bounding box center [317, 96] width 331 height 30
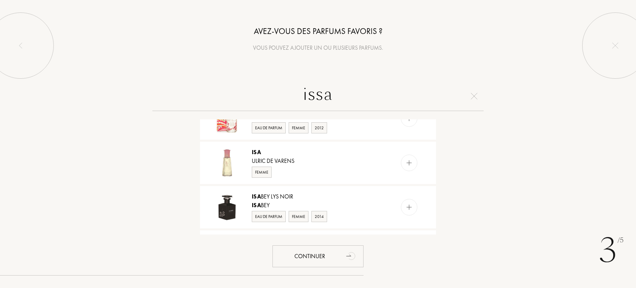
scroll to position [248, 0]
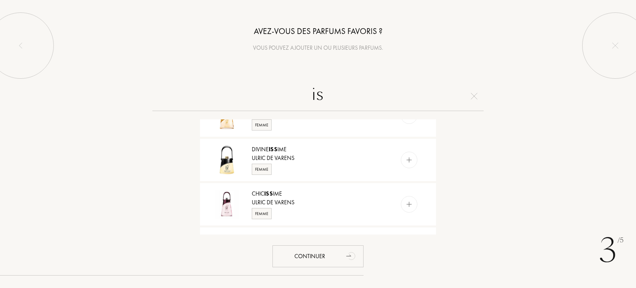
type input "i"
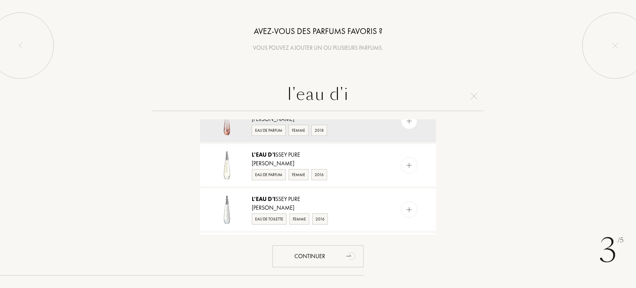
scroll to position [41, 0]
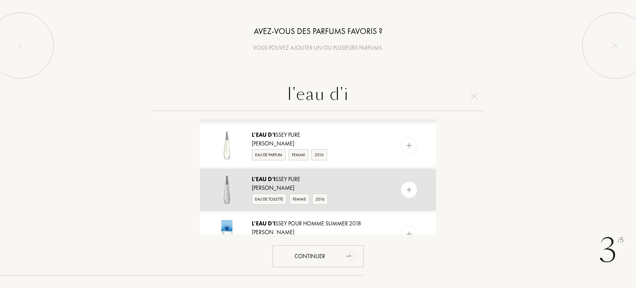
type input "l'eau d'i"
click at [417, 189] on div at bounding box center [425, 189] width 21 height 42
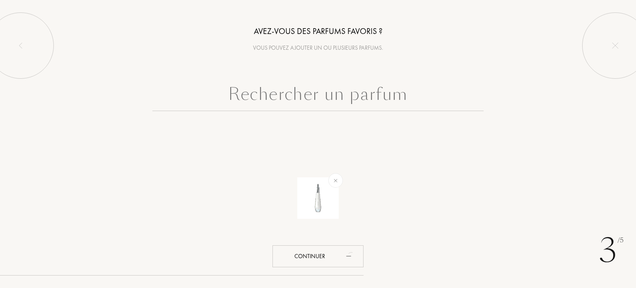
click at [349, 96] on input "text" at bounding box center [317, 96] width 331 height 30
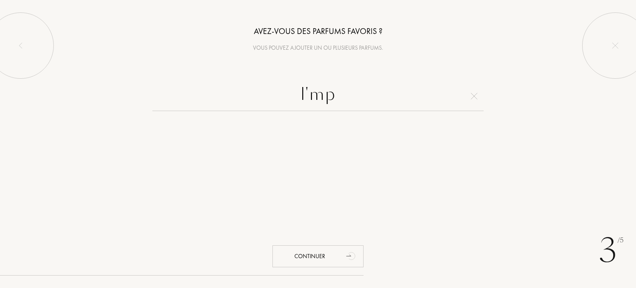
click at [307, 95] on input "l'mp" at bounding box center [317, 96] width 331 height 30
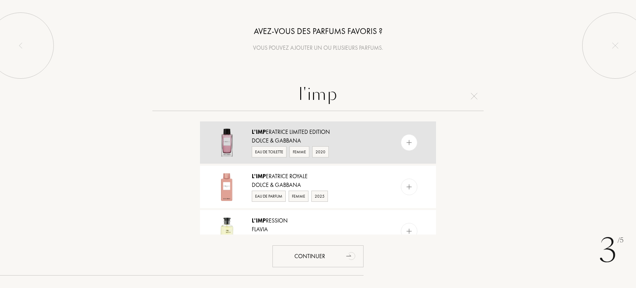
type input "l'imp"
click at [405, 143] on img at bounding box center [409, 143] width 8 height 8
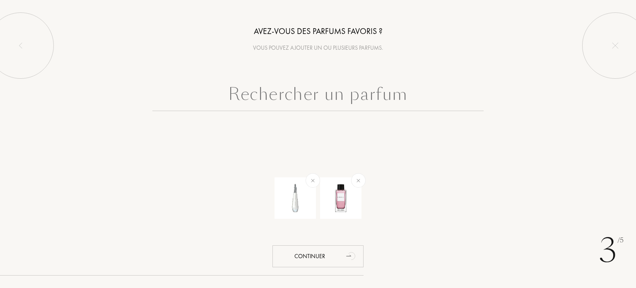
click at [349, 102] on input "text" at bounding box center [317, 96] width 331 height 30
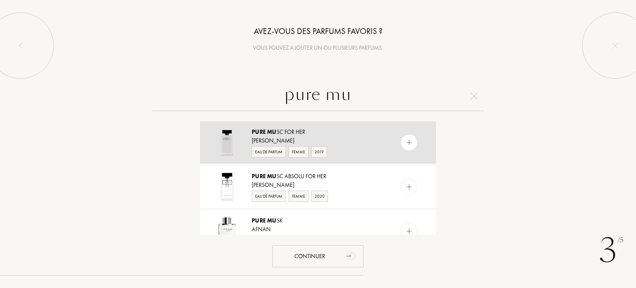
type input "pure mu"
click at [403, 142] on div at bounding box center [409, 142] width 17 height 17
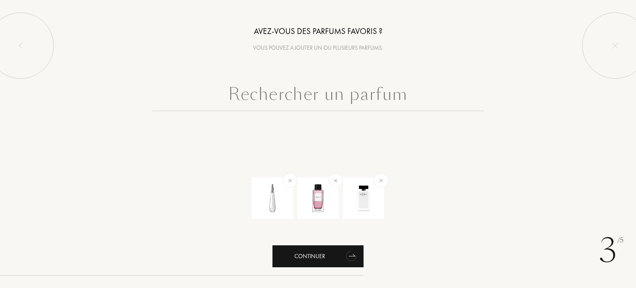
click at [343, 259] on div "Continuer" at bounding box center [317, 256] width 91 height 22
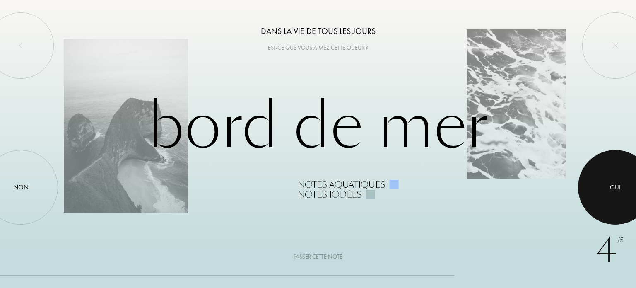
click at [603, 187] on div at bounding box center [615, 187] width 75 height 75
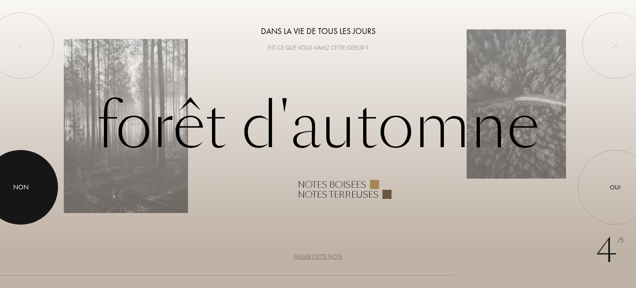
click at [16, 177] on div at bounding box center [20, 187] width 75 height 75
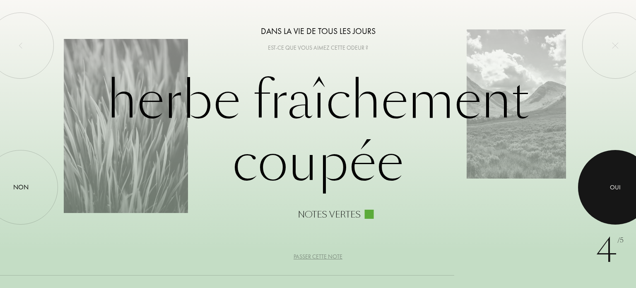
click at [609, 185] on div at bounding box center [615, 187] width 75 height 75
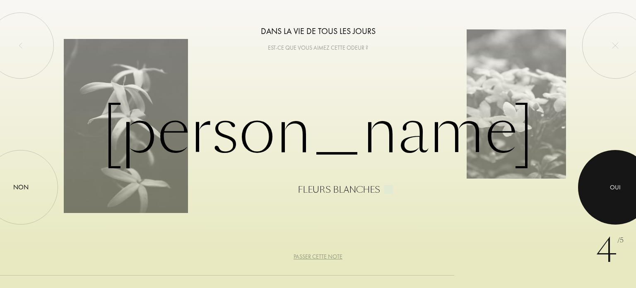
click at [619, 198] on div at bounding box center [615, 187] width 75 height 75
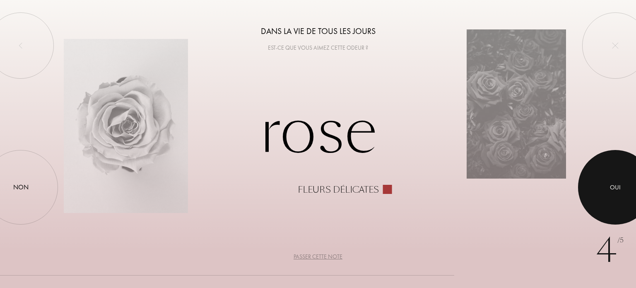
click at [628, 195] on div at bounding box center [615, 187] width 75 height 75
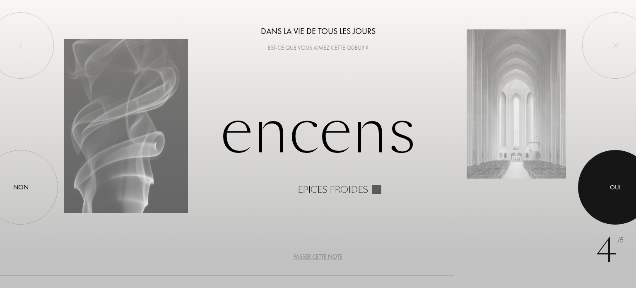
click at [627, 192] on div at bounding box center [615, 187] width 75 height 75
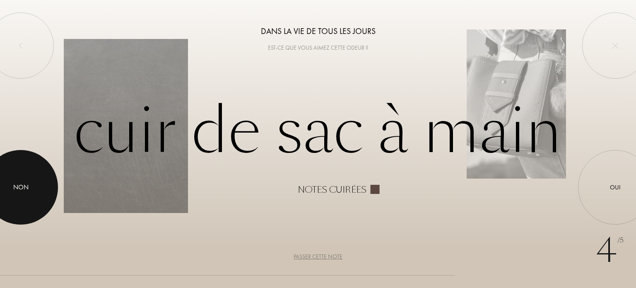
click at [30, 189] on div at bounding box center [20, 187] width 75 height 75
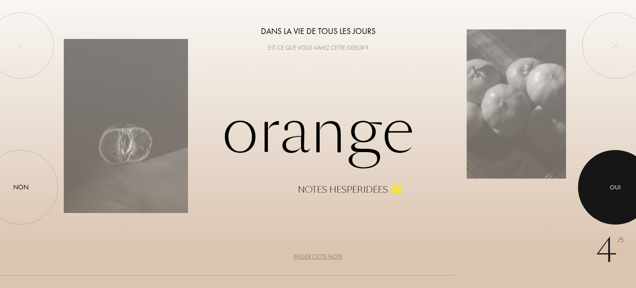
click at [623, 194] on div at bounding box center [615, 187] width 75 height 75
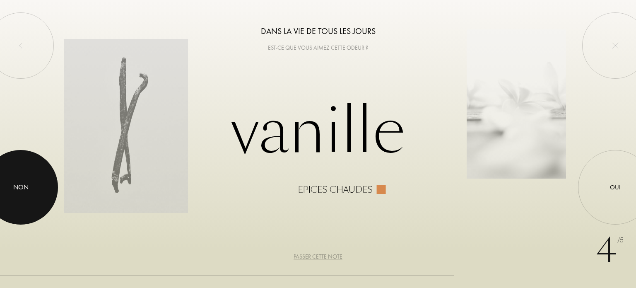
click at [32, 188] on div at bounding box center [20, 187] width 75 height 75
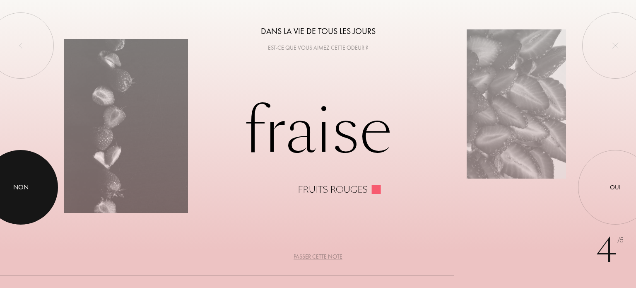
click at [28, 193] on div at bounding box center [20, 187] width 75 height 75
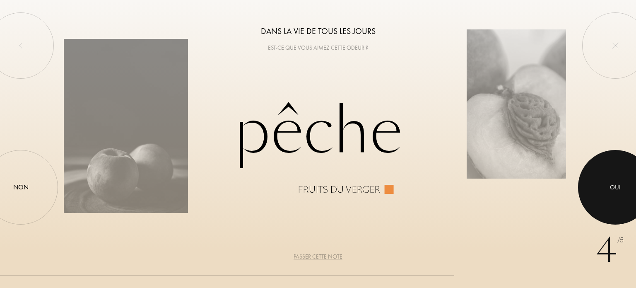
click at [618, 201] on div at bounding box center [615, 187] width 75 height 75
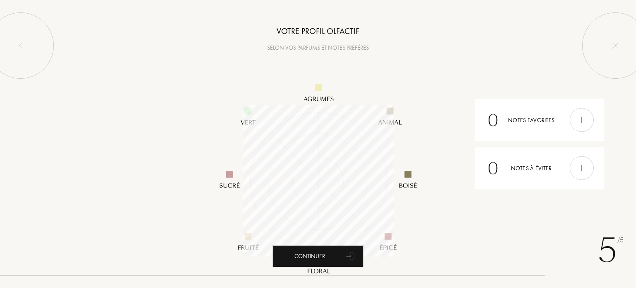
scroll to position [151, 151]
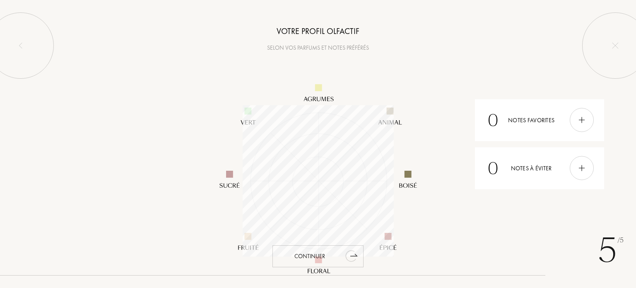
click at [338, 258] on div "Continuer" at bounding box center [317, 256] width 91 height 22
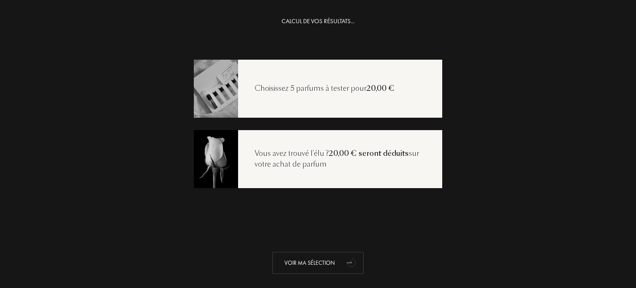
click at [284, 268] on div "Voir ma sélection" at bounding box center [317, 263] width 91 height 22
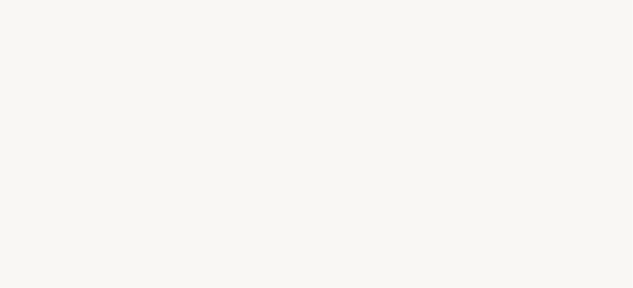
select select "FR"
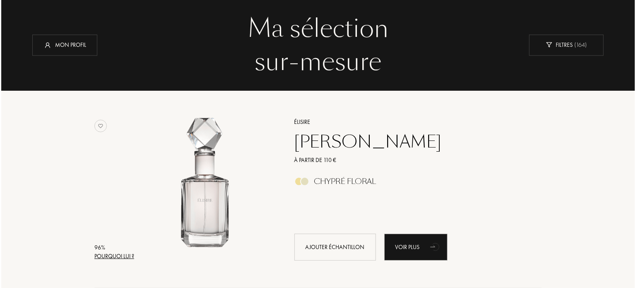
scroll to position [83, 0]
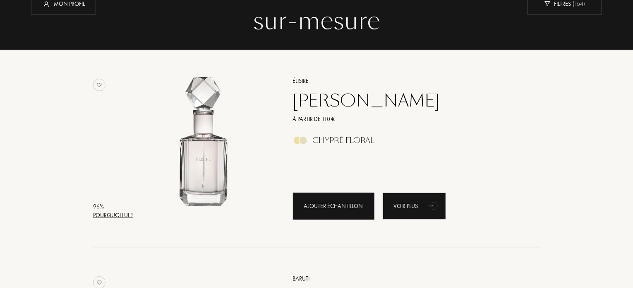
click at [330, 207] on div "Ajouter échantillon" at bounding box center [334, 205] width 82 height 27
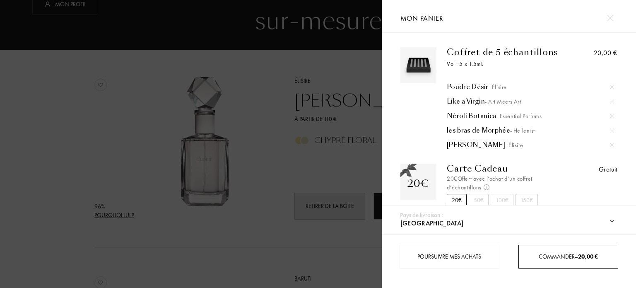
click at [548, 253] on span "Commander – 20,00 €" at bounding box center [568, 256] width 59 height 7
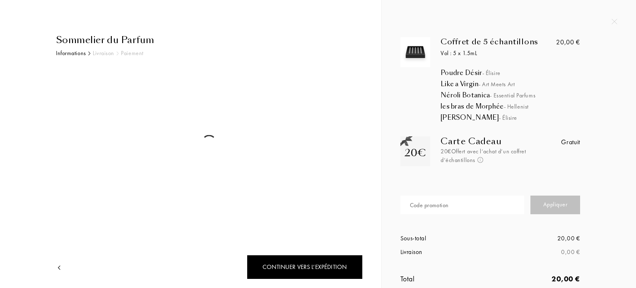
select select "FR"
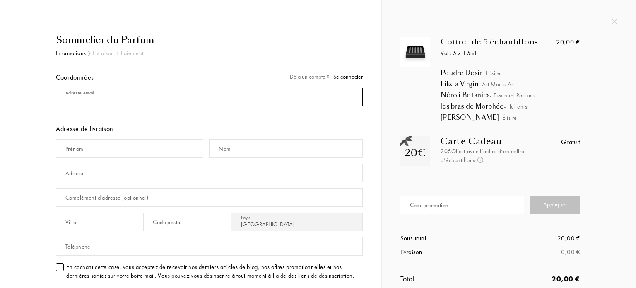
click at [113, 102] on input "mail" at bounding box center [209, 97] width 307 height 19
type input "[EMAIL_ADDRESS][DOMAIN_NAME]"
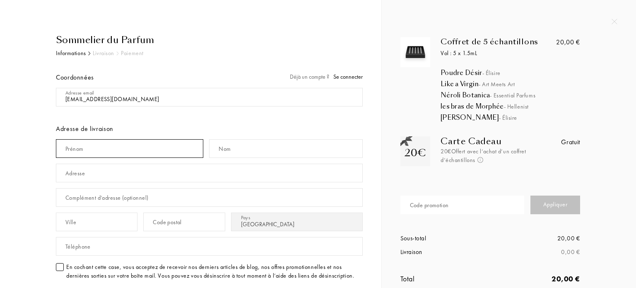
type input "[PERSON_NAME]"
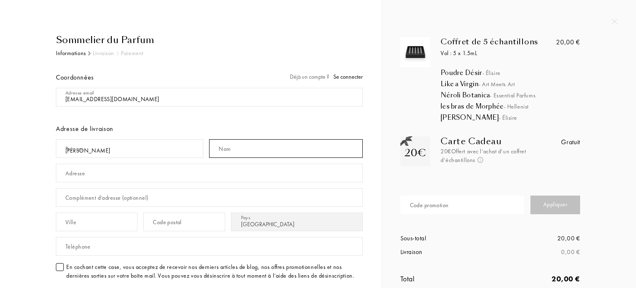
type input "Jarnac"
type input "[STREET_ADDRESS]"
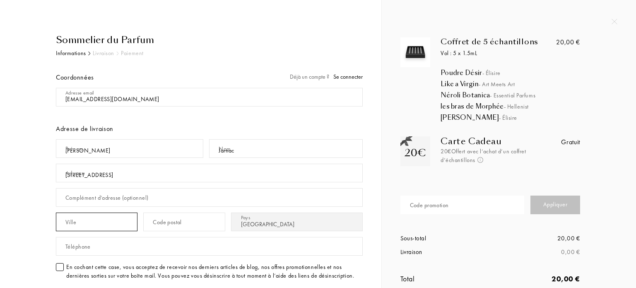
type input "cintegabelle"
type input "31550"
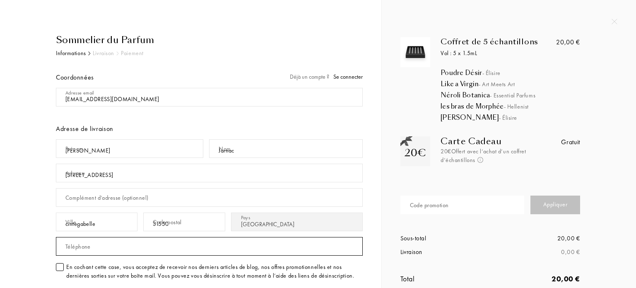
type input "0602686128"
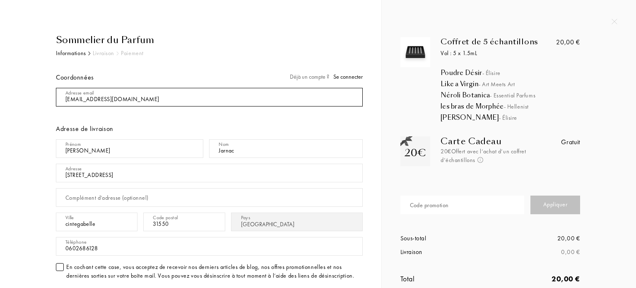
scroll to position [41, 0]
